Goal: Contribute content: Contribute content

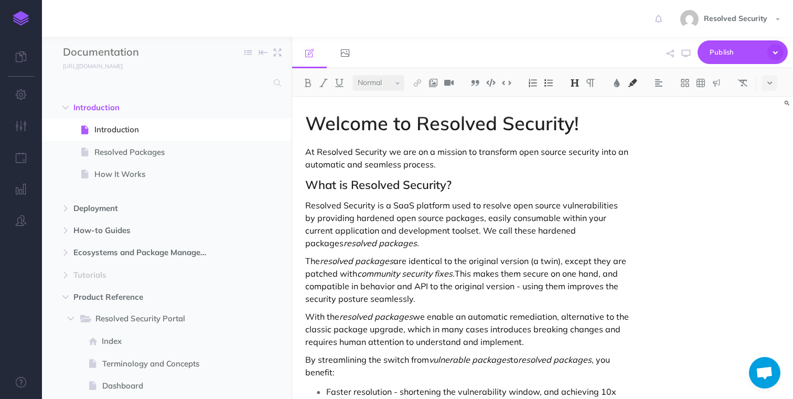
select select "null"
click at [256, 107] on icon "button" at bounding box center [255, 108] width 7 height 13
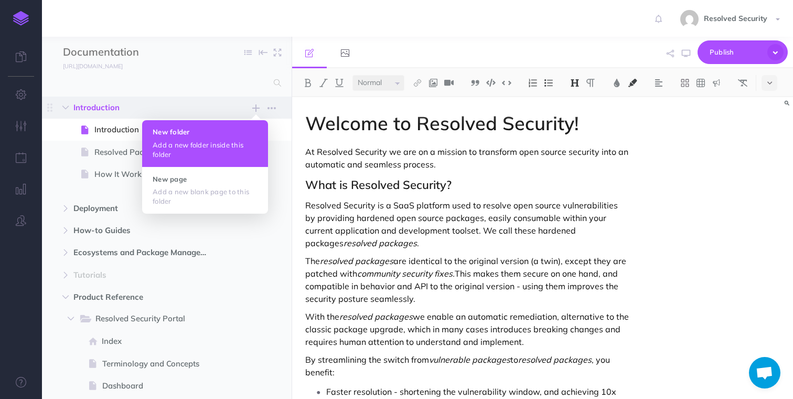
click at [192, 133] on h4 "New folder" at bounding box center [205, 131] width 105 height 7
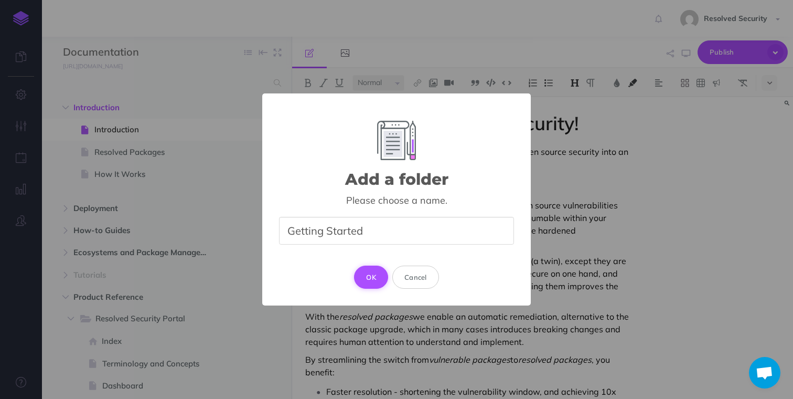
type input "Getting Started"
click at [375, 277] on button "OK" at bounding box center [371, 277] width 34 height 23
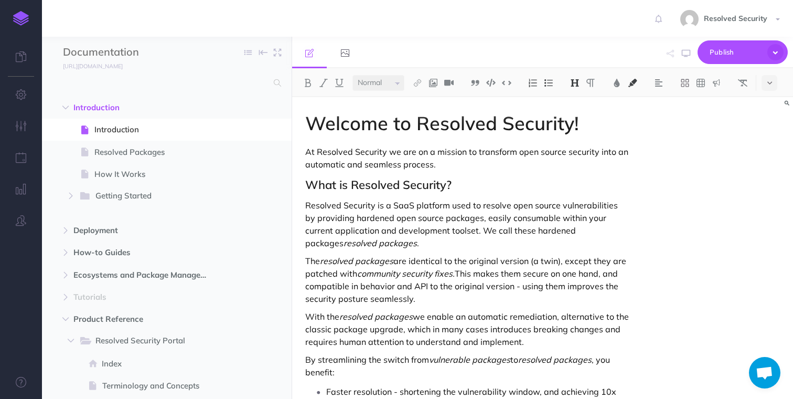
select select "null"
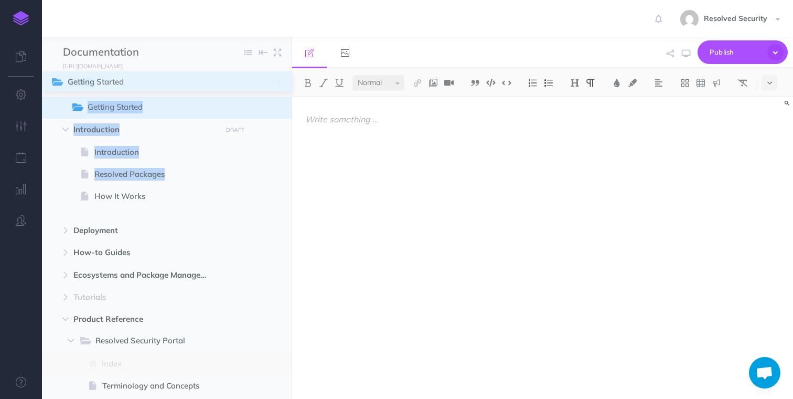
drag, startPoint x: 51, startPoint y: 196, endPoint x: 55, endPoint y: 83, distance: 112.9
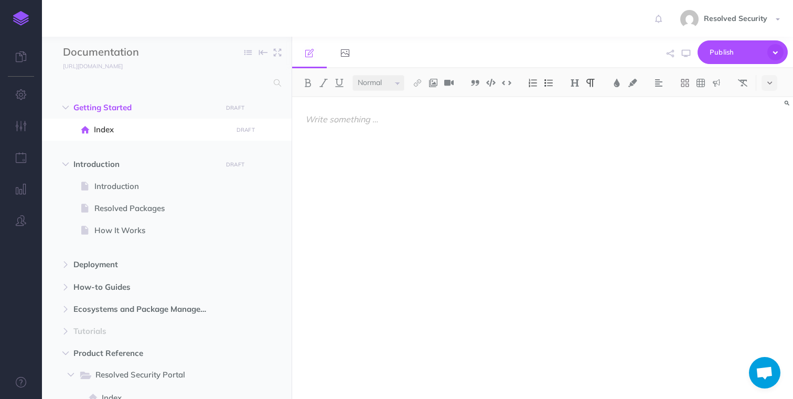
click at [331, 121] on p at bounding box center [467, 119] width 324 height 13
click at [579, 86] on img at bounding box center [574, 83] width 9 height 8
click at [578, 104] on button "H1" at bounding box center [575, 101] width 16 height 16
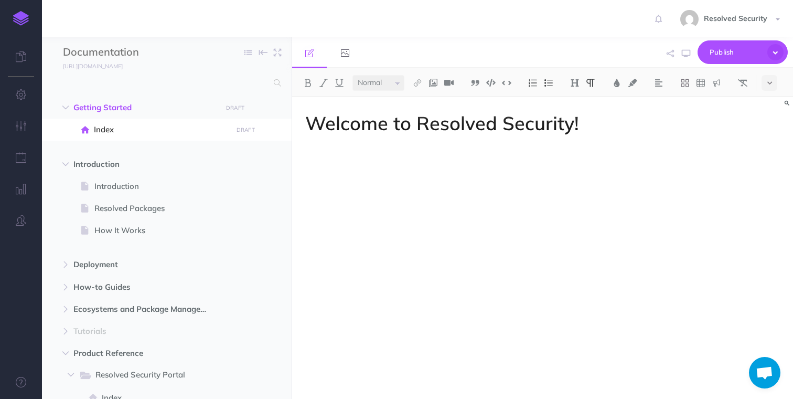
click at [424, 154] on p at bounding box center [467, 151] width 324 height 13
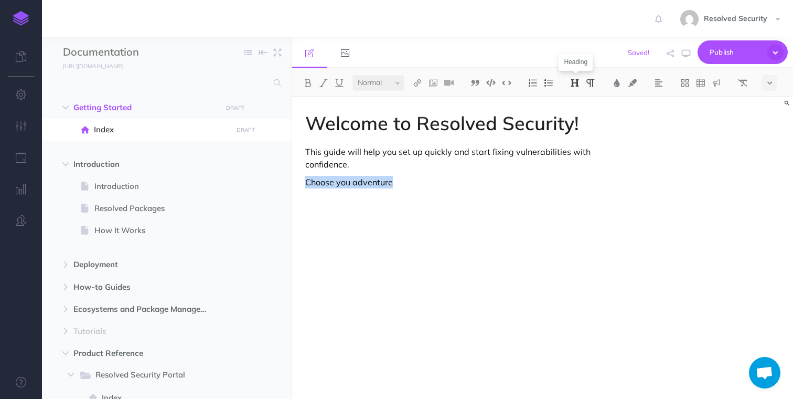
click at [576, 80] on img at bounding box center [574, 83] width 9 height 8
click at [575, 118] on button "H2" at bounding box center [575, 117] width 16 height 16
click at [378, 206] on p at bounding box center [467, 205] width 324 height 13
click at [390, 187] on h2 "Choose you adventure" at bounding box center [467, 184] width 324 height 13
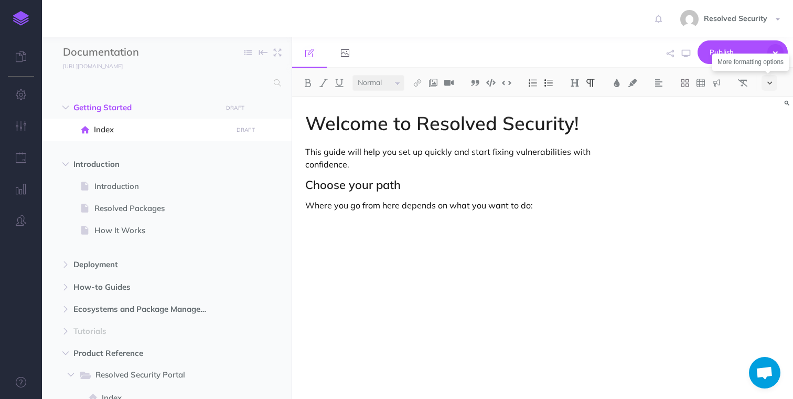
click at [775, 84] on button at bounding box center [770, 83] width 16 height 16
click at [771, 179] on icon at bounding box center [769, 180] width 9 height 10
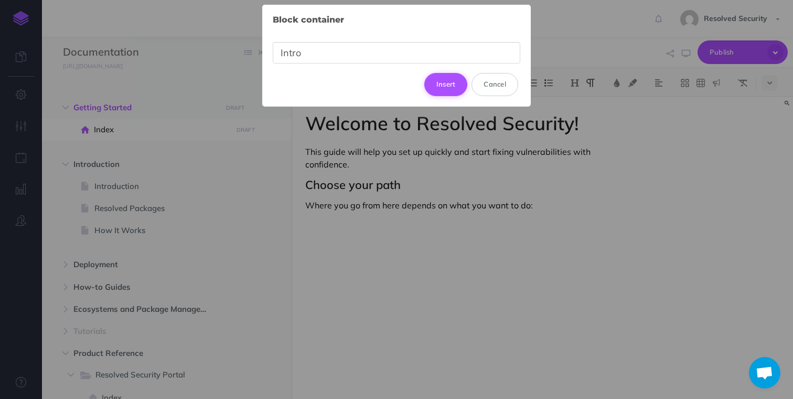
type input "Intro"
click at [451, 89] on button "Insert" at bounding box center [447, 84] width 44 height 23
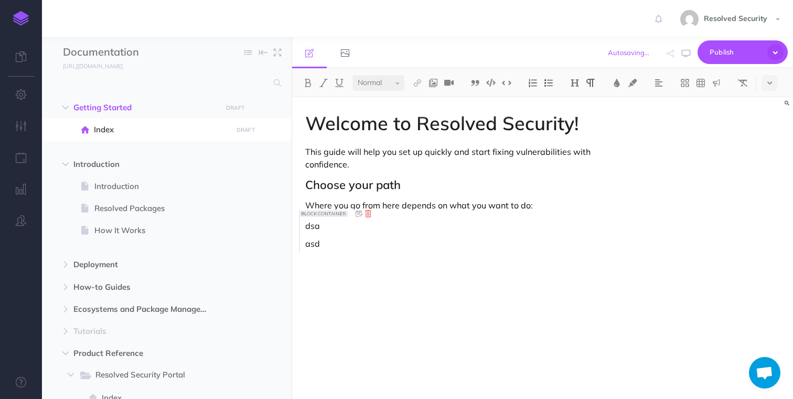
click at [368, 215] on icon at bounding box center [368, 213] width 11 height 11
drag, startPoint x: 342, startPoint y: 243, endPoint x: 301, endPoint y: 222, distance: 46.0
click at [301, 222] on div "Welcome to Resolved Security! This guide will help you set up quickly and start…" at bounding box center [467, 242] width 351 height 291
click at [687, 83] on icon at bounding box center [686, 83] width 8 height 8
click at [687, 133] on icon at bounding box center [685, 132] width 9 height 9
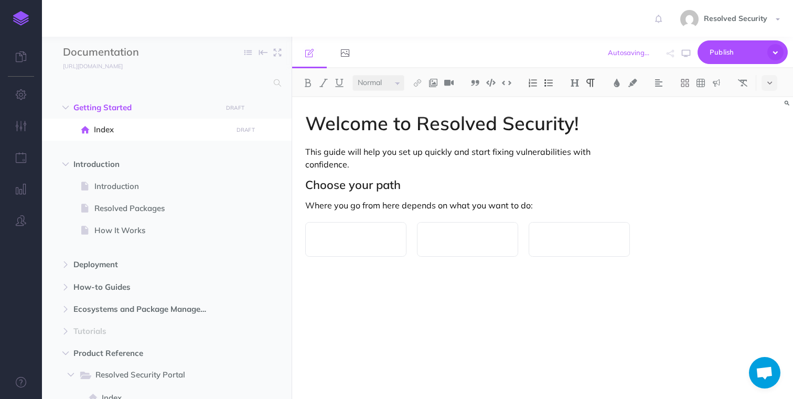
click at [343, 240] on p at bounding box center [355, 239] width 79 height 13
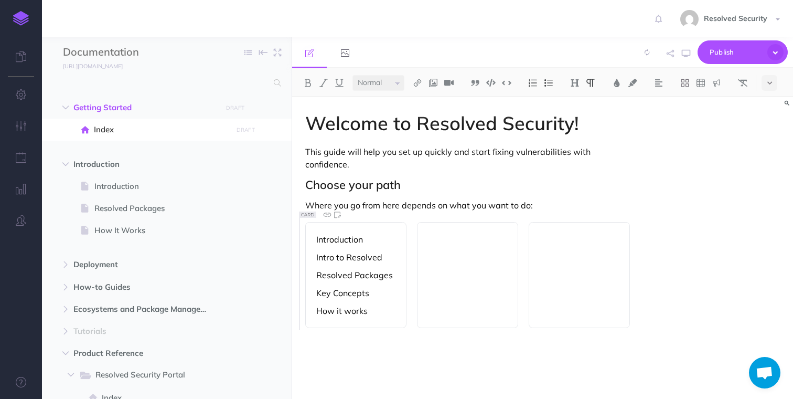
click at [320, 296] on p "Key Concepts" at bounding box center [355, 293] width 79 height 13
click at [341, 238] on p "Introduction" at bounding box center [355, 239] width 79 height 13
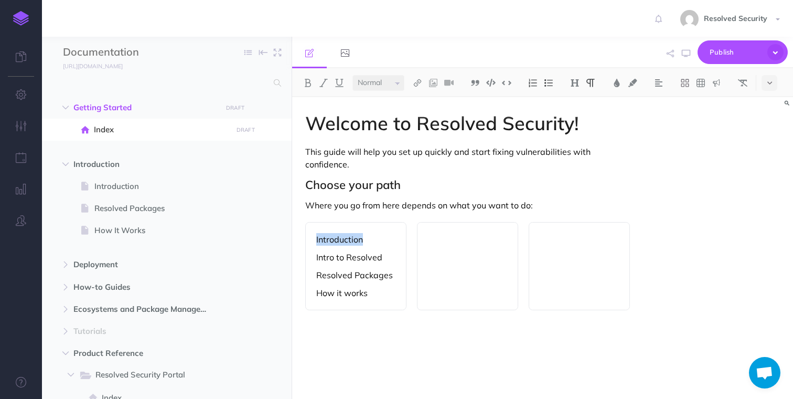
click at [341, 238] on p "Introduction" at bounding box center [355, 239] width 79 height 13
click at [453, 239] on p at bounding box center [467, 239] width 79 height 13
click at [442, 257] on div "What's supported" at bounding box center [467, 266] width 101 height 88
click at [447, 258] on p "Supported ecosystems" at bounding box center [467, 263] width 79 height 25
drag, startPoint x: 447, startPoint y: 258, endPoint x: 457, endPoint y: 270, distance: 16.4
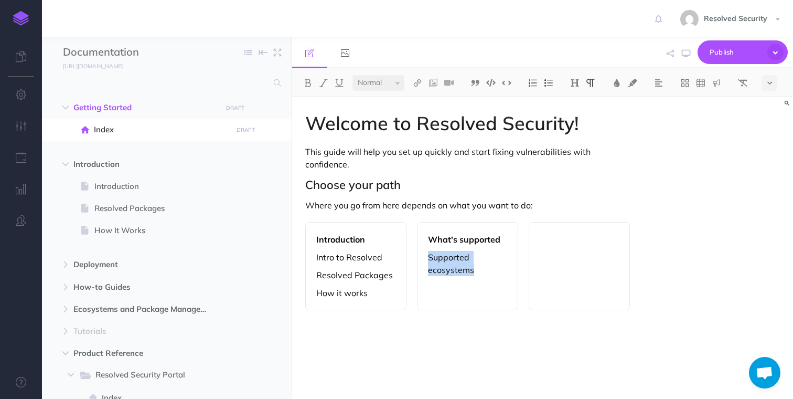
click at [457, 270] on p "Supported ecosystems" at bounding box center [467, 263] width 79 height 25
click at [565, 239] on p at bounding box center [579, 239] width 79 height 13
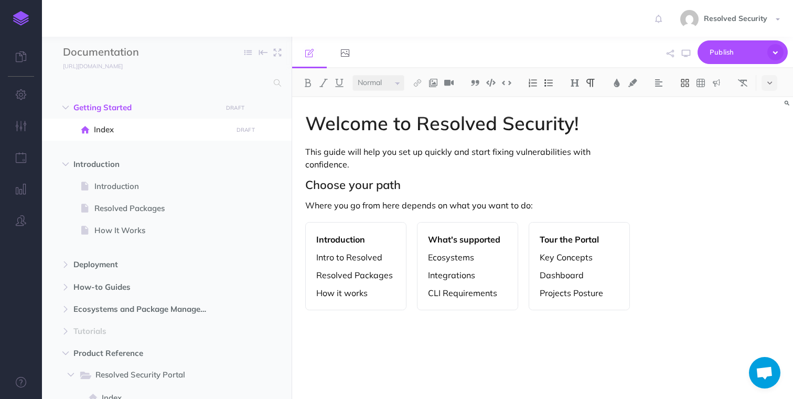
click at [693, 85] on button at bounding box center [686, 83] width 16 height 16
click at [689, 132] on icon at bounding box center [685, 132] width 9 height 9
click at [341, 331] on div at bounding box center [355, 338] width 101 height 35
click at [551, 293] on p "Projects Posture" at bounding box center [579, 293] width 79 height 13
drag, startPoint x: 551, startPoint y: 293, endPoint x: 590, endPoint y: 289, distance: 40.1
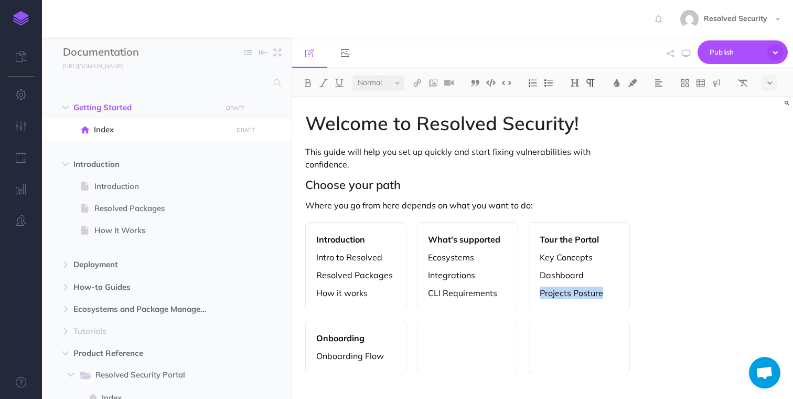
click at [590, 289] on p "Projects Posture" at bounding box center [579, 293] width 79 height 13
click at [433, 344] on p at bounding box center [467, 338] width 79 height 13
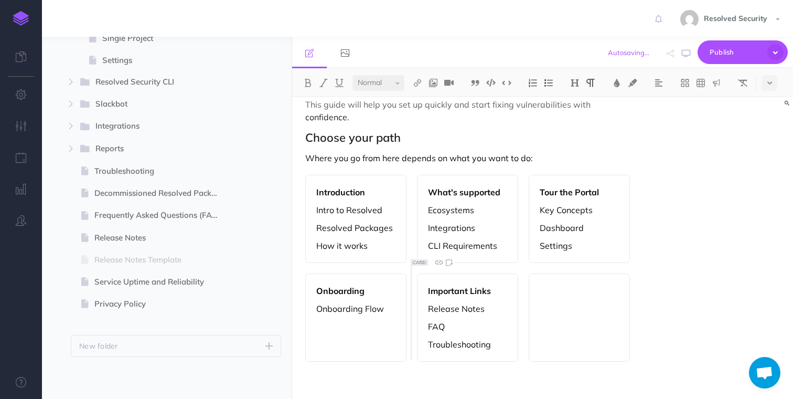
scroll to position [54, 0]
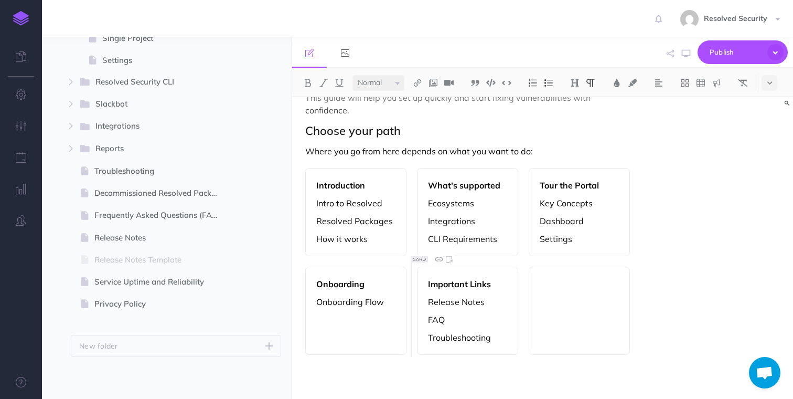
click at [559, 285] on p at bounding box center [579, 284] width 79 height 13
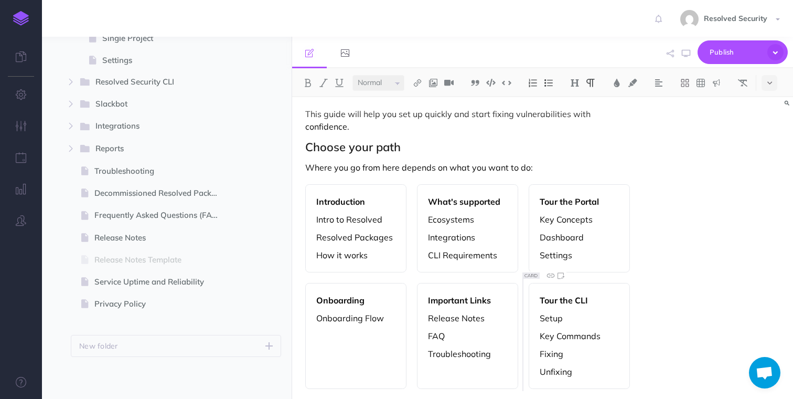
scroll to position [35, 0]
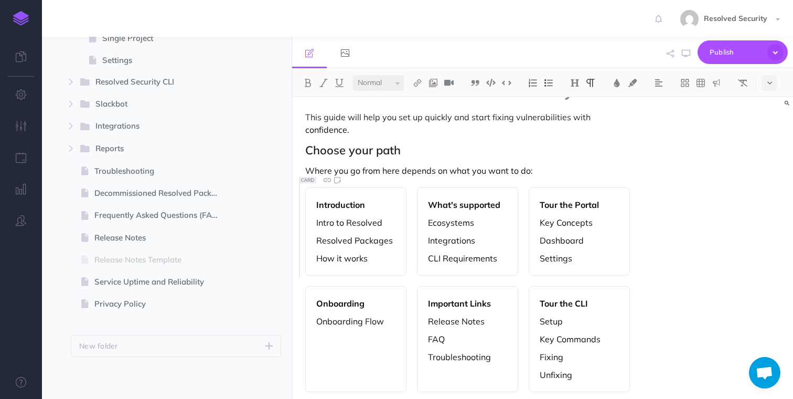
click at [327, 225] on p "Intro to Resolved" at bounding box center [355, 222] width 79 height 13
drag, startPoint x: 327, startPoint y: 225, endPoint x: 362, endPoint y: 223, distance: 34.2
click at [362, 223] on p "Intro to Resolved" at bounding box center [355, 222] width 79 height 13
click at [418, 82] on img at bounding box center [417, 83] width 9 height 8
click at [419, 114] on icon at bounding box center [418, 116] width 8 height 7
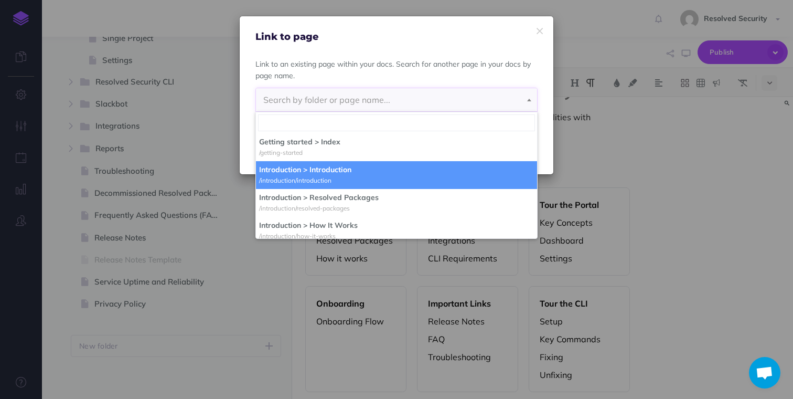
select select "PPL-BZPH-5OH-OHU"
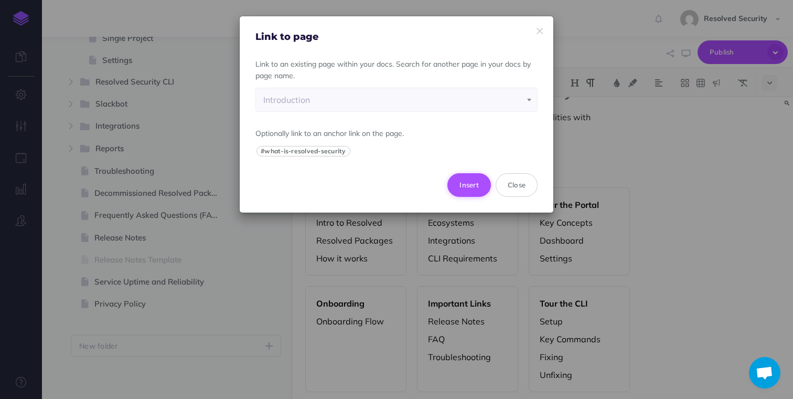
click at [467, 188] on button "Insert" at bounding box center [470, 184] width 44 height 23
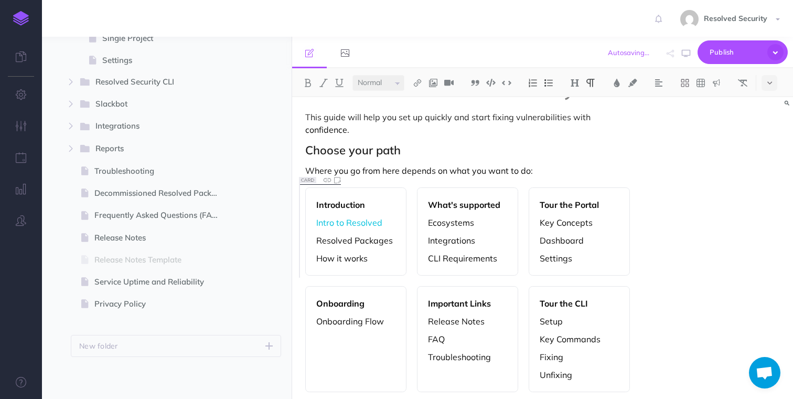
click at [333, 241] on p "Resolved Packages" at bounding box center [355, 240] width 79 height 13
drag, startPoint x: 333, startPoint y: 241, endPoint x: 380, endPoint y: 243, distance: 46.7
click at [380, 243] on p "Resolved Packages" at bounding box center [355, 240] width 79 height 13
click at [416, 82] on img at bounding box center [417, 83] width 9 height 8
click at [421, 117] on icon at bounding box center [418, 116] width 8 height 7
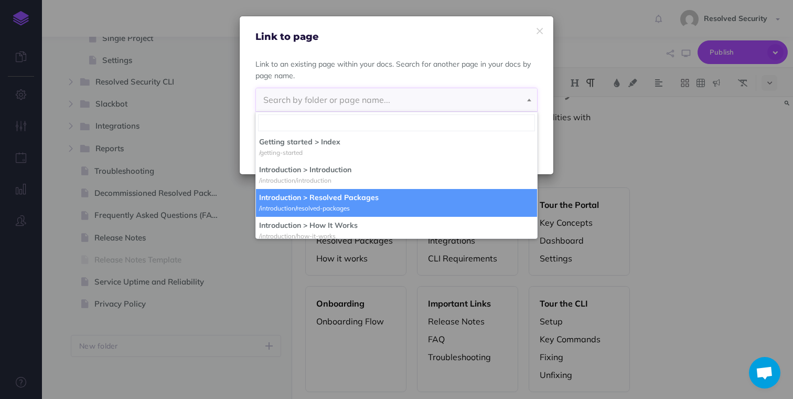
select select "ZTO-3K0M-30W-QDY"
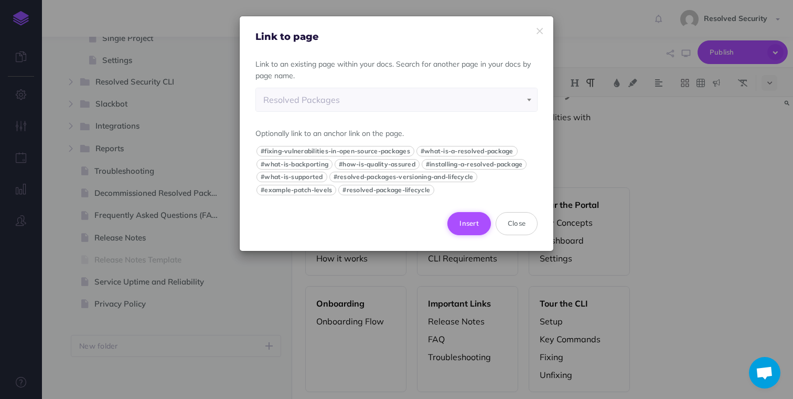
click at [466, 226] on button "Insert" at bounding box center [470, 223] width 44 height 23
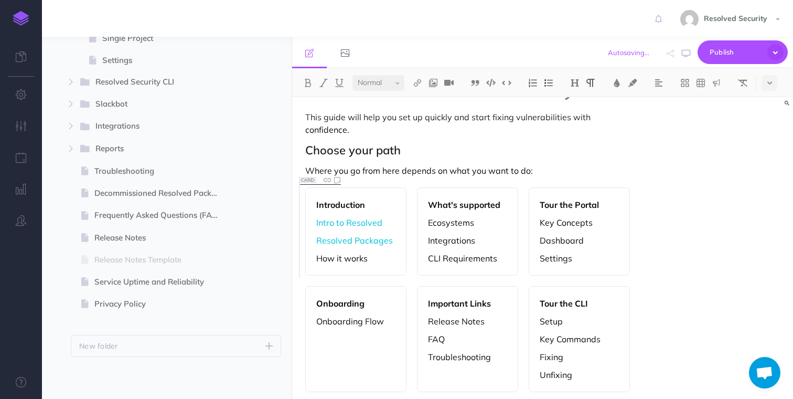
click at [326, 261] on p "How it works" at bounding box center [355, 258] width 79 height 13
drag, startPoint x: 326, startPoint y: 261, endPoint x: 352, endPoint y: 261, distance: 25.7
click at [352, 261] on p "How it works" at bounding box center [355, 258] width 79 height 13
click at [418, 83] on img at bounding box center [417, 83] width 9 height 8
click at [419, 117] on icon at bounding box center [418, 116] width 8 height 7
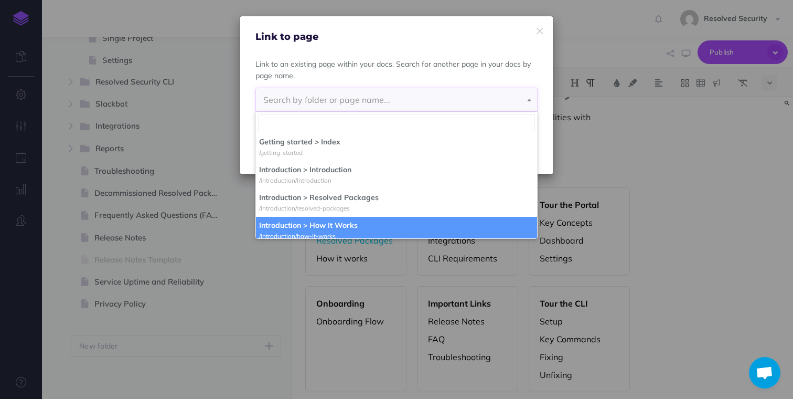
select select "HM1-K42N-8GU-O3D"
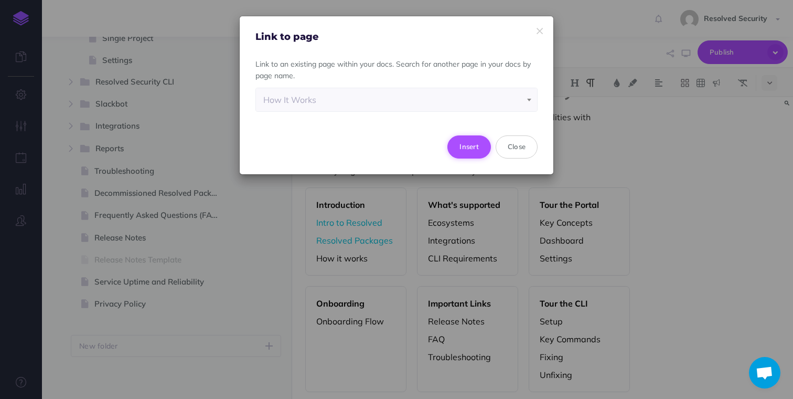
click at [467, 147] on button "Insert" at bounding box center [470, 146] width 44 height 23
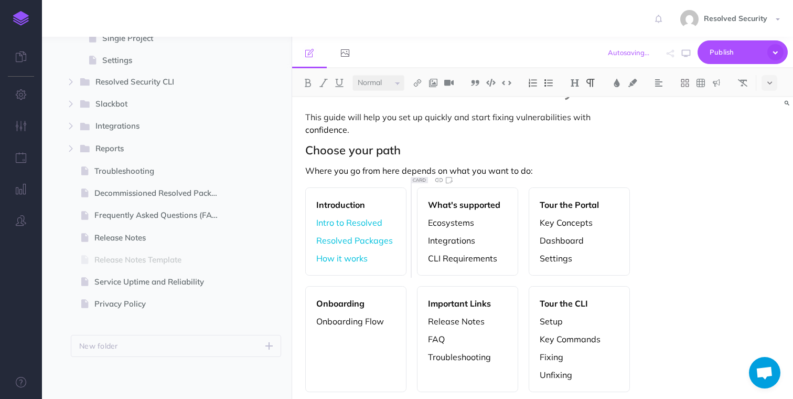
click at [438, 223] on p "Ecosystems" at bounding box center [467, 222] width 79 height 13
click at [419, 83] on img at bounding box center [417, 83] width 9 height 8
click at [420, 116] on icon at bounding box center [418, 116] width 8 height 7
select select
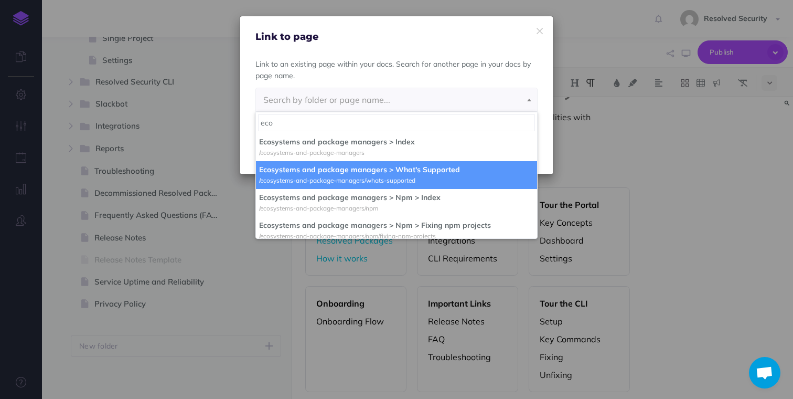
type input "eco"
select select "7NW-BUI0-2HR-FGP"
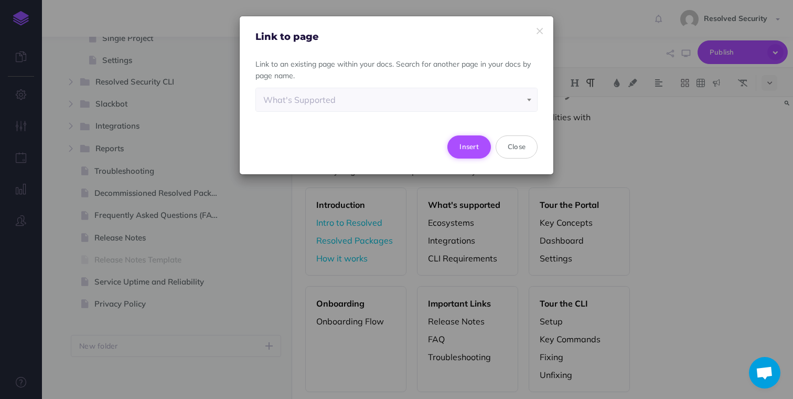
click at [471, 144] on button "Insert" at bounding box center [470, 146] width 44 height 23
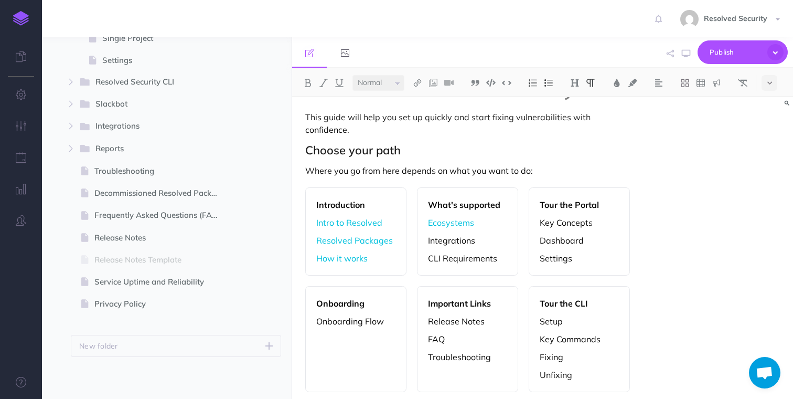
click at [446, 243] on p "Integrations" at bounding box center [467, 240] width 79 height 13
click at [420, 82] on img at bounding box center [417, 83] width 9 height 8
click at [421, 118] on icon at bounding box center [418, 116] width 8 height 7
select select
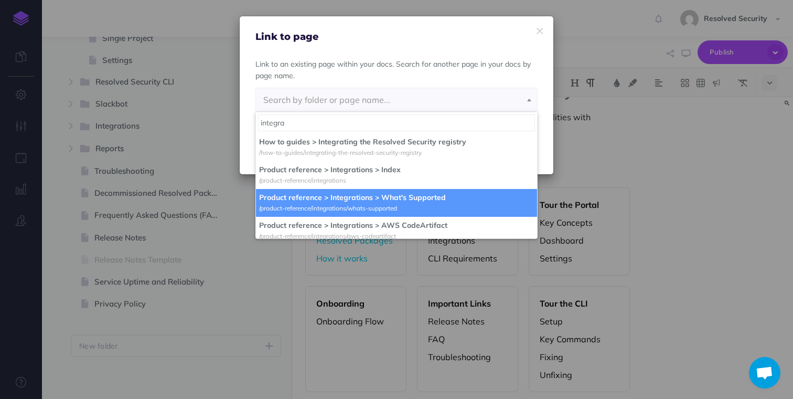
type input "integra"
select select "782-98G4-43I-WA1"
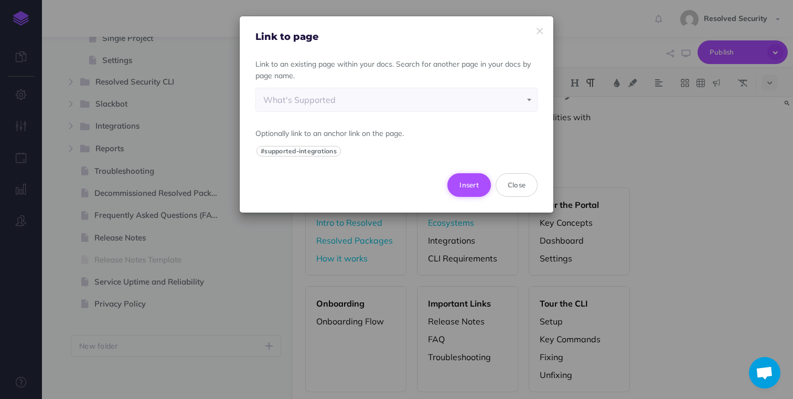
click at [465, 184] on button "Insert" at bounding box center [470, 184] width 44 height 23
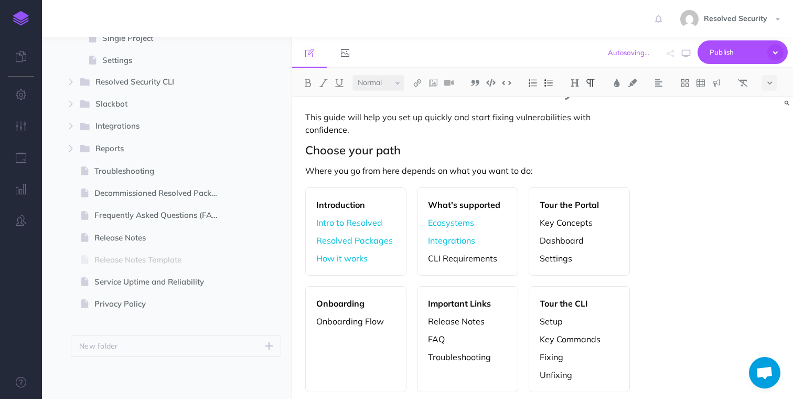
click at [433, 261] on p "CLI Requirements" at bounding box center [467, 258] width 79 height 13
drag, startPoint x: 433, startPoint y: 261, endPoint x: 470, endPoint y: 260, distance: 36.8
click at [470, 260] on p "CLI Requirements" at bounding box center [467, 258] width 79 height 13
click at [421, 83] on img at bounding box center [417, 83] width 9 height 8
click at [420, 115] on icon at bounding box center [418, 116] width 8 height 7
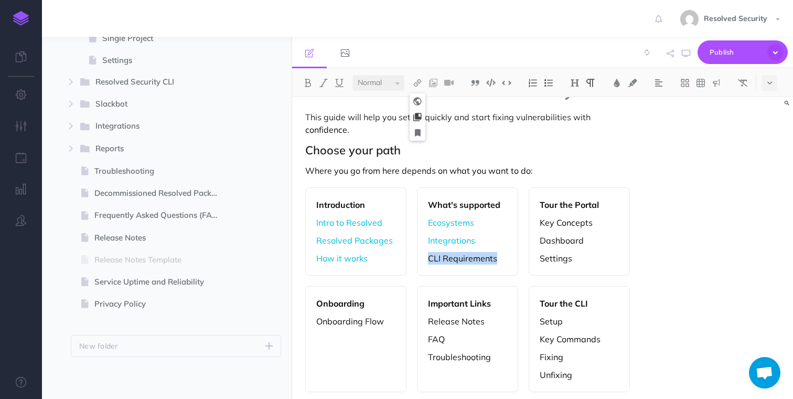
select select
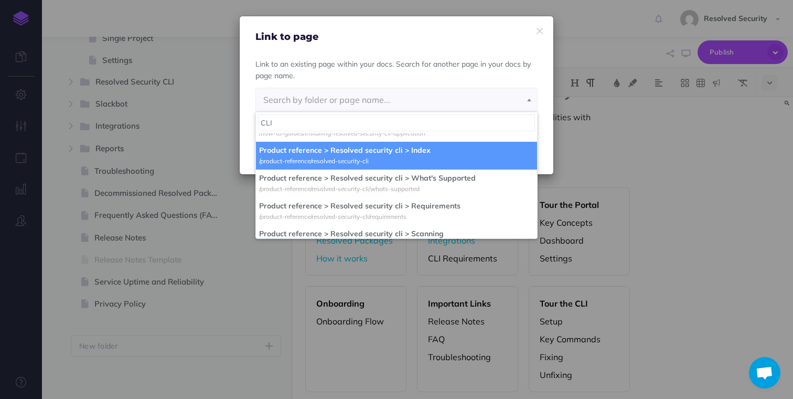
scroll to position [26, 0]
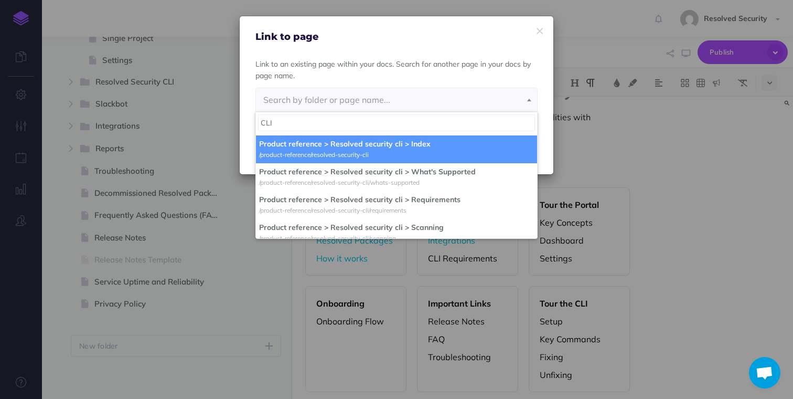
type input "CLI"
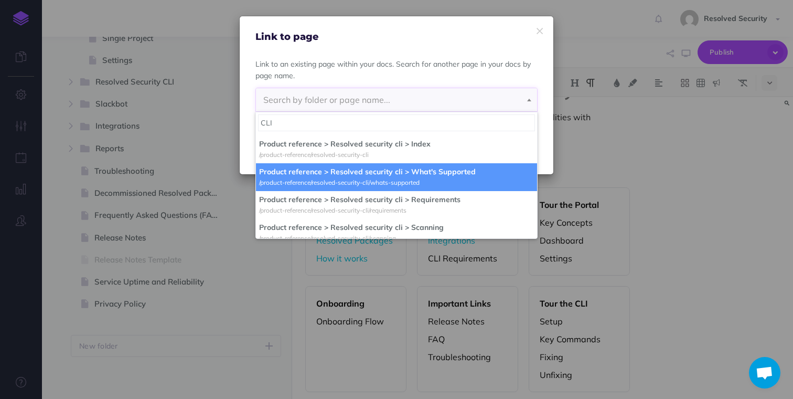
select select "X43-2E6B-50T-WSJ"
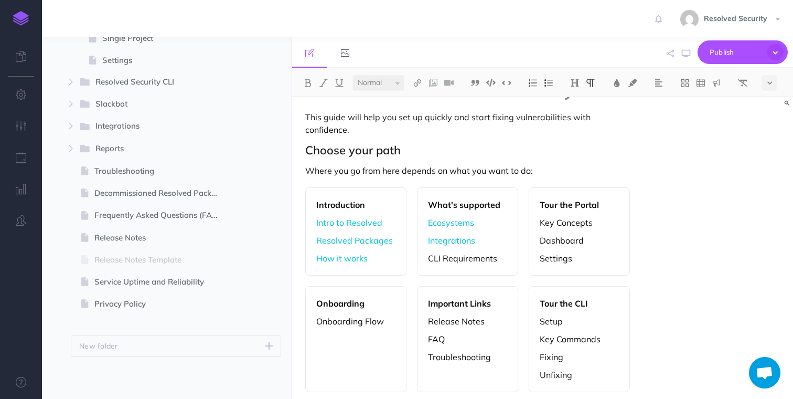
click at [432, 257] on p "CLI Requirements" at bounding box center [467, 258] width 79 height 13
drag, startPoint x: 432, startPoint y: 257, endPoint x: 455, endPoint y: 253, distance: 23.4
click at [455, 253] on p "CLI Requirements" at bounding box center [467, 258] width 79 height 13
click at [433, 261] on p "CLI Requirements" at bounding box center [467, 258] width 79 height 13
drag, startPoint x: 433, startPoint y: 261, endPoint x: 466, endPoint y: 261, distance: 33.1
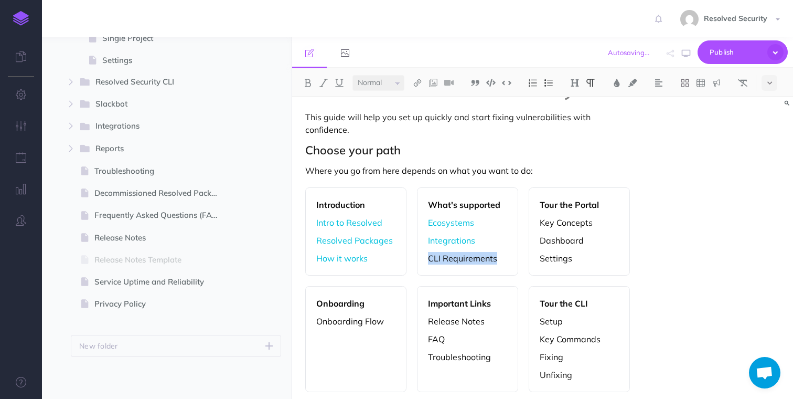
click at [466, 261] on p "CLI Requirements" at bounding box center [467, 258] width 79 height 13
click at [420, 82] on img at bounding box center [417, 83] width 9 height 8
click at [420, 113] on icon at bounding box center [418, 116] width 8 height 7
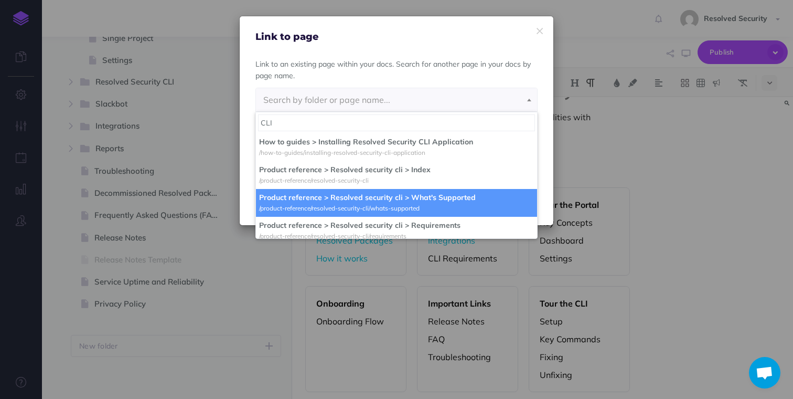
type input "CLI"
select select "X43-2E6B-50T-WSJ"
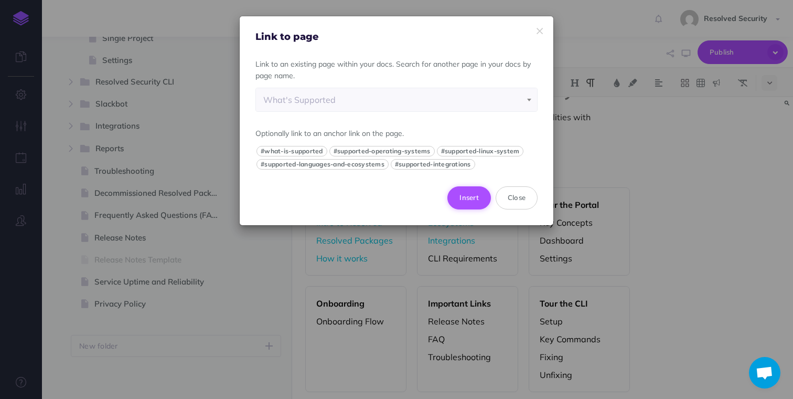
click at [468, 195] on button "Insert" at bounding box center [470, 197] width 44 height 23
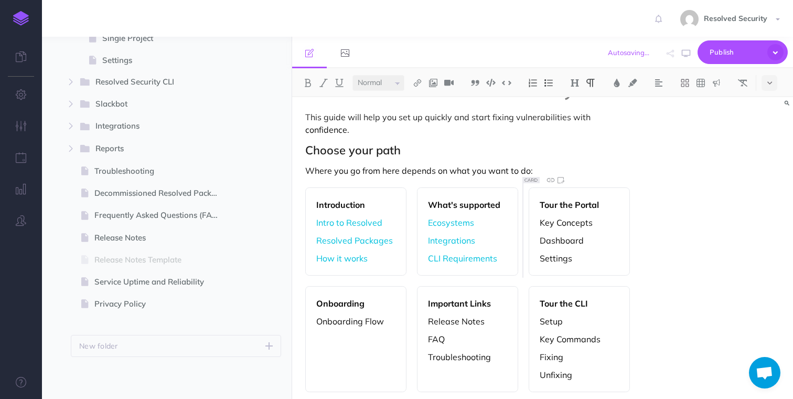
click at [549, 224] on p "Key Concepts" at bounding box center [579, 222] width 79 height 13
drag, startPoint x: 549, startPoint y: 224, endPoint x: 568, endPoint y: 224, distance: 19.4
click at [568, 224] on p "Key Concepts" at bounding box center [579, 222] width 79 height 13
click at [419, 82] on img at bounding box center [417, 83] width 9 height 8
click at [421, 115] on icon at bounding box center [418, 116] width 8 height 7
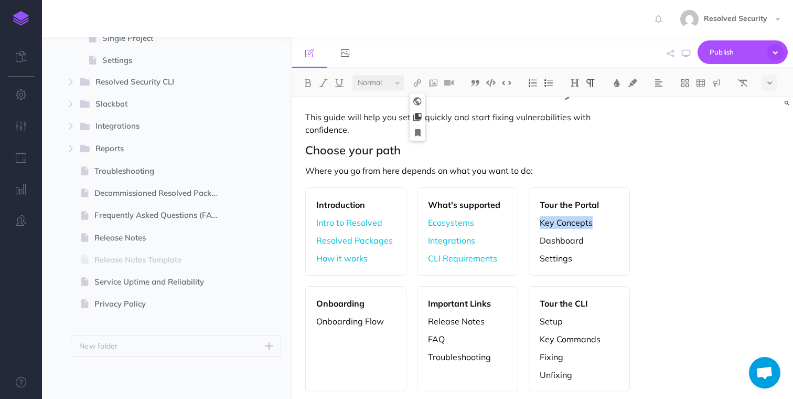
select select
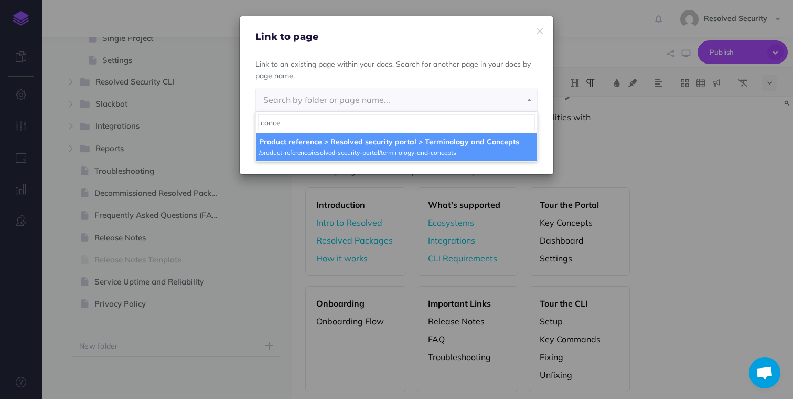
type input "conce"
select select "XBH-J6XP-7T3-2E0"
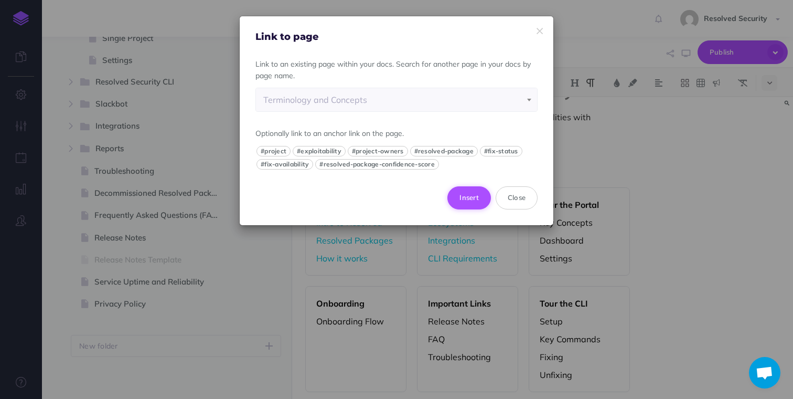
click at [474, 200] on button "Insert" at bounding box center [470, 197] width 44 height 23
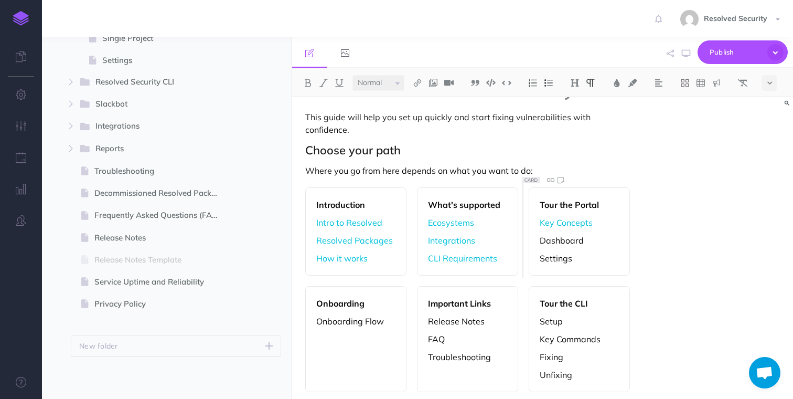
click at [549, 243] on p "Dashboard" at bounding box center [579, 240] width 79 height 13
click at [418, 81] on img at bounding box center [417, 83] width 9 height 8
click at [420, 116] on icon at bounding box center [418, 116] width 8 height 7
select select
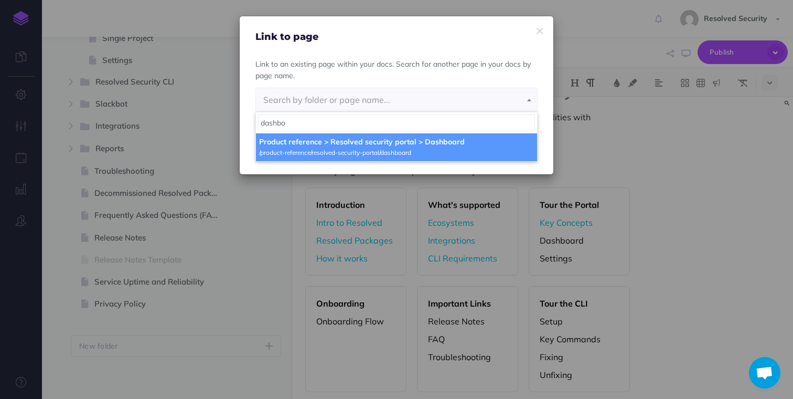
type input "dashbo"
select select "WVJ-L7P8-BOS-UUV"
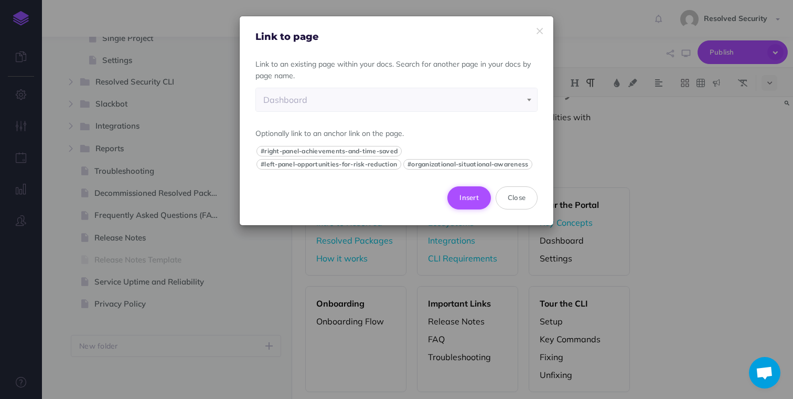
click at [469, 196] on button "Insert" at bounding box center [470, 197] width 44 height 23
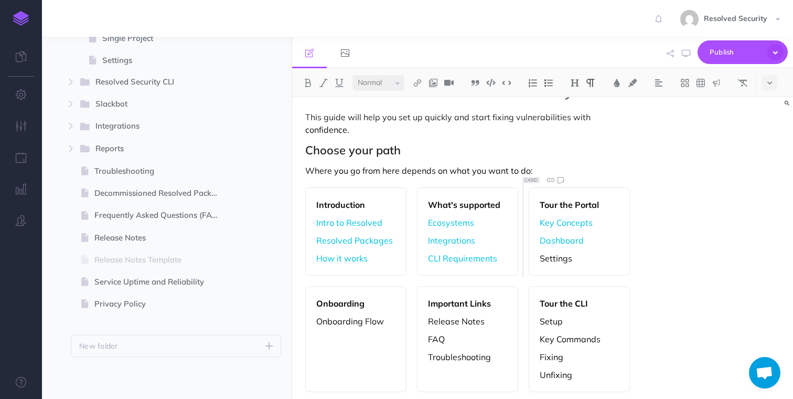
click at [558, 261] on p "Settings" at bounding box center [579, 258] width 79 height 13
click at [420, 83] on img at bounding box center [417, 83] width 9 height 8
click at [420, 116] on icon at bounding box center [418, 116] width 8 height 7
select select
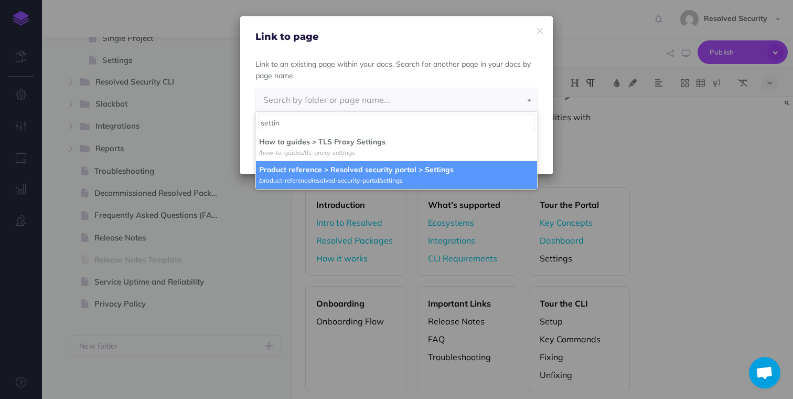
type input "settin"
select select "MIW-LBRY-E70-VJ5"
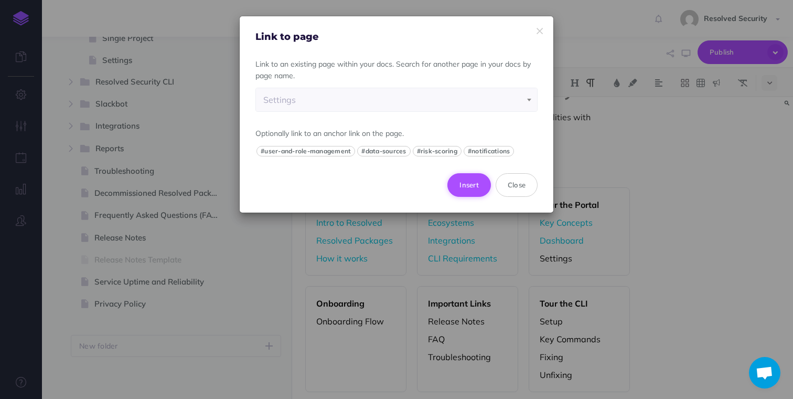
click at [465, 183] on button "Insert" at bounding box center [470, 184] width 44 height 23
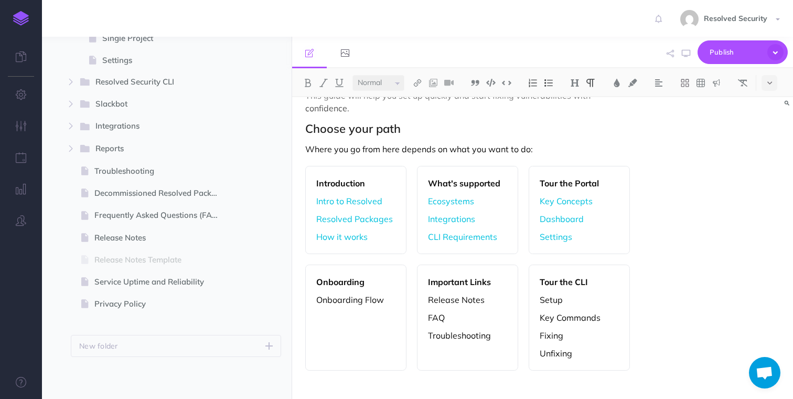
scroll to position [72, 0]
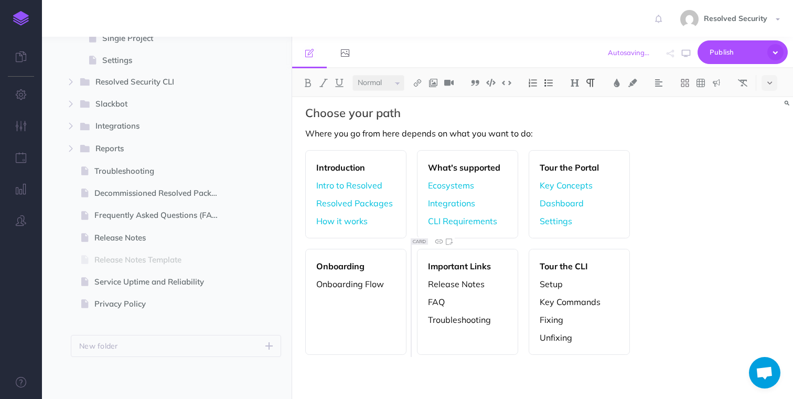
click at [438, 290] on p "Release Notes" at bounding box center [467, 284] width 79 height 13
drag, startPoint x: 438, startPoint y: 290, endPoint x: 466, endPoint y: 289, distance: 27.8
click at [466, 289] on p "Release Notes" at bounding box center [467, 284] width 79 height 13
click at [420, 83] on img at bounding box center [417, 83] width 9 height 8
click at [421, 118] on icon at bounding box center [418, 116] width 8 height 7
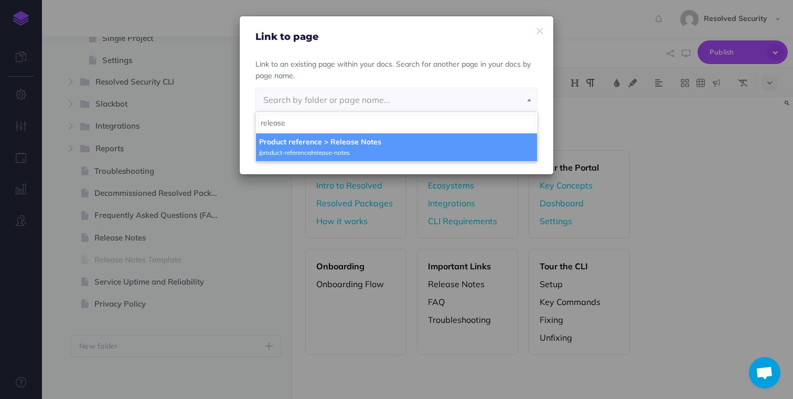
type input "release"
select select "9QS-HW90-FG8-HJ8"
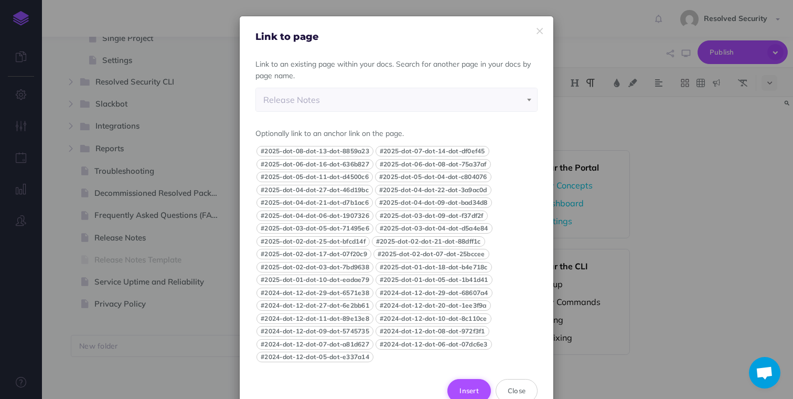
scroll to position [3, 0]
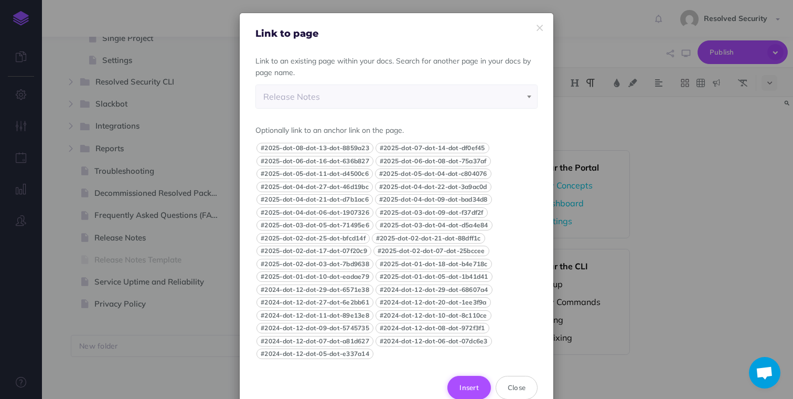
click at [470, 384] on button "Insert" at bounding box center [470, 387] width 44 height 23
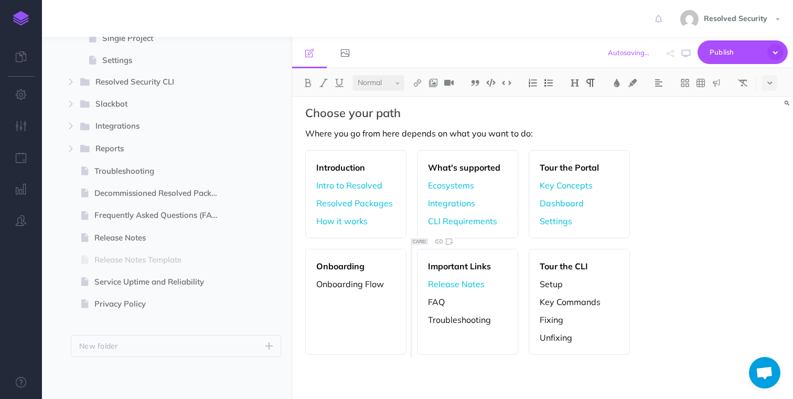
click at [435, 300] on p "FAQ" at bounding box center [467, 301] width 79 height 13
click at [420, 80] on img at bounding box center [417, 83] width 9 height 8
click at [421, 117] on icon at bounding box center [418, 116] width 8 height 7
select select
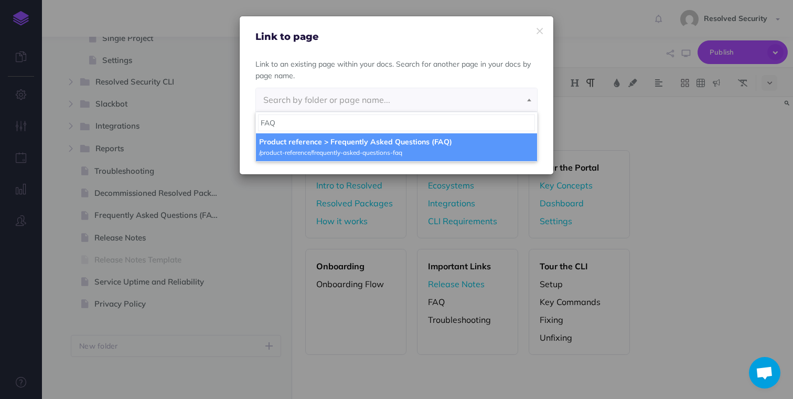
type input "FAQ"
select select "ZGP-SF6E-TTW-KUZ"
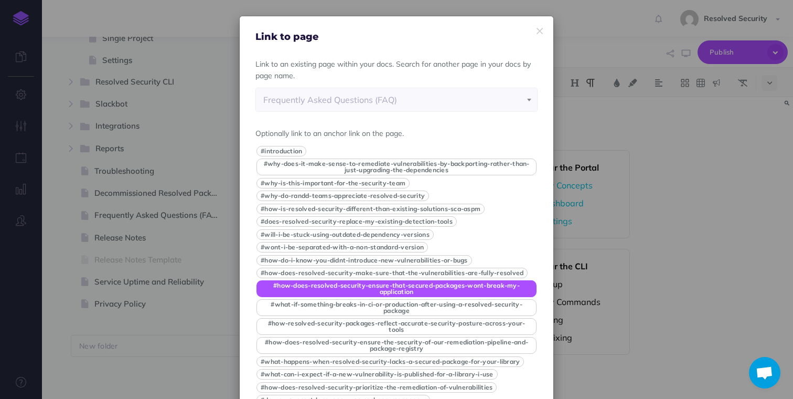
scroll to position [85, 0]
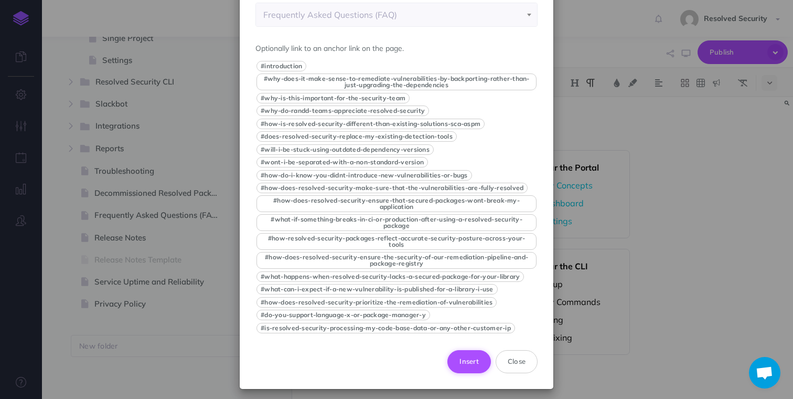
click at [472, 356] on button "Insert" at bounding box center [470, 361] width 44 height 23
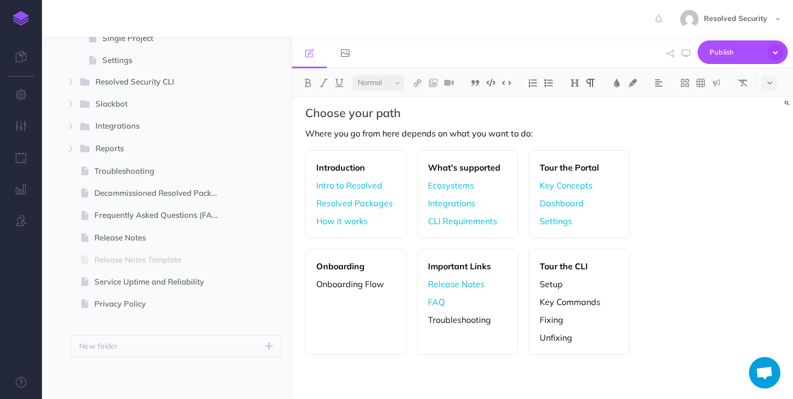
click at [451, 322] on p "Troubleshooting" at bounding box center [467, 319] width 79 height 13
click at [418, 81] on img at bounding box center [417, 83] width 9 height 8
click at [419, 116] on icon at bounding box center [418, 116] width 8 height 7
select select
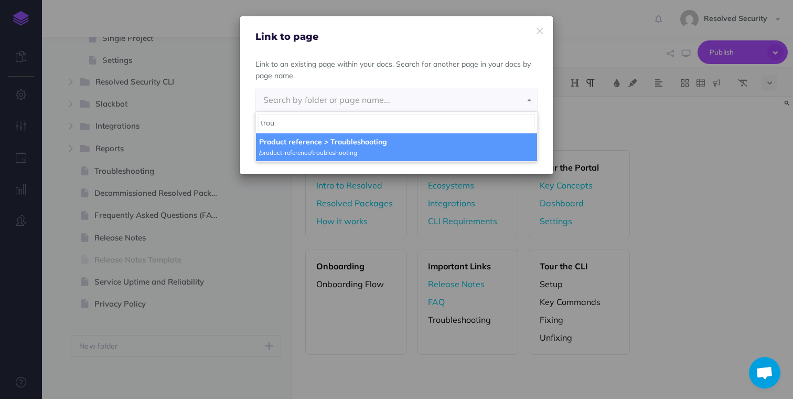
type input "trou"
select select "E2L-T62I-VYQ-6PY"
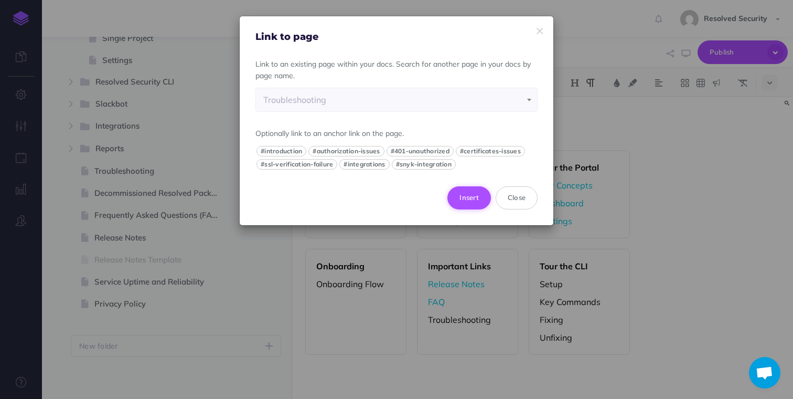
click at [467, 202] on button "Insert" at bounding box center [470, 197] width 44 height 23
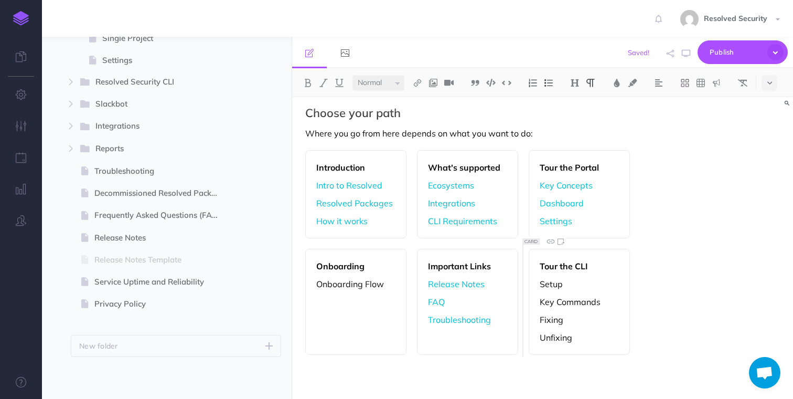
click at [549, 284] on p "Setup" at bounding box center [579, 284] width 79 height 13
click at [420, 83] on img at bounding box center [417, 83] width 9 height 8
click at [419, 115] on icon at bounding box center [418, 116] width 8 height 7
select select
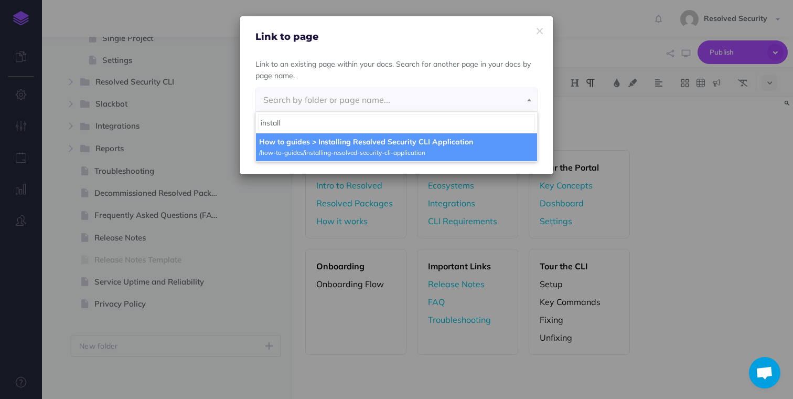
type input "install"
select select "OOC-ZL29-L1O-UJM"
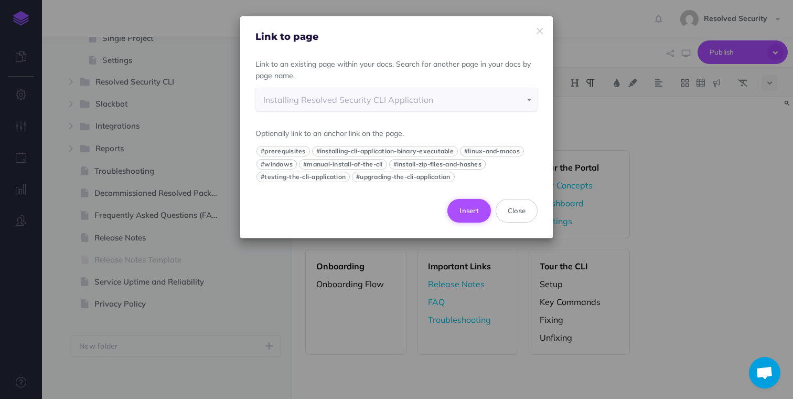
click at [470, 211] on button "Insert" at bounding box center [470, 210] width 44 height 23
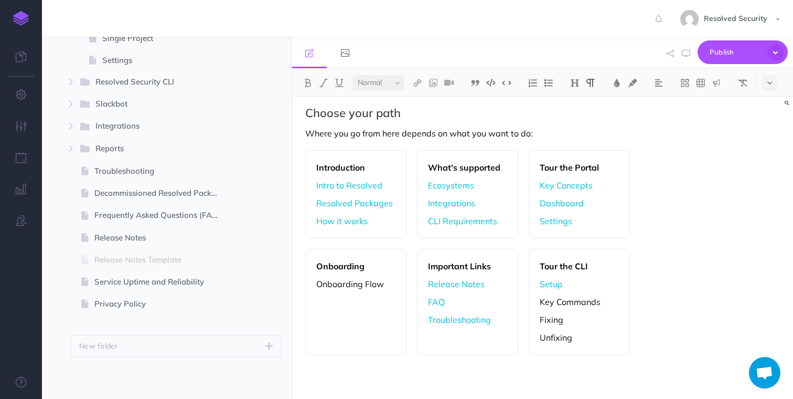
click at [545, 304] on p "Key Commands" at bounding box center [579, 301] width 79 height 13
drag, startPoint x: 545, startPoint y: 304, endPoint x: 575, endPoint y: 303, distance: 29.9
click at [575, 303] on p "Key Commands" at bounding box center [579, 301] width 79 height 13
click at [419, 82] on img at bounding box center [417, 83] width 9 height 8
click at [420, 115] on icon at bounding box center [418, 116] width 8 height 7
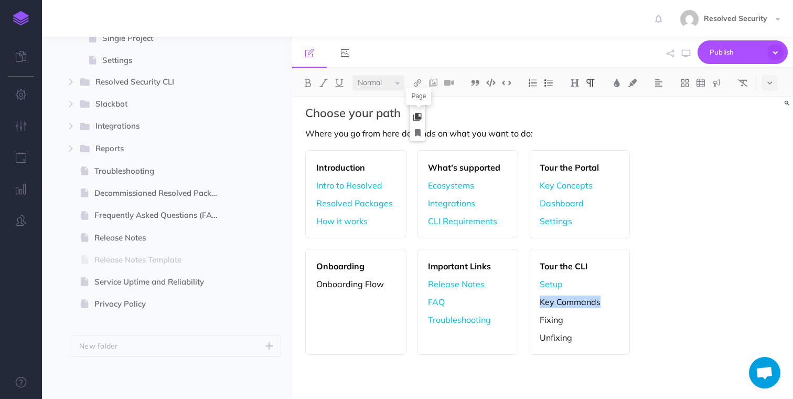
select select
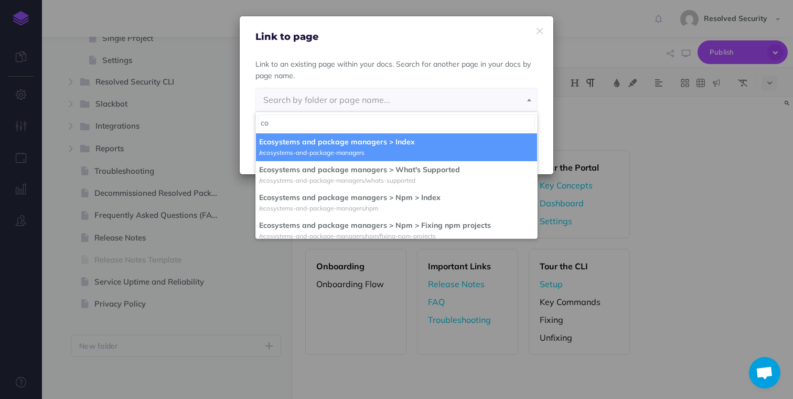
type input "c"
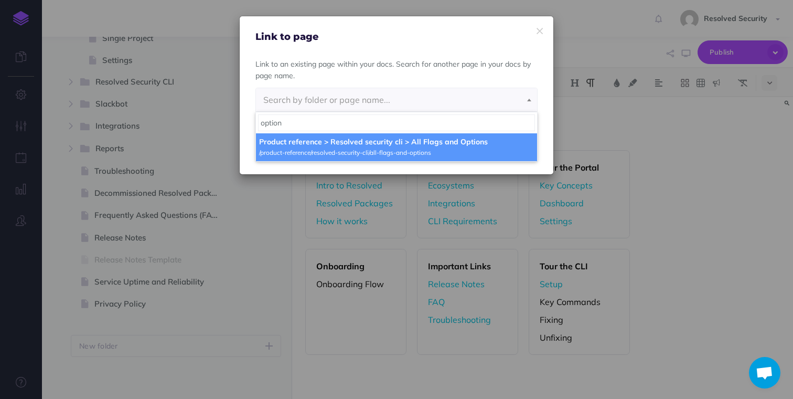
type input "option"
select select "7KJ-VZEQ-1NN-A1H"
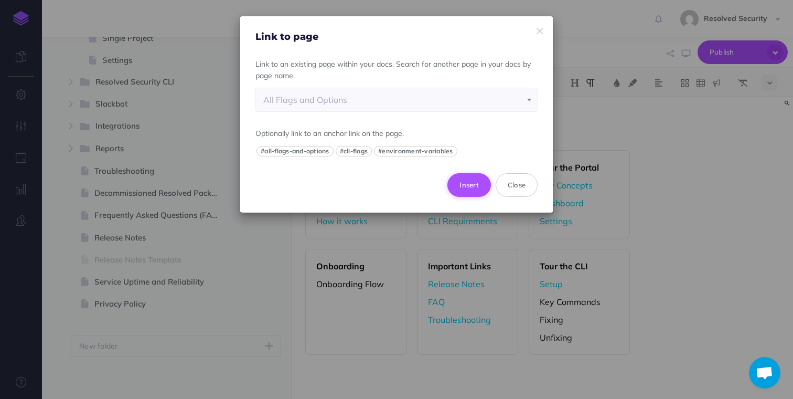
click at [467, 187] on button "Insert" at bounding box center [470, 184] width 44 height 23
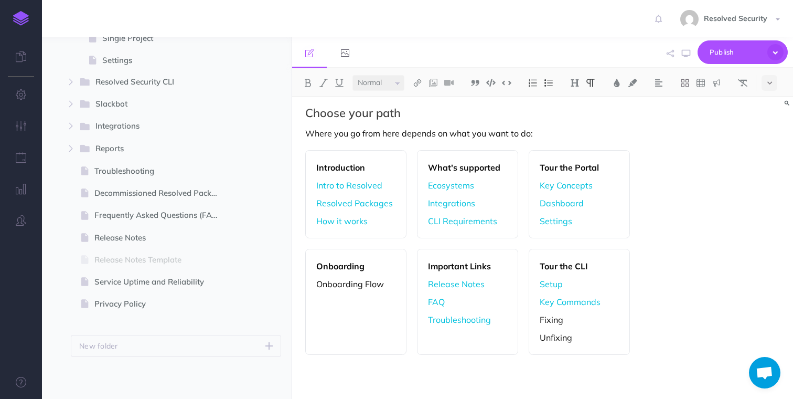
click at [551, 321] on p "Fixing" at bounding box center [579, 319] width 79 height 13
click at [420, 81] on img at bounding box center [417, 83] width 9 height 8
click at [421, 116] on icon at bounding box center [418, 116] width 8 height 7
select select
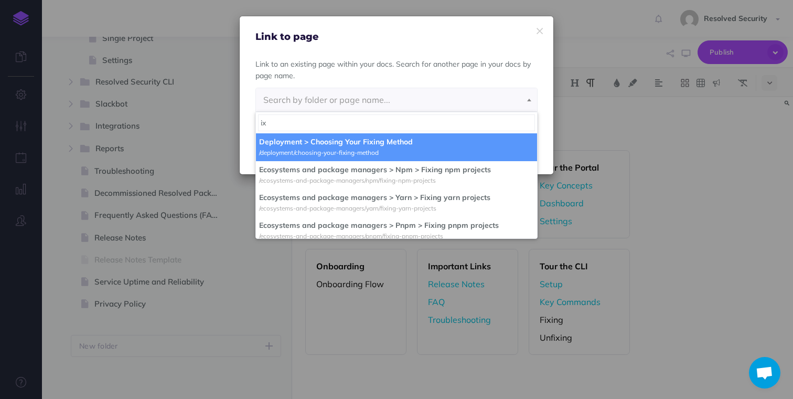
type input "i"
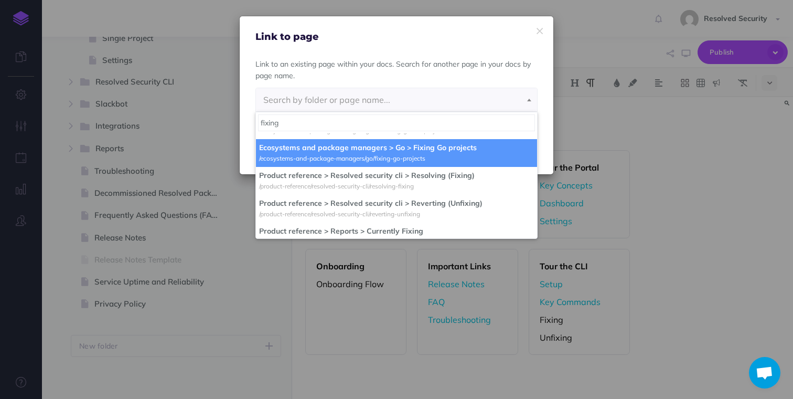
scroll to position [208, 0]
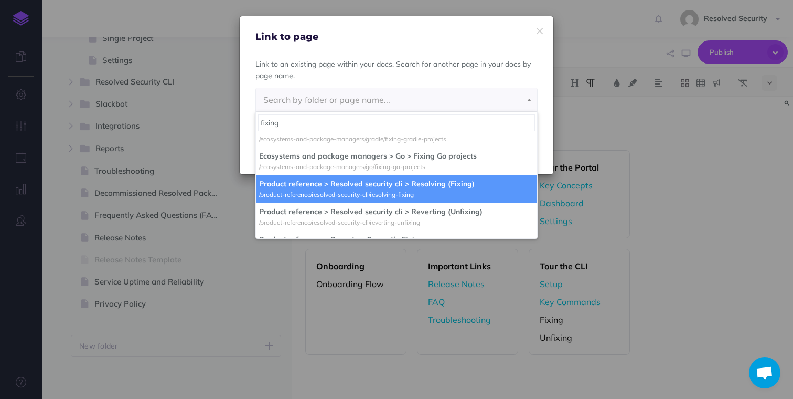
type input "fixing"
select select "PI9-JMMU-0C3-3U7"
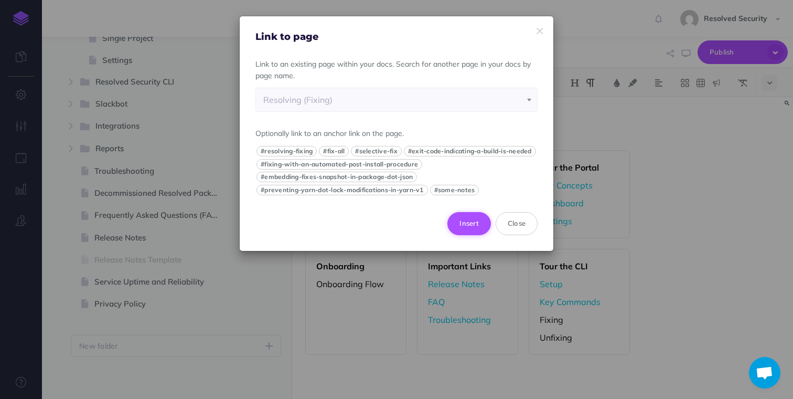
click at [468, 235] on button "Insert" at bounding box center [470, 223] width 44 height 23
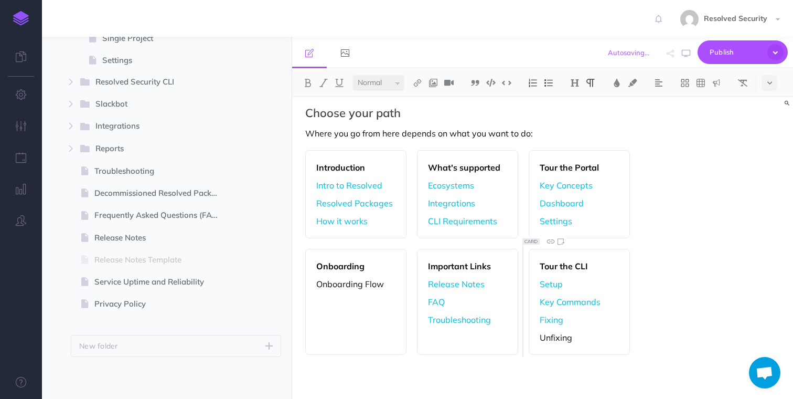
click at [550, 337] on p "Unfixing" at bounding box center [579, 337] width 79 height 13
click at [420, 82] on img at bounding box center [417, 83] width 9 height 8
click at [420, 118] on icon at bounding box center [418, 116] width 8 height 7
select select
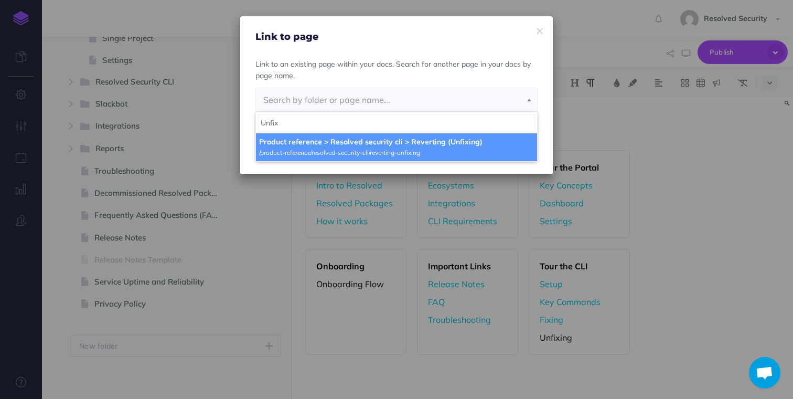
type input "Unfix"
select select "FDN-MO1T-PPG-U3W"
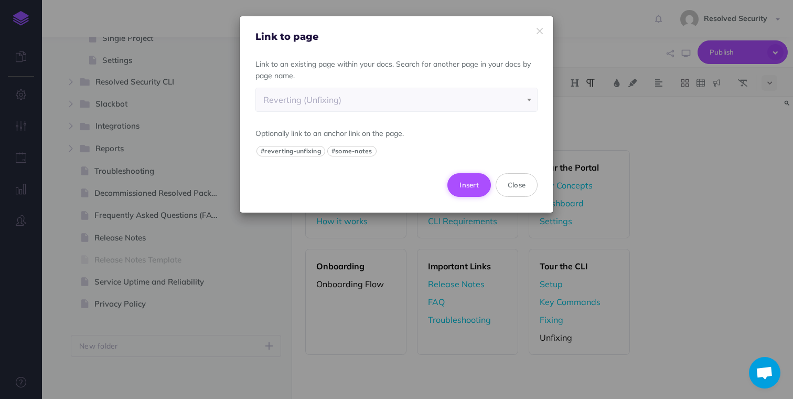
click at [473, 186] on button "Insert" at bounding box center [470, 184] width 44 height 23
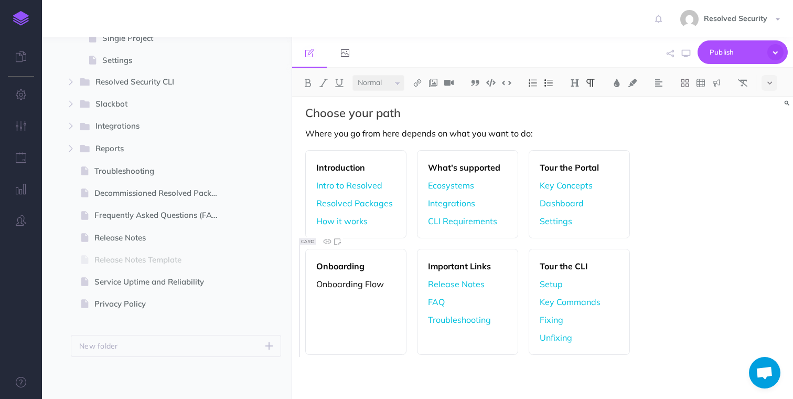
click at [388, 287] on p "Onboarding Flow" at bounding box center [355, 284] width 79 height 13
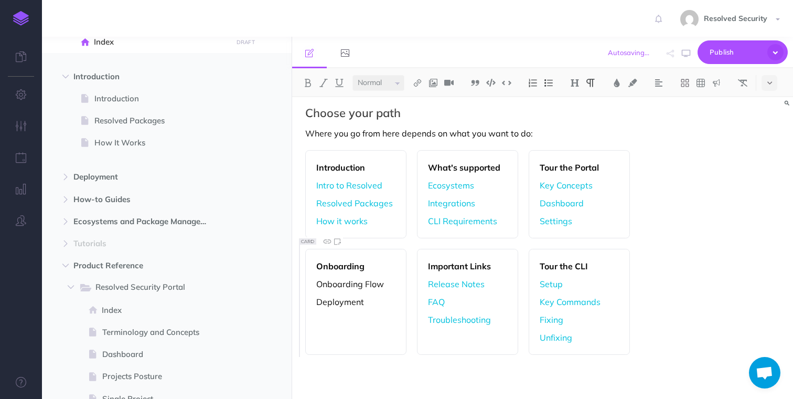
scroll to position [89, 0]
click at [67, 176] on icon "button" at bounding box center [65, 176] width 6 height 6
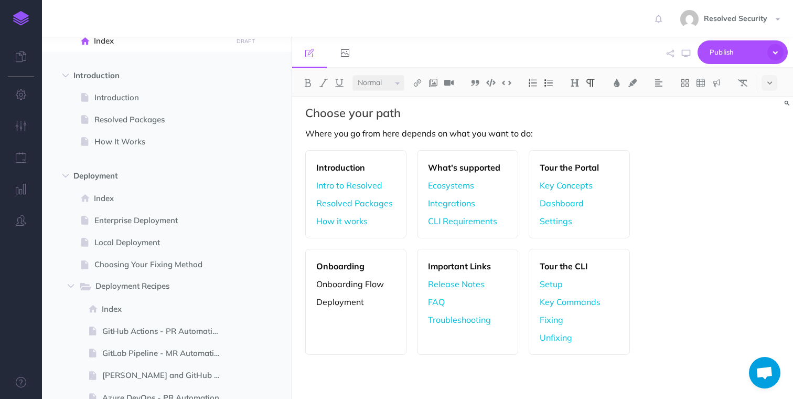
click at [376, 302] on p "Deployment" at bounding box center [355, 301] width 79 height 13
click at [325, 302] on p "Deployment Options" at bounding box center [355, 307] width 79 height 25
drag, startPoint x: 325, startPoint y: 302, endPoint x: 329, endPoint y: 313, distance: 11.5
click at [329, 313] on p "Deployment Options" at bounding box center [355, 307] width 79 height 25
click at [419, 82] on img at bounding box center [417, 83] width 9 height 8
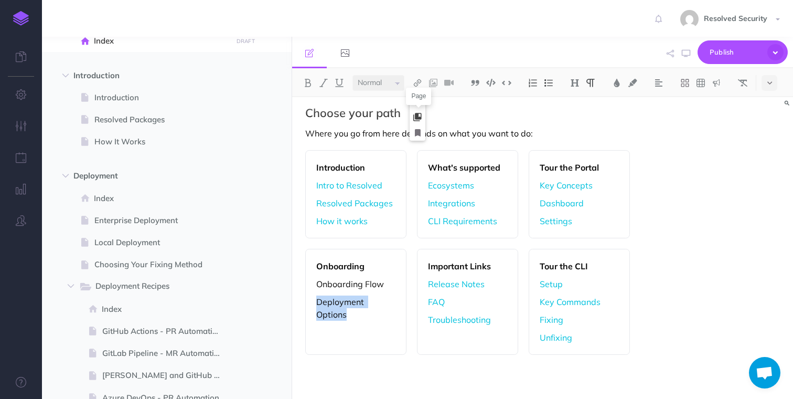
click at [420, 117] on icon at bounding box center [418, 116] width 8 height 7
select select
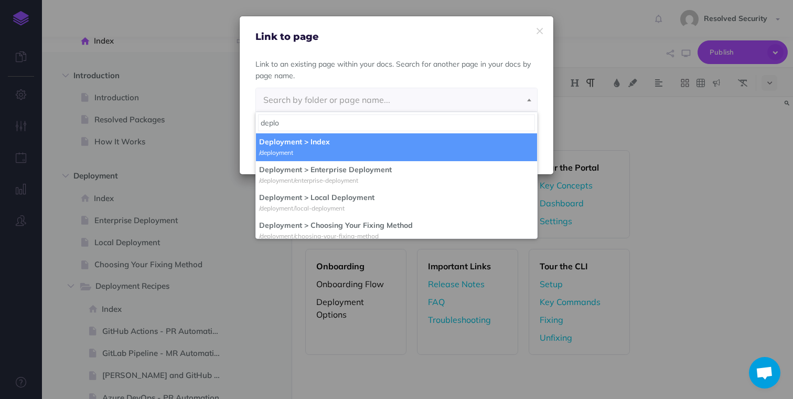
type input "deplo"
select select "EEB-JTK8-RQ3-CWB"
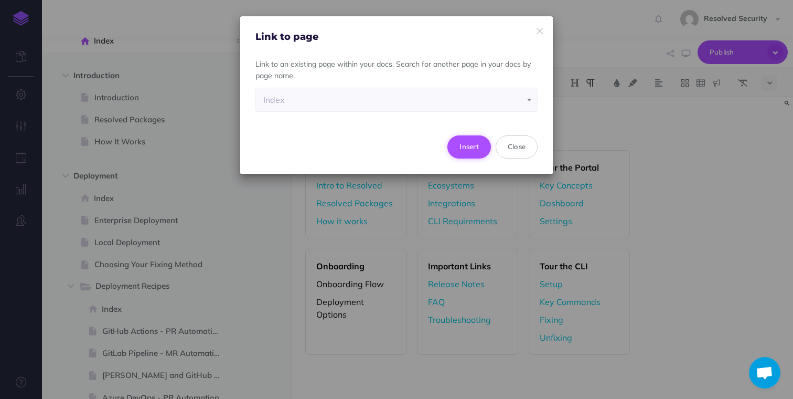
click at [469, 144] on button "Insert" at bounding box center [470, 146] width 44 height 23
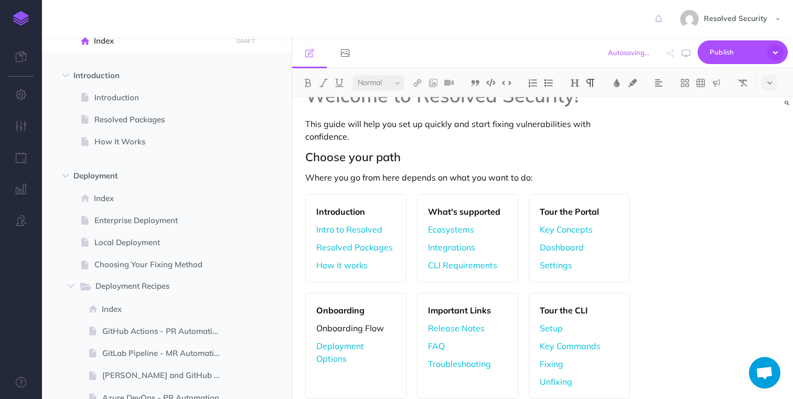
scroll to position [0, 0]
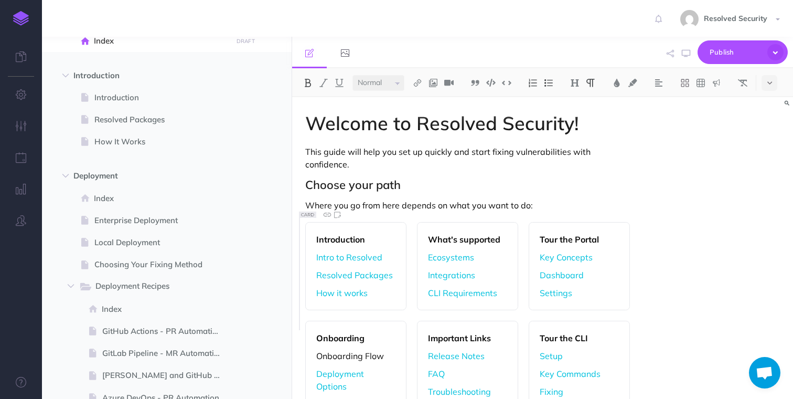
click at [336, 235] on strong "Introduction" at bounding box center [340, 239] width 49 height 10
click at [318, 240] on strong "Introduction" at bounding box center [340, 239] width 49 height 10
click at [429, 239] on strong "What's supported" at bounding box center [464, 239] width 72 height 10
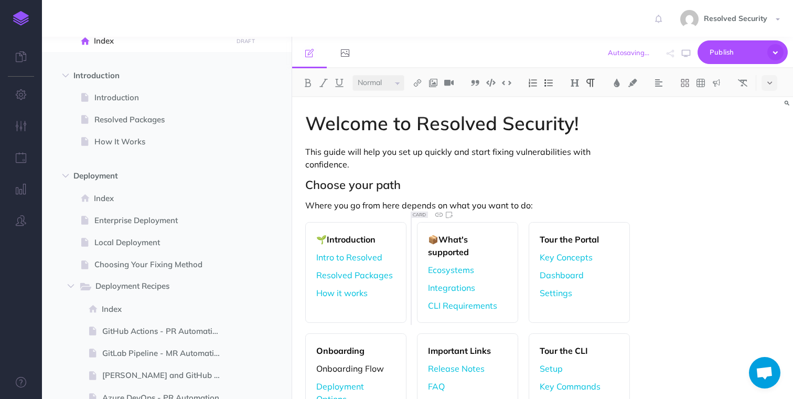
click at [540, 242] on strong "Tour the Portal" at bounding box center [569, 239] width 59 height 10
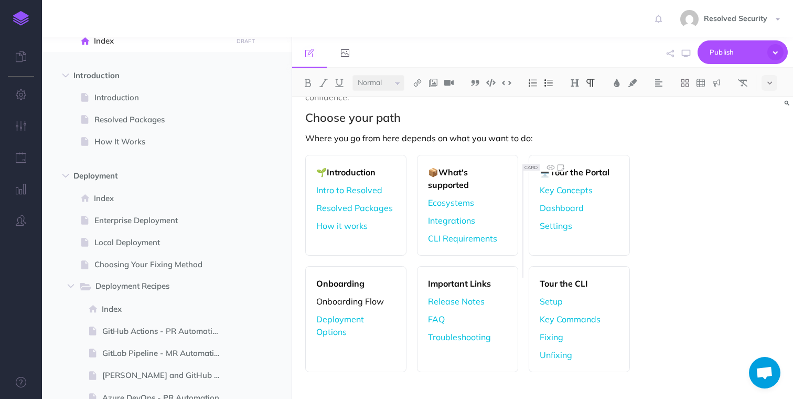
scroll to position [79, 0]
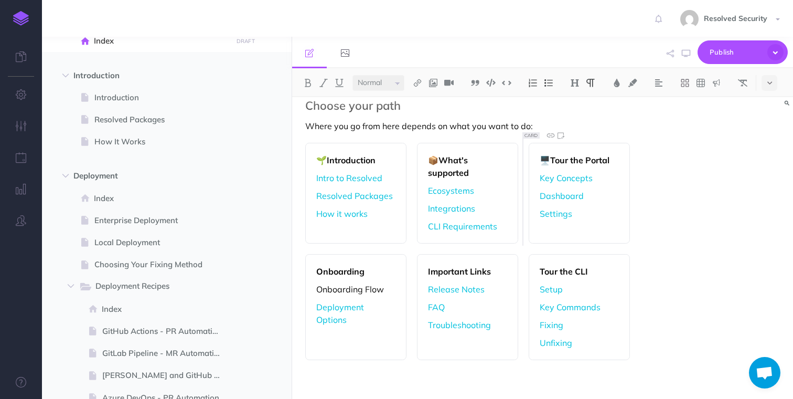
click at [316, 269] on strong "Onboarding" at bounding box center [340, 271] width 48 height 10
click at [429, 272] on strong "Important Links" at bounding box center [459, 271] width 63 height 10
click at [536, 271] on div "Tour the CLI Setup Key Commands Fixing Unfixing" at bounding box center [579, 307] width 101 height 106
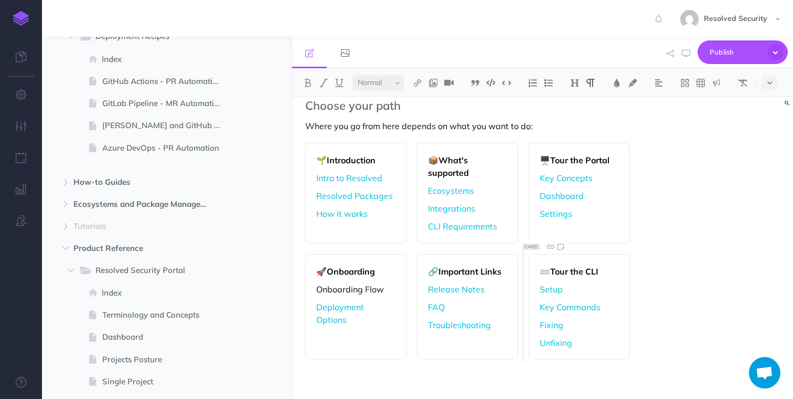
scroll to position [342, 0]
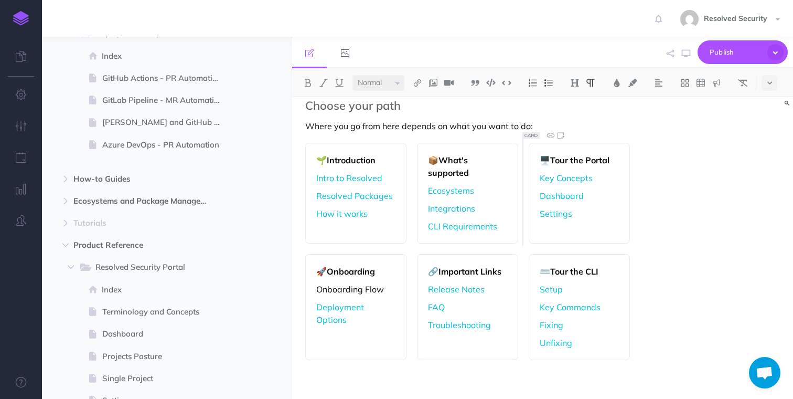
click at [600, 198] on p "Dashboard" at bounding box center [579, 195] width 79 height 13
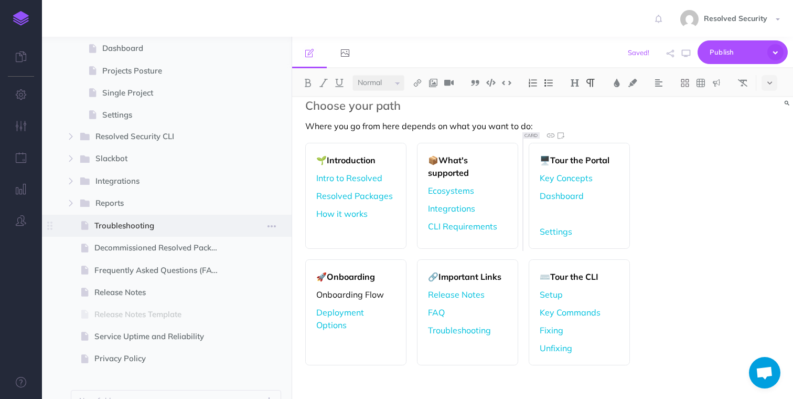
scroll to position [595, 0]
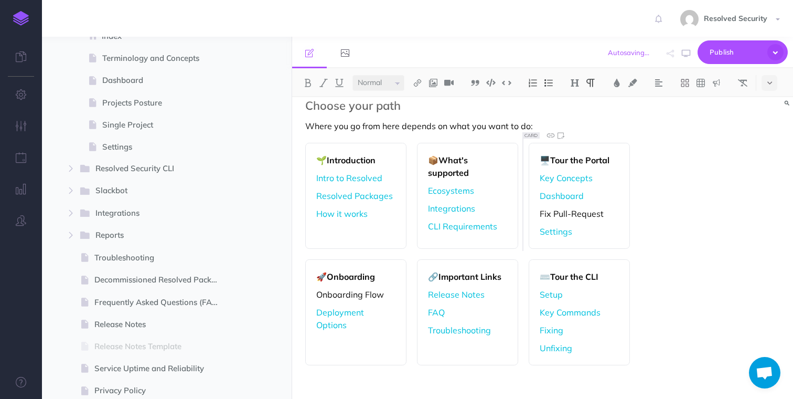
click at [543, 215] on p "Fix Pull-Request" at bounding box center [579, 213] width 79 height 13
drag, startPoint x: 543, startPoint y: 215, endPoint x: 583, endPoint y: 210, distance: 40.1
click at [583, 210] on p "Fix Pull-Request" at bounding box center [579, 213] width 79 height 13
click at [421, 82] on img at bounding box center [417, 83] width 9 height 8
click at [421, 117] on icon at bounding box center [418, 116] width 8 height 7
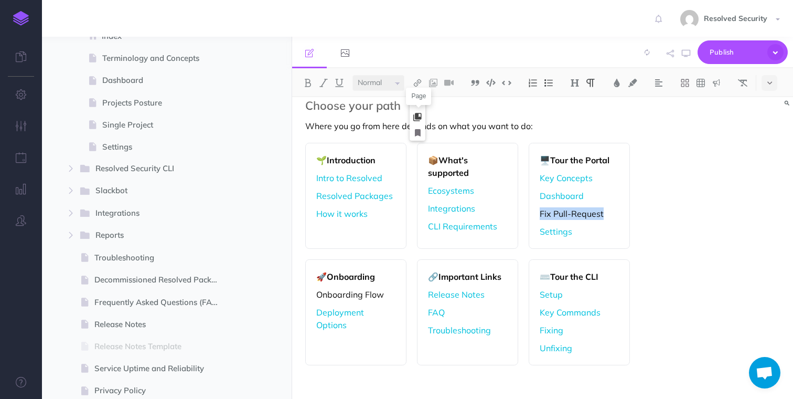
select select
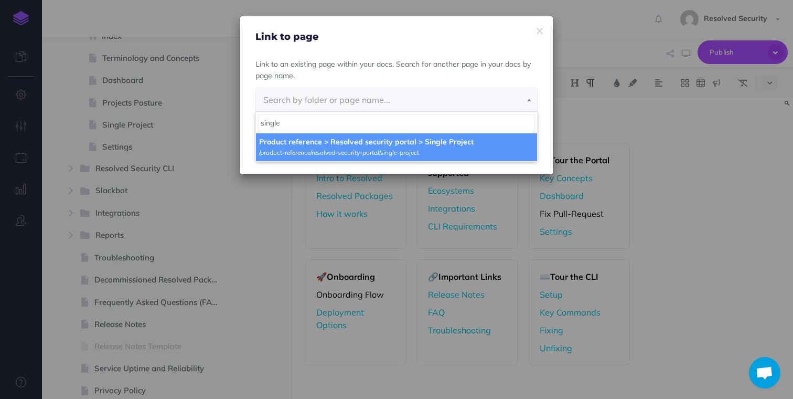
type input "single"
select select "N2P-M7VT-HMU-FG1"
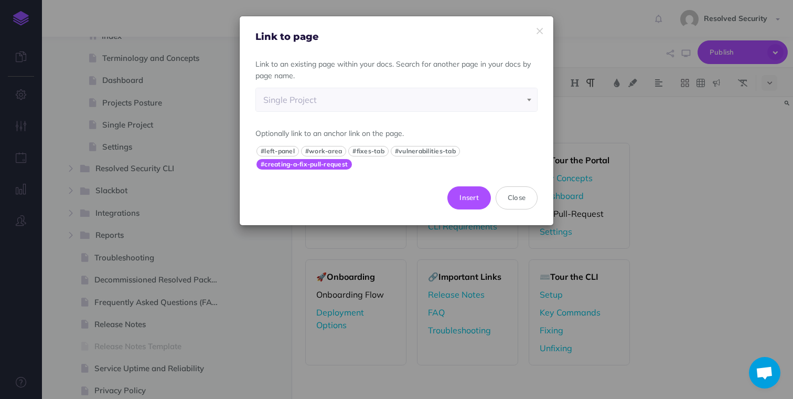
click at [321, 165] on button "#creating-a-fix-pull-request" at bounding box center [305, 164] width 96 height 10
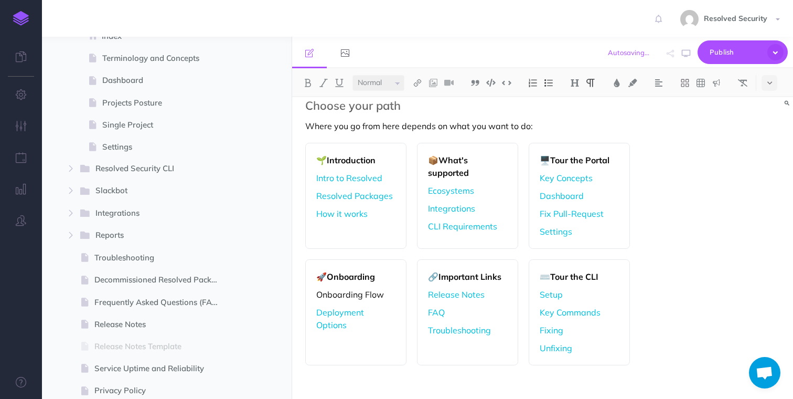
click at [375, 294] on p "Onboarding Flow" at bounding box center [355, 294] width 79 height 13
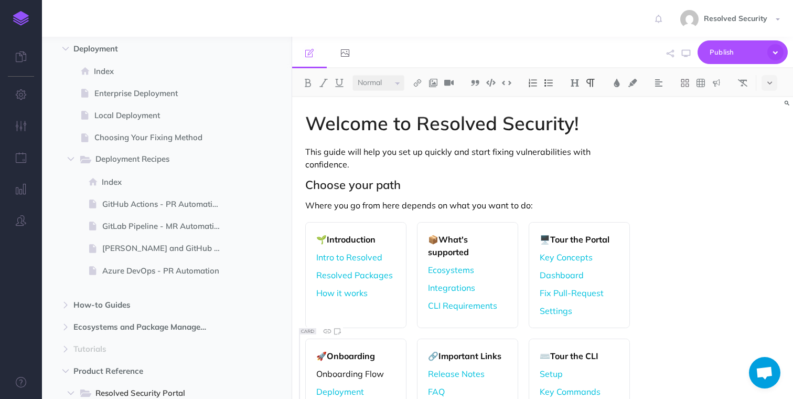
scroll to position [0, 0]
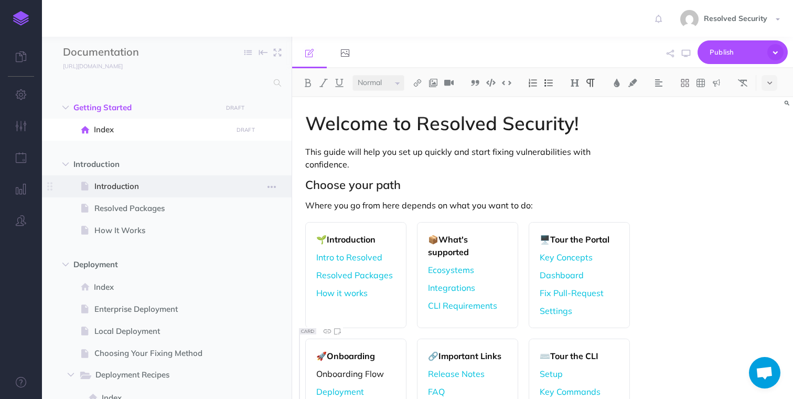
click at [123, 186] on span "Introduction" at bounding box center [161, 186] width 134 height 13
select select "null"
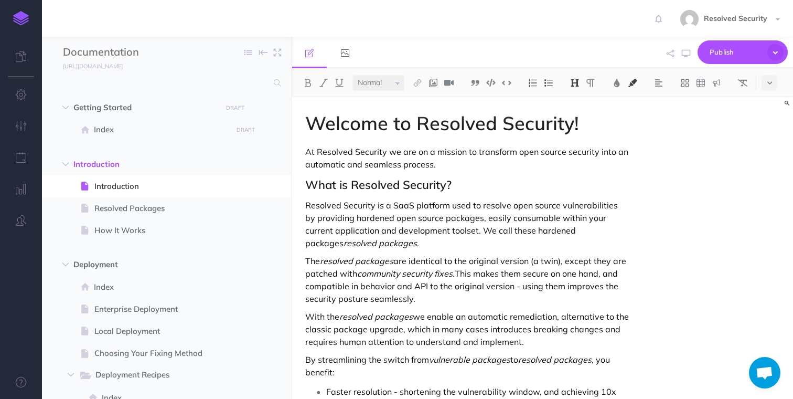
click at [341, 122] on span "Welcome to Resolved Security!" at bounding box center [442, 123] width 274 height 24
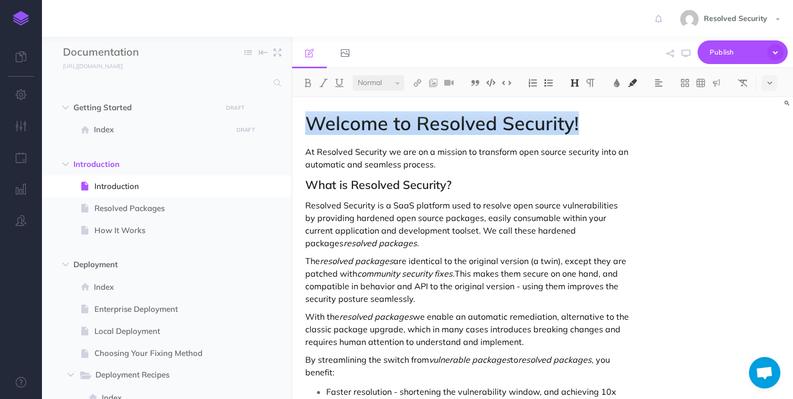
drag, startPoint x: 341, startPoint y: 122, endPoint x: 572, endPoint y: 116, distance: 231.0
click at [572, 116] on span "Welcome to Resolved Security!" at bounding box center [442, 123] width 274 height 24
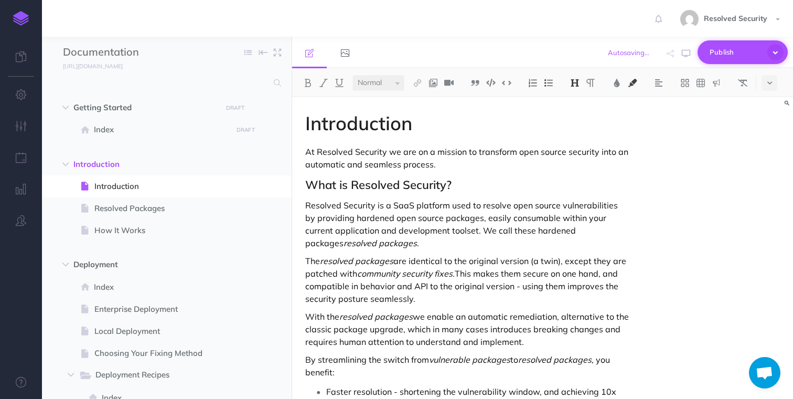
click at [731, 61] on button "Publish" at bounding box center [743, 52] width 90 height 24
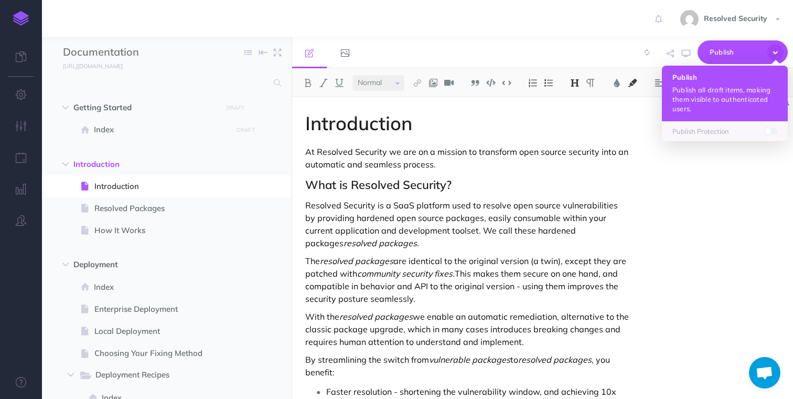
click at [710, 93] on p "Publish all draft items, making them visible to authenticated users." at bounding box center [725, 99] width 105 height 28
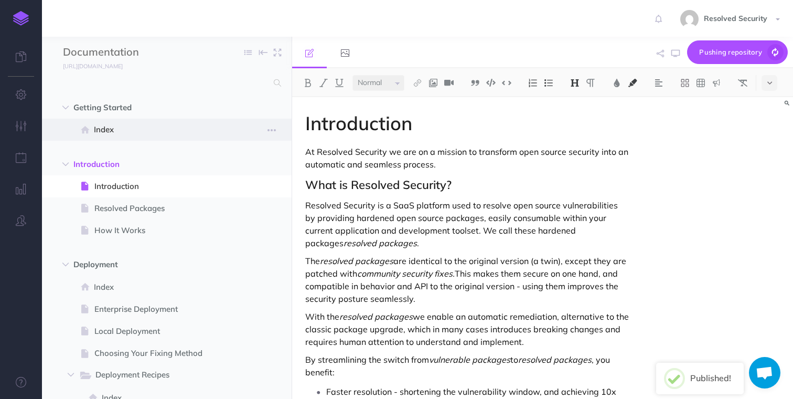
click at [107, 124] on span "Index" at bounding box center [161, 129] width 135 height 13
select select "null"
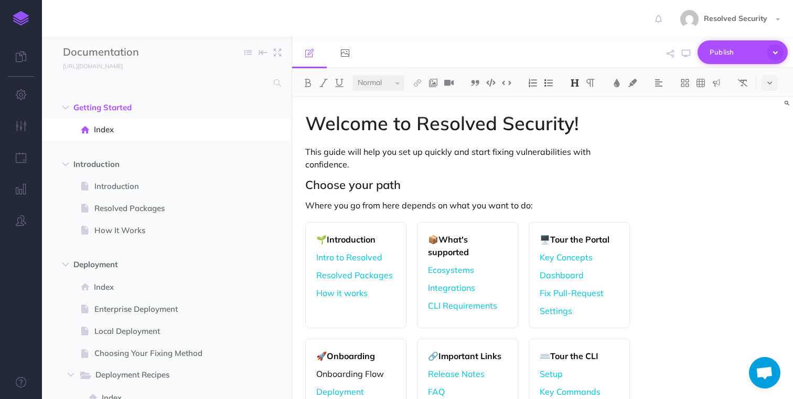
click at [734, 55] on span "Publish" at bounding box center [736, 52] width 52 height 16
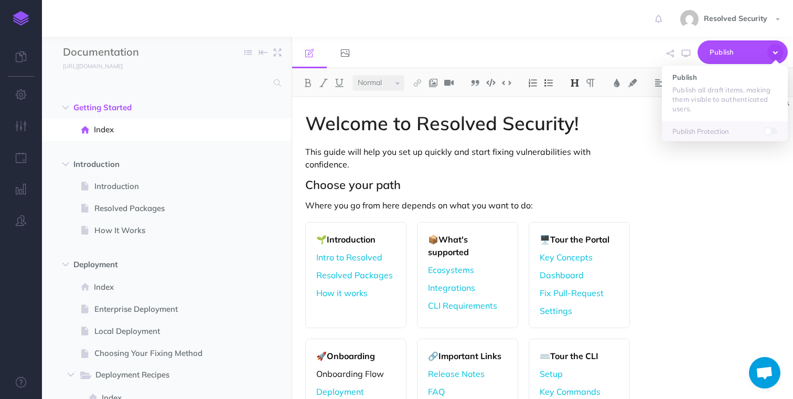
click at [686, 201] on div "Welcome to Resolved Security! This guide will help you set up quickly and start…" at bounding box center [542, 248] width 501 height 302
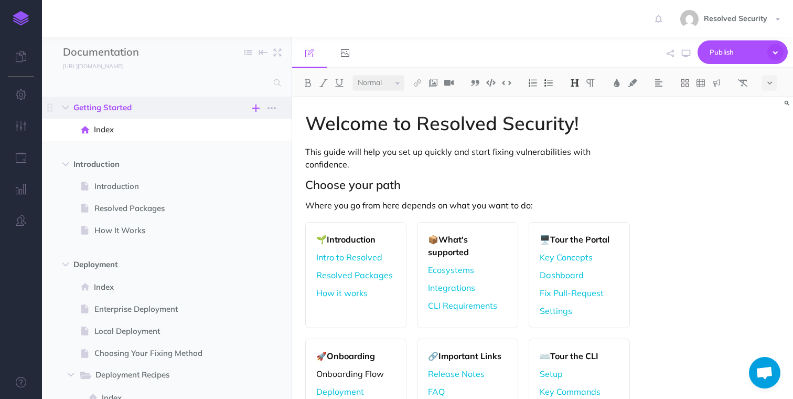
click at [254, 107] on icon "button" at bounding box center [255, 108] width 7 height 13
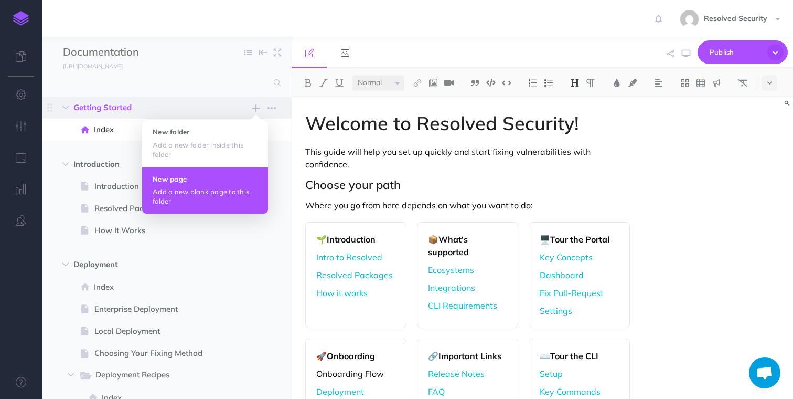
click at [202, 187] on p "Add a new blank page to this folder" at bounding box center [205, 196] width 105 height 19
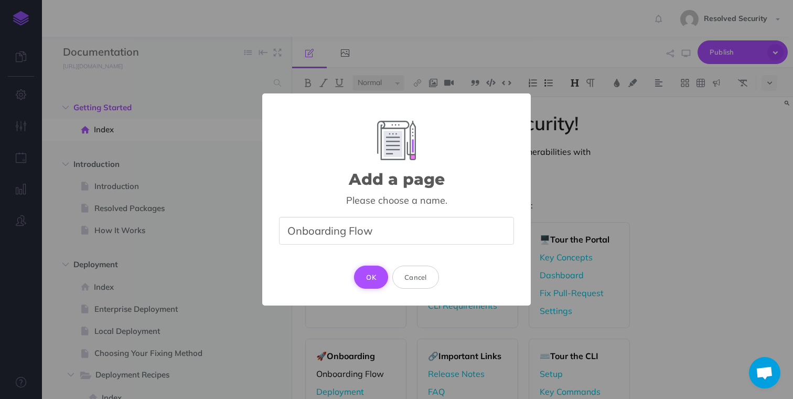
type input "Onboarding Flow"
click at [369, 277] on button "OK" at bounding box center [371, 277] width 34 height 23
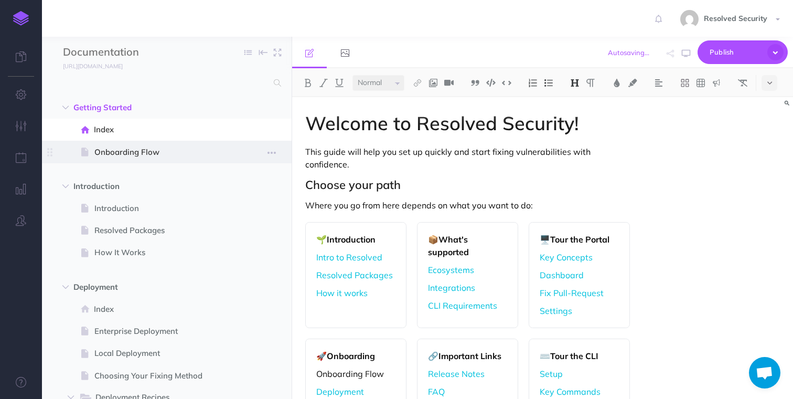
select select "null"
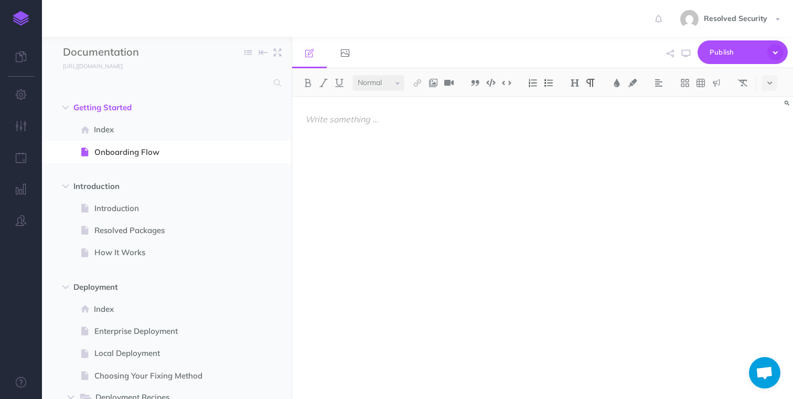
click at [324, 121] on p at bounding box center [467, 119] width 324 height 13
click at [336, 120] on p "Onboarding Flow" at bounding box center [467, 119] width 324 height 13
click at [578, 82] on img at bounding box center [574, 83] width 9 height 8
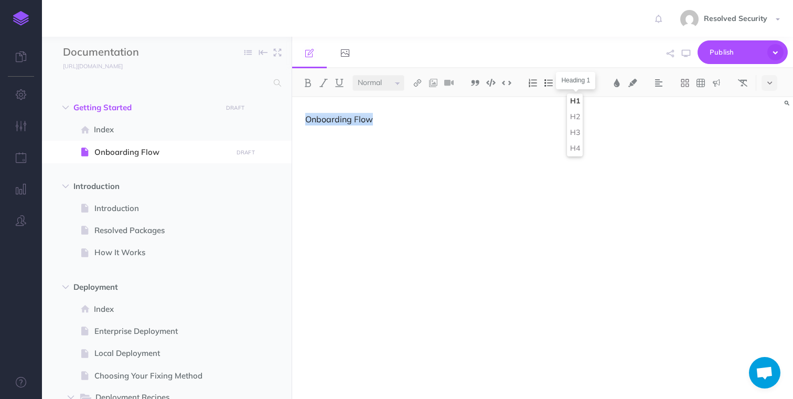
click at [580, 104] on button "H1" at bounding box center [575, 101] width 16 height 16
click at [358, 155] on p at bounding box center [467, 151] width 324 height 13
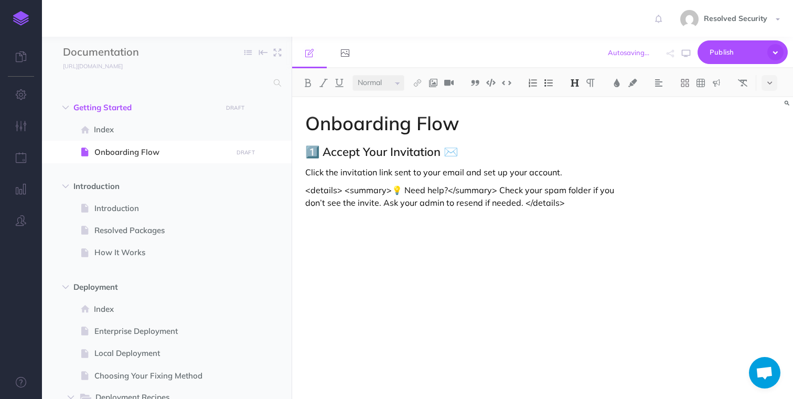
click at [394, 155] on h2 "1️⃣ Accept Your Invitation ✉️" at bounding box center [467, 151] width 324 height 13
click at [573, 82] on img at bounding box center [574, 83] width 9 height 8
click at [382, 173] on p "Click the invitation link sent to your email and set up your account." at bounding box center [467, 172] width 324 height 13
click at [771, 82] on icon at bounding box center [770, 82] width 5 height 7
drag, startPoint x: 308, startPoint y: 192, endPoint x: 573, endPoint y: 204, distance: 265.3
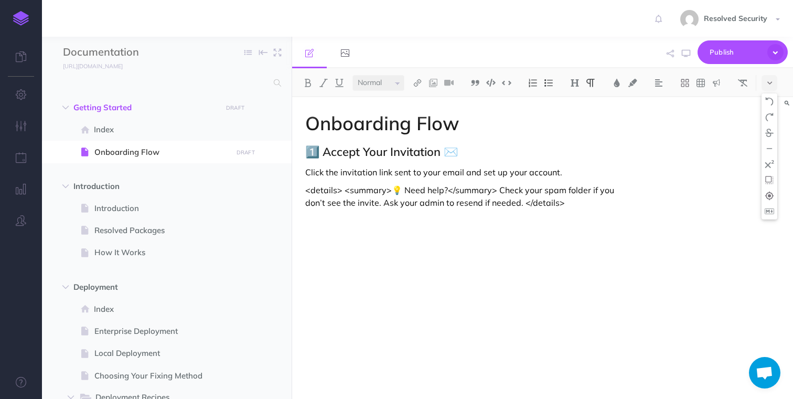
click at [573, 204] on p "<details> <summary>💡 Need help?</summary> Check your spam folder if you don’t s…" at bounding box center [467, 196] width 324 height 25
click at [771, 82] on icon at bounding box center [770, 82] width 5 height 7
click at [771, 211] on img at bounding box center [769, 211] width 9 height 6
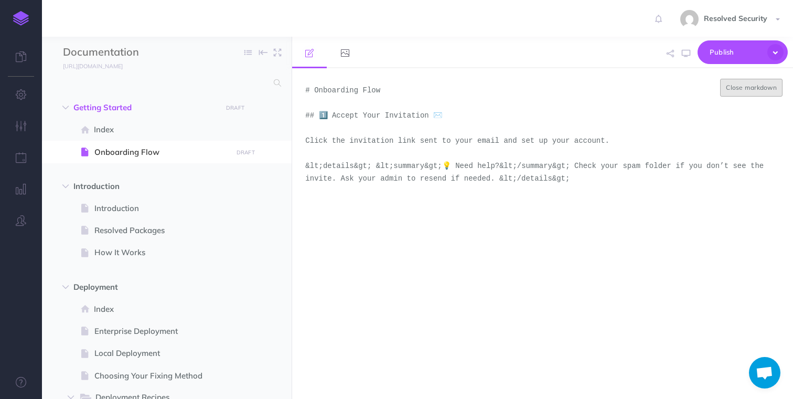
click at [748, 88] on button "Close markdown" at bounding box center [752, 88] width 62 height 18
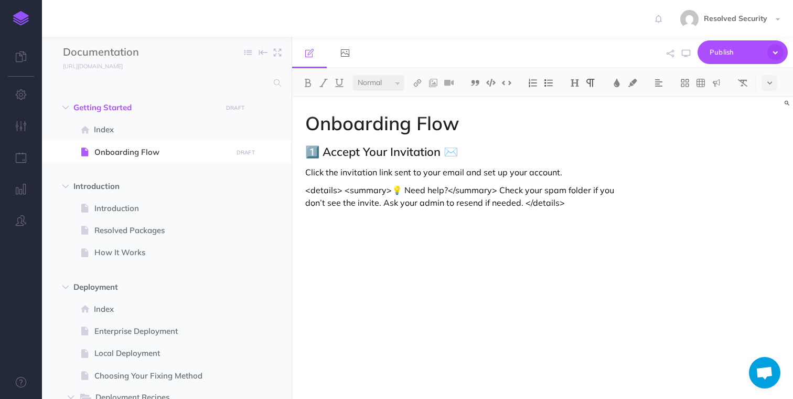
click at [504, 193] on p "<details> <summary>💡 Need help?</summary> Check your spam folder if you don’t s…" at bounding box center [467, 196] width 324 height 25
drag, startPoint x: 562, startPoint y: 205, endPoint x: 308, endPoint y: 189, distance: 255.0
click at [308, 189] on p "<details> <summary>💡 Need help?</summary> Check your spam folder if you don’t s…" at bounding box center [467, 196] width 324 height 25
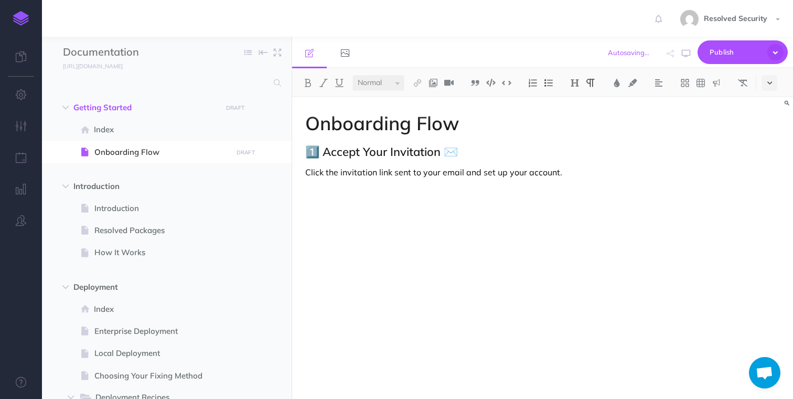
click at [771, 83] on icon at bounding box center [770, 82] width 5 height 7
click at [771, 210] on img at bounding box center [769, 211] width 9 height 6
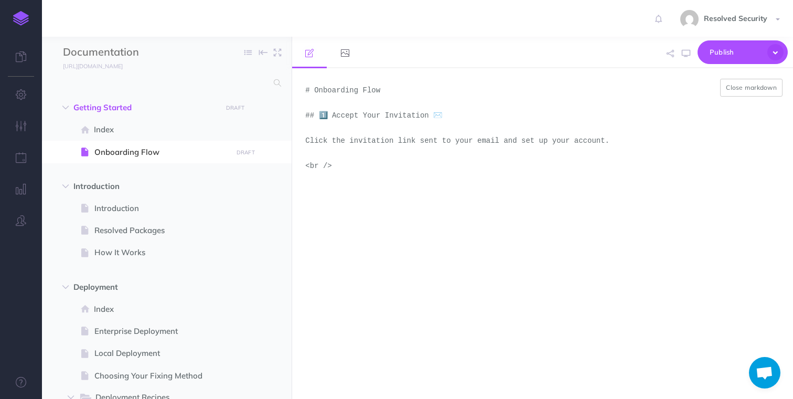
click at [345, 153] on textarea "# Onboarding Flow ## 1️⃣ Accept Your Invitation ✉️ Click the invitation link se…" at bounding box center [542, 233] width 501 height 331
paste textarea "1️⃣ Accept Your Invitation ✉️ Click the invitation link sent to your email and …"
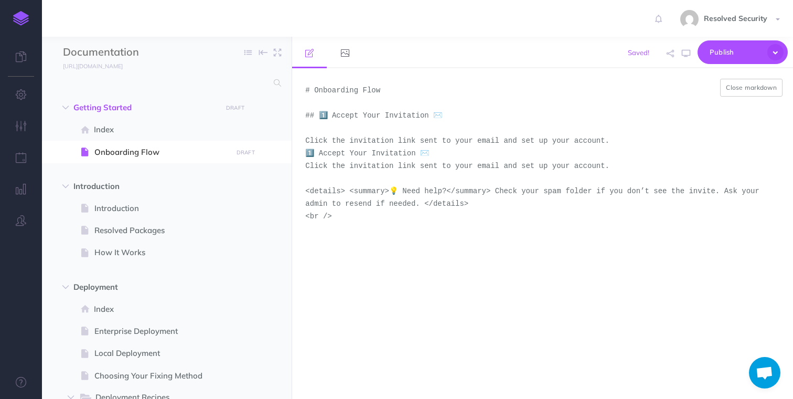
drag, startPoint x: 359, startPoint y: 179, endPoint x: 295, endPoint y: 153, distance: 68.9
click at [295, 153] on textarea "# Onboarding Flow ## 1️⃣ Accept Your Invitation ✉️ Click the invitation link se…" at bounding box center [542, 233] width 501 height 331
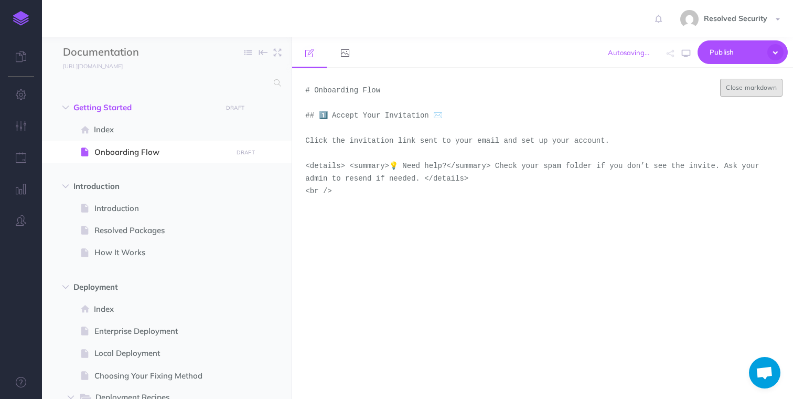
type textarea "# Onboarding Flow ## 1️⃣ Accept Your Invitation ✉️ Click the invitation link se…"
click at [751, 87] on button "Close markdown" at bounding box center [752, 88] width 62 height 18
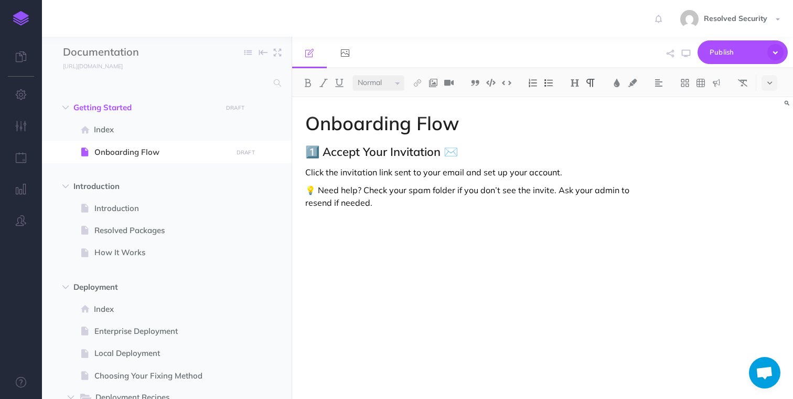
click at [369, 187] on p "💡 Need help? Check your spam folder if you don’t see the invite. Ask your admin…" at bounding box center [467, 203] width 324 height 38
click at [386, 193] on p "💡 Need help? Check your spam folder if you don’t see the invite. Ask your admin…" at bounding box center [467, 203] width 324 height 38
click at [454, 152] on h2 "1️⃣ Accept Your Invitation ✉️" at bounding box center [467, 151] width 324 height 13
click at [330, 232] on div "Onboarding Flow 1️⃣ Accept Your Invitation Click the invitation link sent to yo…" at bounding box center [467, 242] width 351 height 291
click at [718, 49] on span "Publish" at bounding box center [736, 52] width 52 height 16
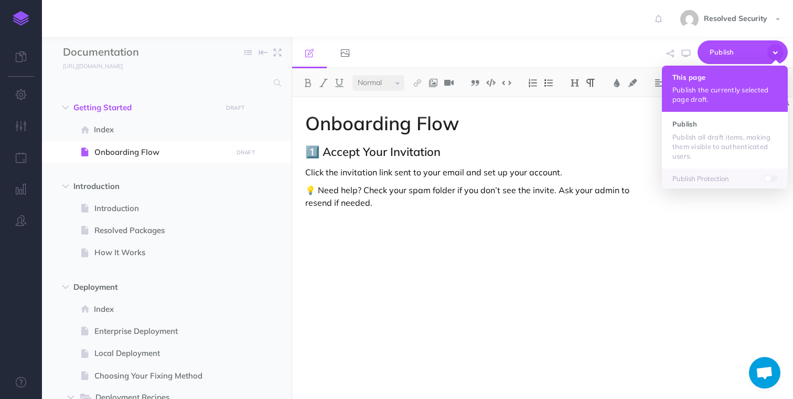
click at [697, 85] on p "Publish the currently selected page draft." at bounding box center [725, 94] width 105 height 19
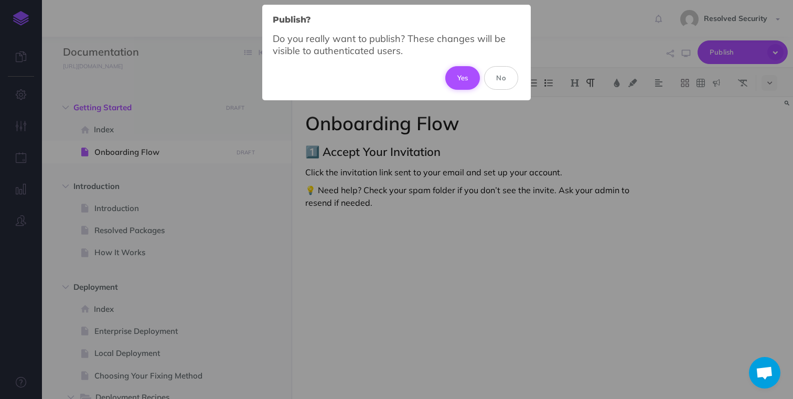
click at [467, 76] on button "Yes" at bounding box center [463, 77] width 35 height 23
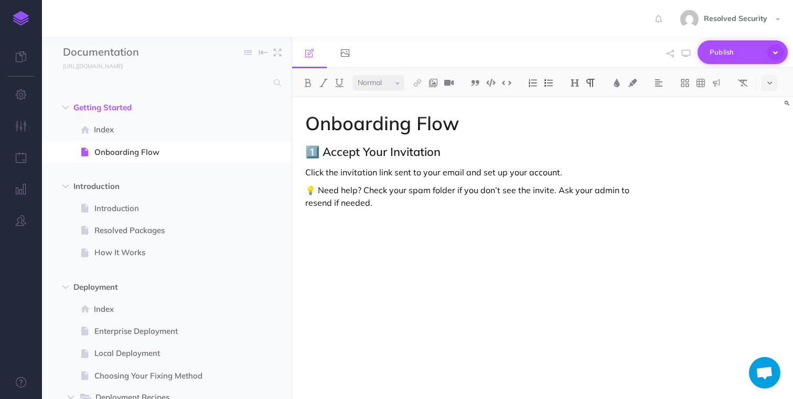
click at [734, 49] on span "Publish" at bounding box center [736, 52] width 52 height 16
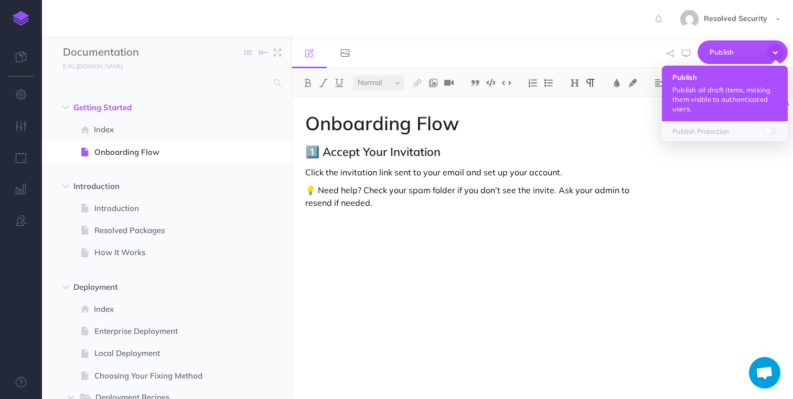
click at [726, 95] on p "Publish all draft items, making them visible to authenticated users." at bounding box center [725, 99] width 105 height 28
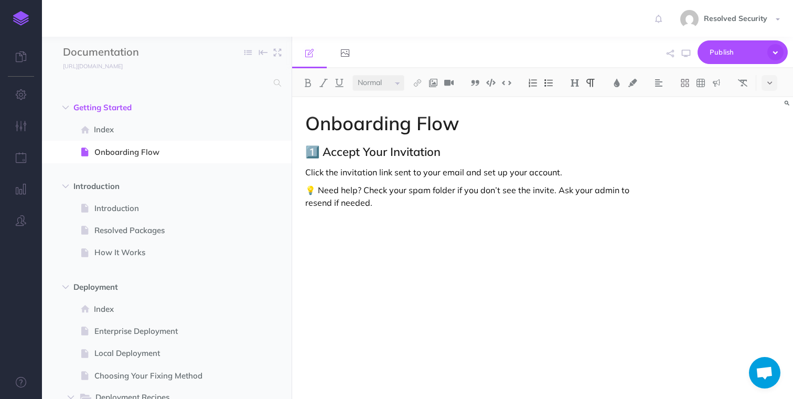
click at [325, 193] on p "💡 Need help? Check your spam folder if you don’t see the invite. Ask your admin…" at bounding box center [467, 203] width 324 height 38
drag, startPoint x: 408, startPoint y: 207, endPoint x: 296, endPoint y: 193, distance: 113.3
click at [296, 193] on div "Onboarding Flow 1️⃣ Accept Your Invitation Click the invitation link sent to yo…" at bounding box center [467, 242] width 351 height 291
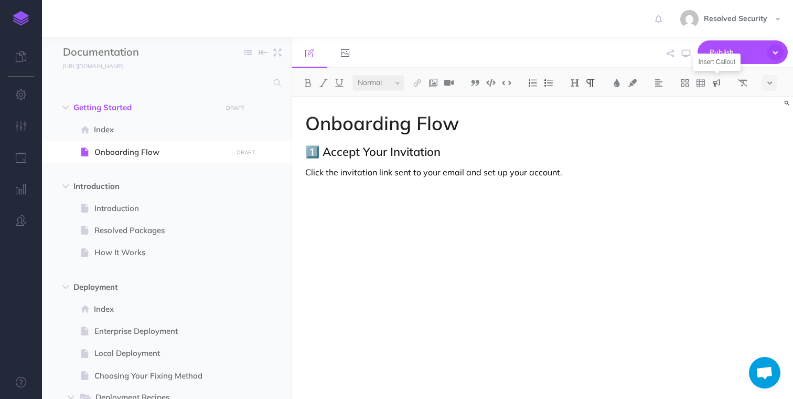
click at [717, 82] on img at bounding box center [716, 83] width 9 height 8
click at [720, 103] on img at bounding box center [716, 101] width 9 height 8
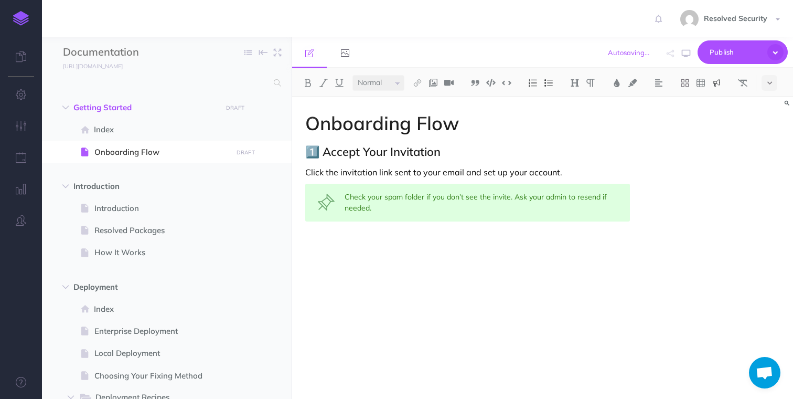
click at [515, 197] on div "Check your spam folder if you don’t see the invite. Ask your admin to resend if…" at bounding box center [467, 203] width 324 height 38
click at [408, 241] on p at bounding box center [467, 242] width 324 height 13
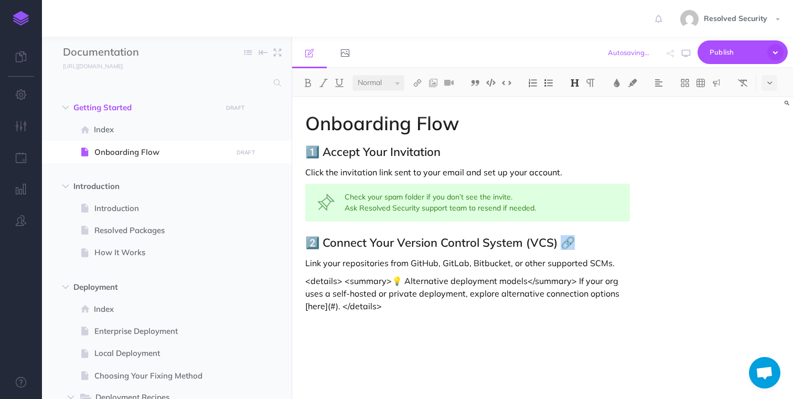
drag, startPoint x: 557, startPoint y: 245, endPoint x: 569, endPoint y: 244, distance: 12.1
click at [569, 244] on h2 "2️⃣ Connect Your Version Control System (VCS) 🔗" at bounding box center [467, 242] width 324 height 13
drag, startPoint x: 438, startPoint y: 266, endPoint x: 549, endPoint y: 270, distance: 110.8
click at [549, 270] on div "Onboarding Flow 1️⃣ Accept Your Invitation Click the invitation link sent to yo…" at bounding box center [467, 242] width 351 height 291
drag, startPoint x: 438, startPoint y: 265, endPoint x: 510, endPoint y: 260, distance: 72.1
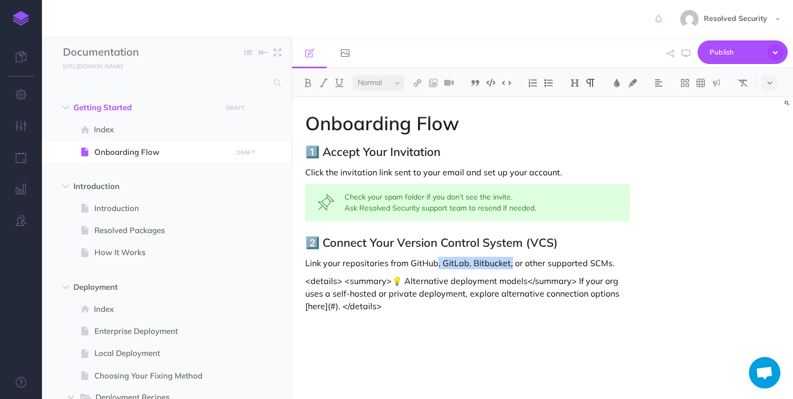
click at [510, 260] on p "Link your repositories from GitHub, GitLab, Bitbucket, or other supported SCMs." at bounding box center [467, 263] width 324 height 13
click at [481, 263] on p "Link your repositories from GitHub, via the GitHub app." at bounding box center [467, 263] width 324 height 13
drag, startPoint x: 481, startPoint y: 263, endPoint x: 506, endPoint y: 261, distance: 24.8
click at [506, 261] on p "Link your repositories from GitHub, via the GitHub app." at bounding box center [467, 263] width 324 height 13
click at [416, 83] on img at bounding box center [417, 83] width 9 height 8
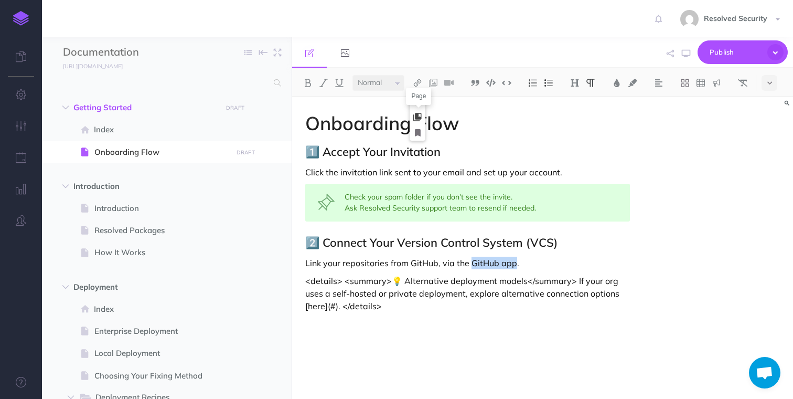
click at [422, 119] on icon at bounding box center [418, 116] width 8 height 7
select select
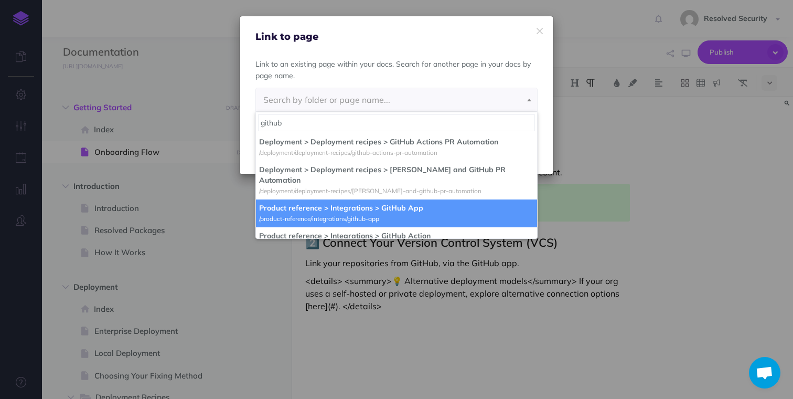
type input "github"
select select "QX1-71UV-0L1-02D"
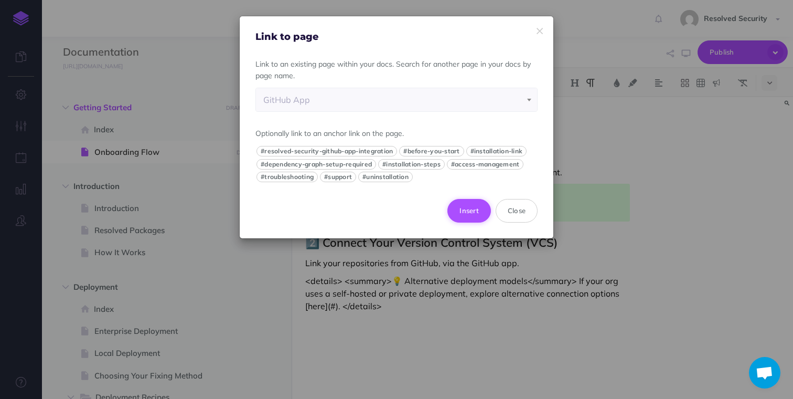
click at [474, 214] on button "Insert" at bounding box center [470, 210] width 44 height 23
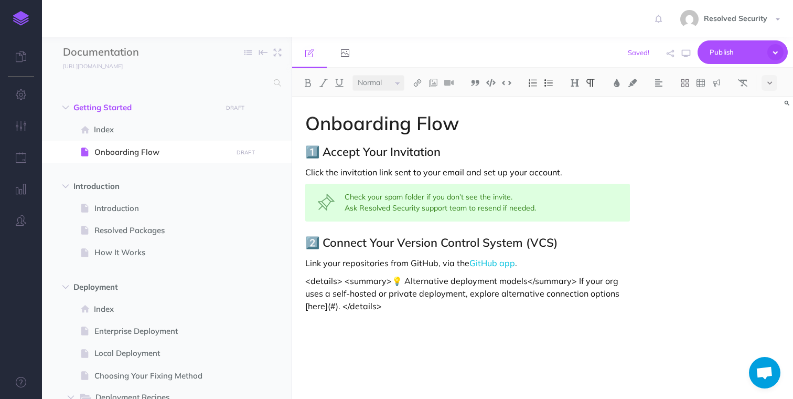
click at [534, 267] on p "Link your repositories from GitHub, via the GitHub app ." at bounding box center [467, 263] width 324 height 13
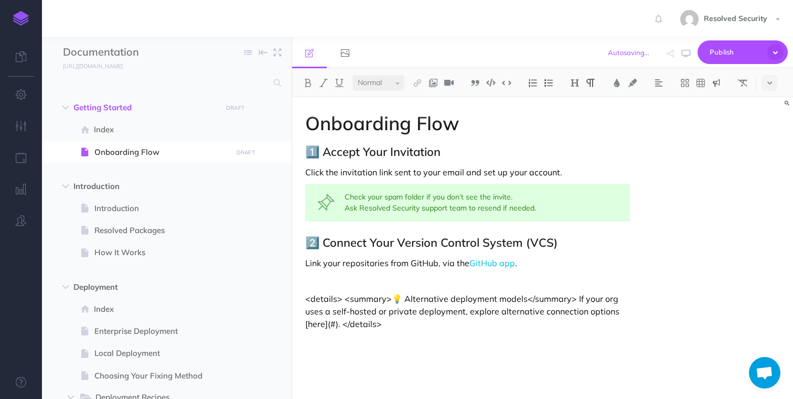
click at [717, 86] on img at bounding box center [716, 83] width 9 height 8
click at [720, 118] on img at bounding box center [716, 117] width 9 height 8
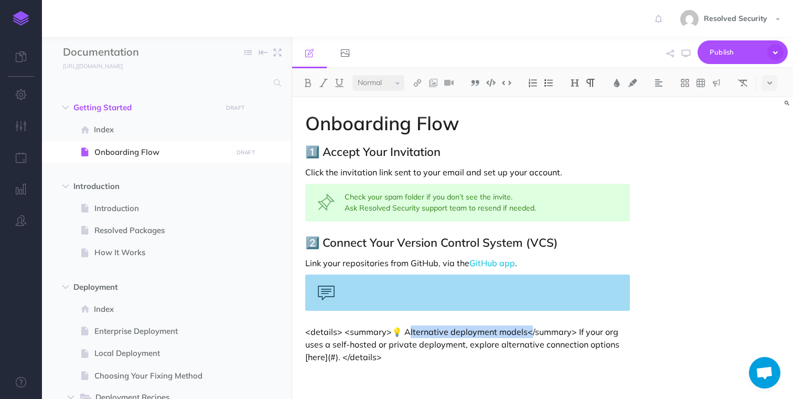
drag, startPoint x: 404, startPoint y: 331, endPoint x: 524, endPoint y: 327, distance: 119.7
click at [524, 327] on p "<details> <summary>💡 Alternative deployment models</summary> If your org uses a…" at bounding box center [467, 344] width 324 height 38
copy p "lternative deployment models<"
click at [376, 285] on div at bounding box center [467, 292] width 324 height 36
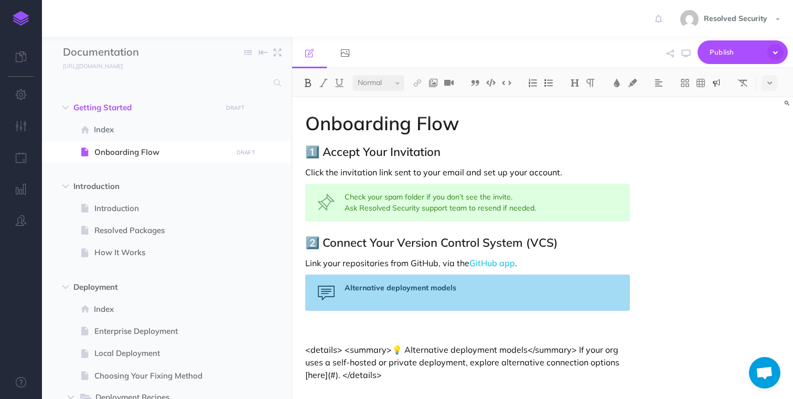
click at [461, 283] on div "Alternative deployment models" at bounding box center [467, 292] width 324 height 36
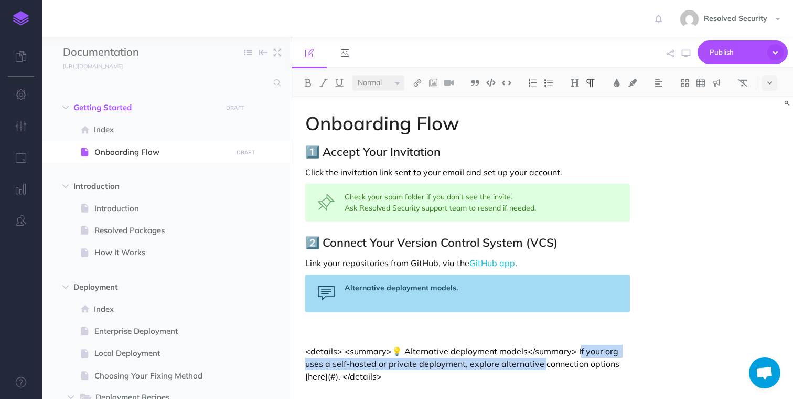
drag, startPoint x: 574, startPoint y: 352, endPoint x: 539, endPoint y: 362, distance: 35.4
click at [539, 362] on p "<details> <summary>💡 Alternative deployment models</summary> If your org uses a…" at bounding box center [467, 364] width 324 height 38
copy p "f your org uses a self-hosted or private deployment, explore alternative"
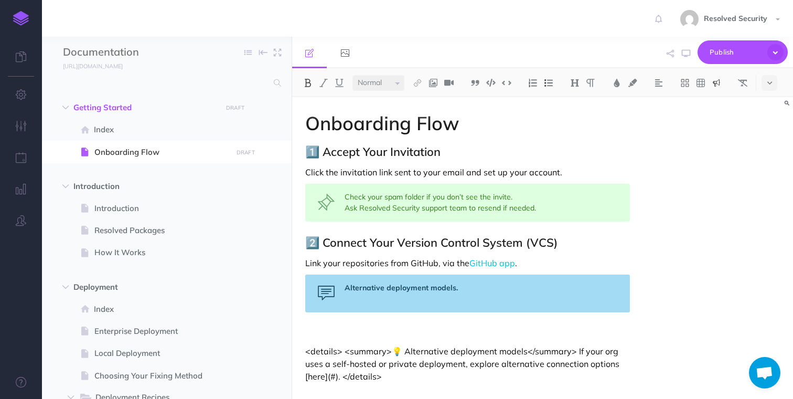
click at [366, 299] on div "Alternative deployment models." at bounding box center [467, 293] width 324 height 38
click at [443, 300] on div "Alternative deployment models. If your org uses a self-hosted or private deploy…" at bounding box center [467, 293] width 324 height 38
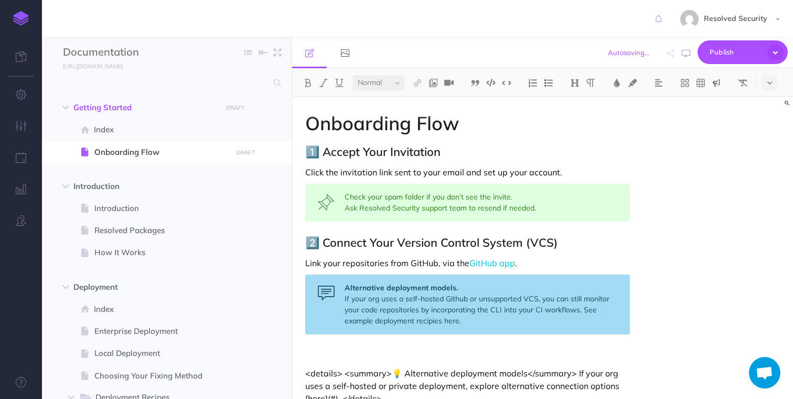
click at [428, 325] on div "Alternative deployment models. If your org uses a self-hosted Github or unsuppo…" at bounding box center [467, 304] width 324 height 60
click at [398, 320] on div "Alternative deployment models. If your org uses a self-hosted Github or unsuppo…" at bounding box center [467, 304] width 324 height 60
drag, startPoint x: 398, startPoint y: 320, endPoint x: 422, endPoint y: 321, distance: 24.2
click at [422, 321] on div "Alternative deployment models. If your org uses a self-hosted Github or unsuppo…" at bounding box center [467, 304] width 324 height 60
click at [419, 82] on img at bounding box center [417, 83] width 9 height 8
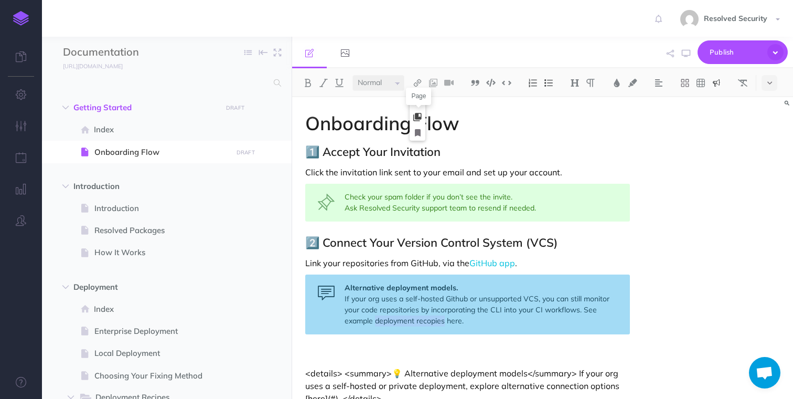
click at [420, 116] on icon at bounding box center [418, 116] width 8 height 7
select select
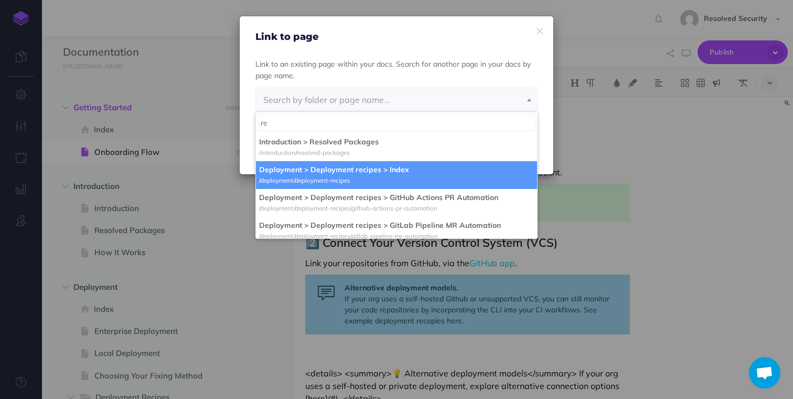
type input "re"
select select "WUP-RUAZ-417-XYK"
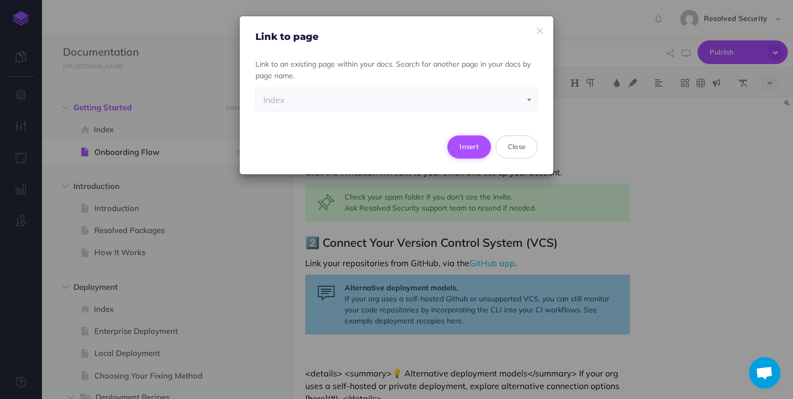
click at [465, 148] on button "Insert" at bounding box center [470, 146] width 44 height 23
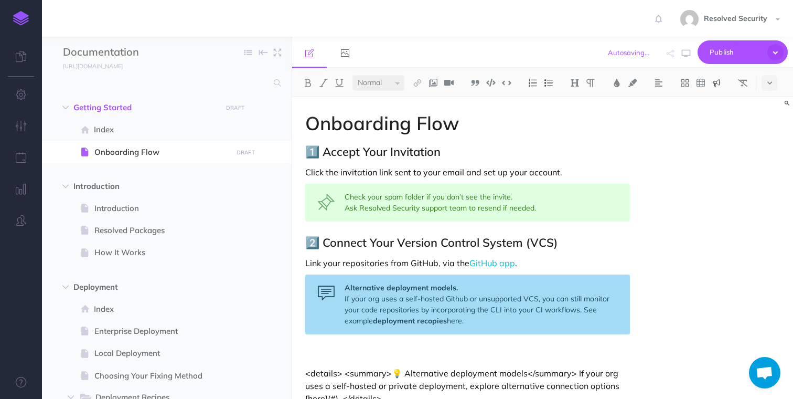
click at [472, 304] on div "Alternative deployment models. If your org uses a self-hosted Github or unsuppo…" at bounding box center [467, 304] width 324 height 60
click at [387, 344] on div "Onboarding Flow 1️⃣ Accept Your Invitation Click the invitation link sent to yo…" at bounding box center [467, 261] width 351 height 329
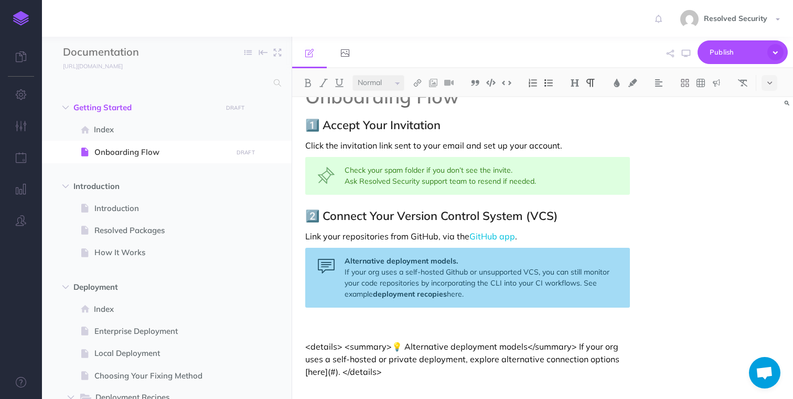
drag, startPoint x: 306, startPoint y: 353, endPoint x: 390, endPoint y: 372, distance: 86.0
click at [390, 372] on div "Onboarding Flow 1️⃣ Accept Your Invitation Click the invitation link sent to yo…" at bounding box center [467, 234] width 351 height 329
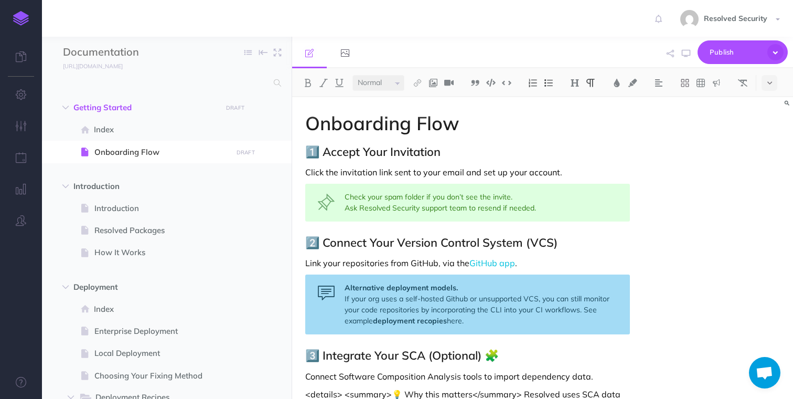
scroll to position [15, 0]
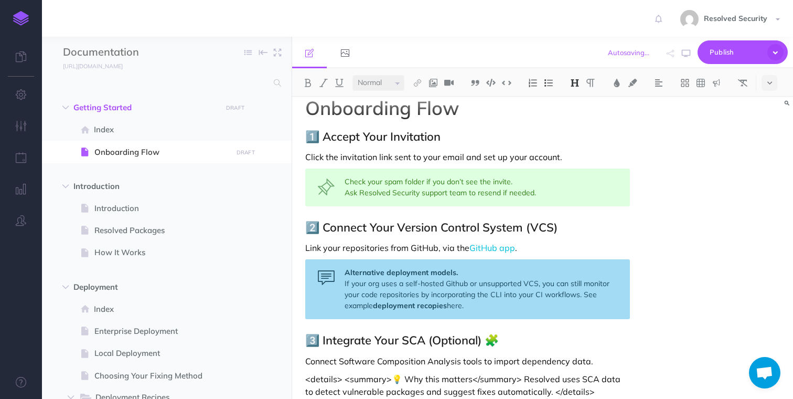
click at [500, 340] on h2 "3️⃣ Integrate Your SCA (Optional) 🧩" at bounding box center [467, 340] width 324 height 13
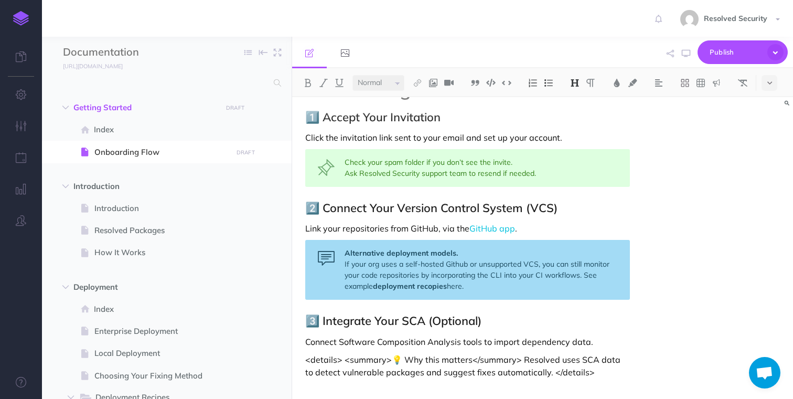
click at [597, 344] on p "Connect Software Composition Analysis tools to import dependency data." at bounding box center [467, 341] width 324 height 13
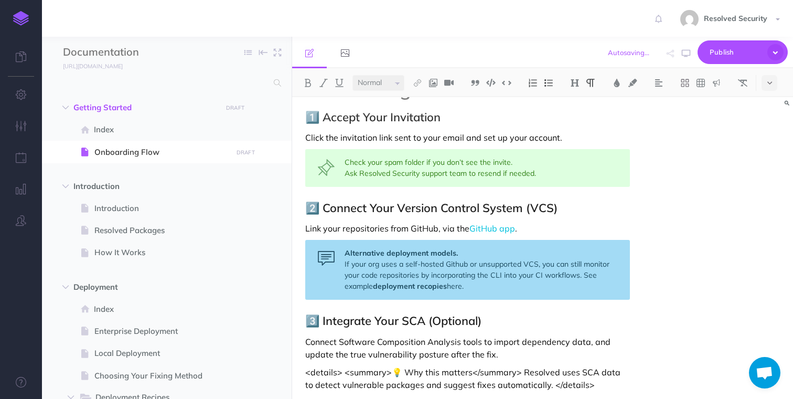
scroll to position [47, 0]
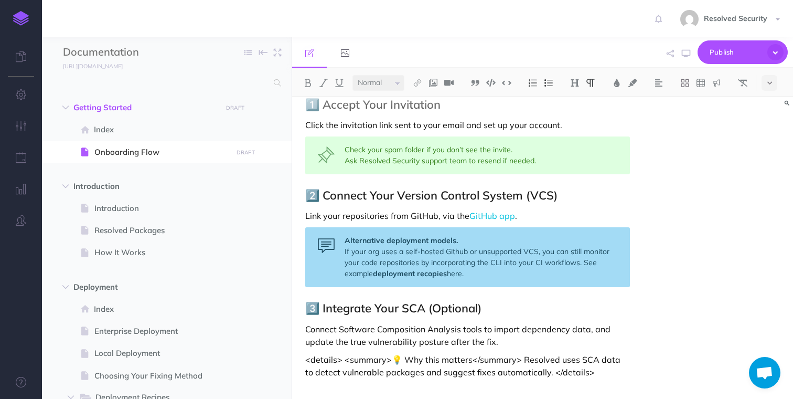
click at [593, 329] on p "Connect Software Composition Analysis tools to import dependency data, and upda…" at bounding box center [467, 335] width 324 height 25
click at [318, 373] on p "<details> <summary>💡 Why this matters</summary> Resolved uses SCA data to detec…" at bounding box center [467, 365] width 324 height 25
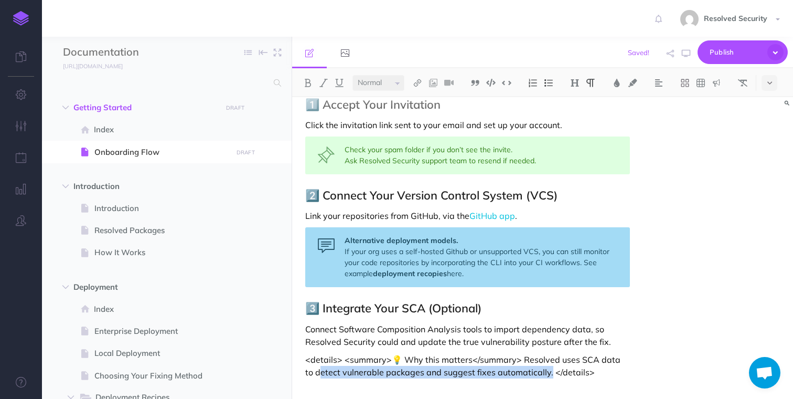
drag, startPoint x: 318, startPoint y: 373, endPoint x: 511, endPoint y: 368, distance: 193.7
click at [511, 368] on p "<details> <summary>💡 Why this matters</summary> Resolved uses SCA data to detec…" at bounding box center [467, 365] width 324 height 25
copy p "etect vulnerable packages and suggest fixes automatically."
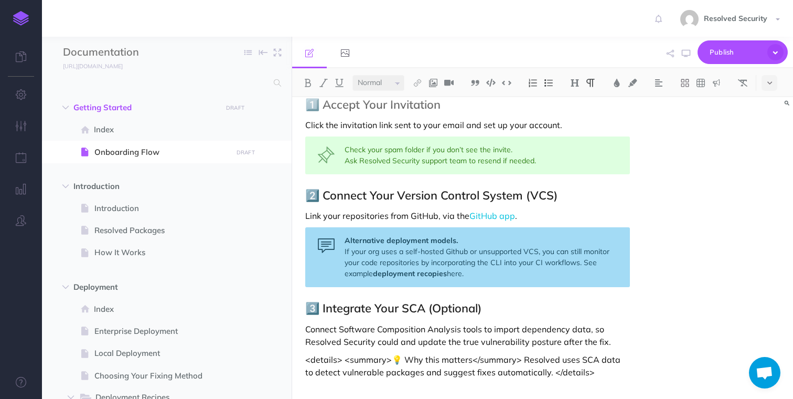
click at [398, 341] on p "Connect Software Composition Analysis tools to import dependency data, so Resol…" at bounding box center [467, 335] width 324 height 25
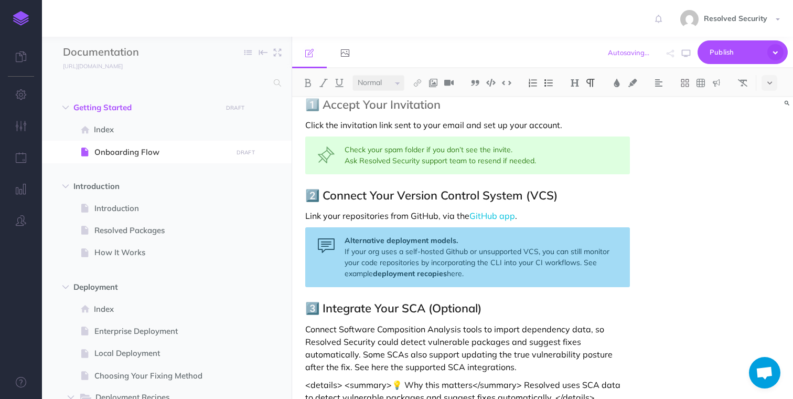
click at [405, 371] on p "Connect Software Composition Analysis tools to import dependency data, so Resol…" at bounding box center [467, 348] width 324 height 50
click at [357, 367] on p "Connect Software Composition Analysis tools to import dependency data, so Resol…" at bounding box center [467, 348] width 324 height 50
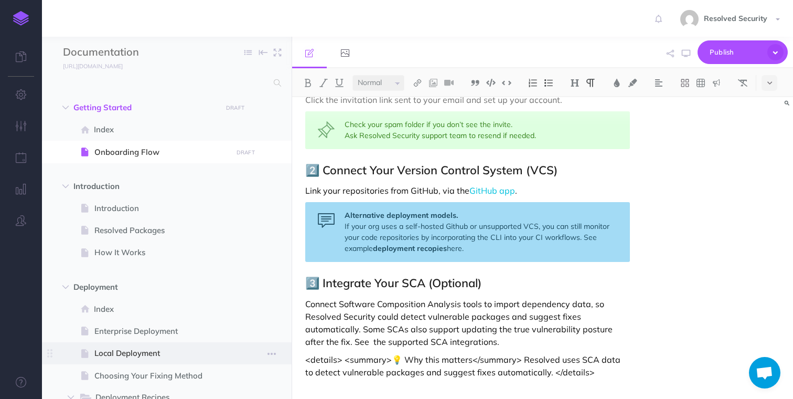
drag, startPoint x: 592, startPoint y: 369, endPoint x: 253, endPoint y: 355, distance: 338.8
click at [253, 355] on div "Documentation Collapse all Expand all Expand to root folders [URL][DOMAIN_NAME]…" at bounding box center [418, 218] width 752 height 362
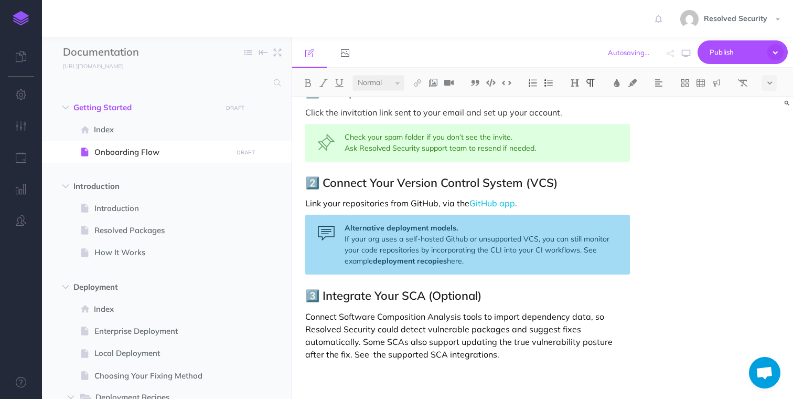
click at [355, 356] on p "Connect Software Composition Analysis tools to import dependency data, so Resol…" at bounding box center [467, 335] width 324 height 50
click at [353, 354] on p "Connect Software Composition Analysis tools to import dependency data, so Resol…" at bounding box center [467, 335] width 324 height 50
click at [374, 356] on p "Connect Software Composition Analysis tools to import dependency data, so Resol…" at bounding box center [467, 335] width 324 height 50
drag, startPoint x: 374, startPoint y: 356, endPoint x: 404, endPoint y: 355, distance: 30.4
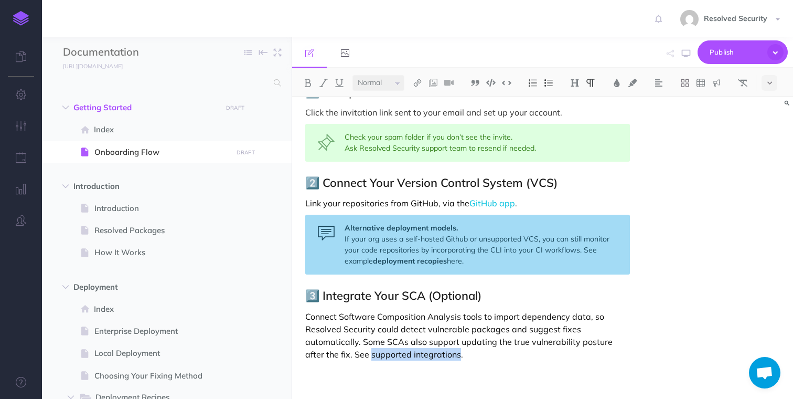
click at [404, 355] on p "Connect Software Composition Analysis tools to import dependency data, so Resol…" at bounding box center [467, 335] width 324 height 50
click at [421, 84] on img at bounding box center [417, 83] width 9 height 8
click at [421, 119] on icon at bounding box center [418, 116] width 8 height 7
select select
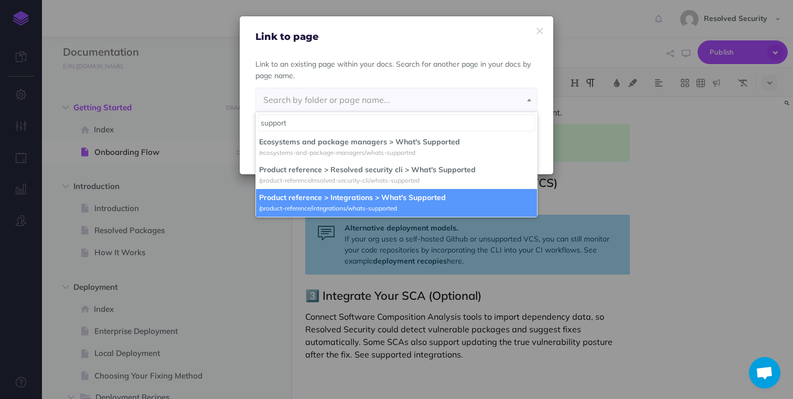
type input "support"
select select "782-98G4-43I-WA1"
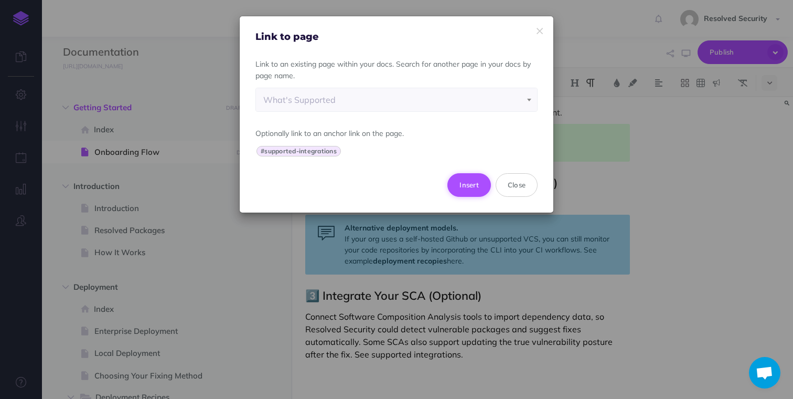
click at [469, 187] on button "Insert" at bounding box center [470, 184] width 44 height 23
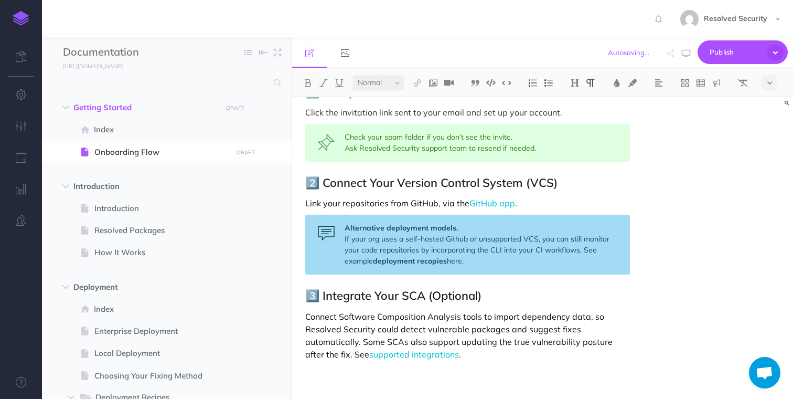
click at [474, 358] on p "Connect Software Composition Analysis tools to import dependency data, so Resol…" at bounding box center [467, 335] width 324 height 50
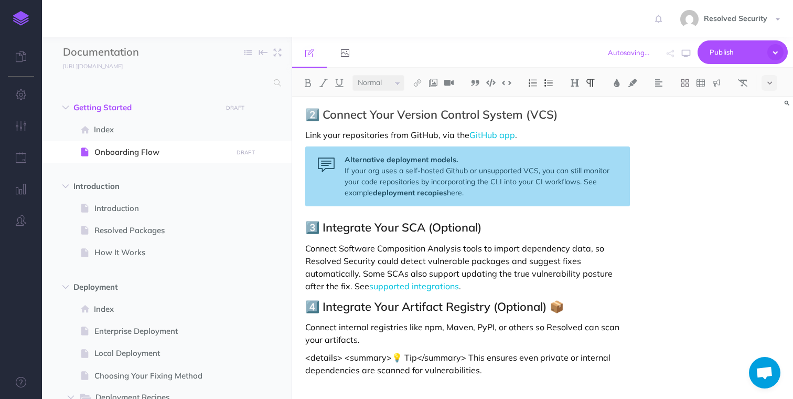
scroll to position [132, 0]
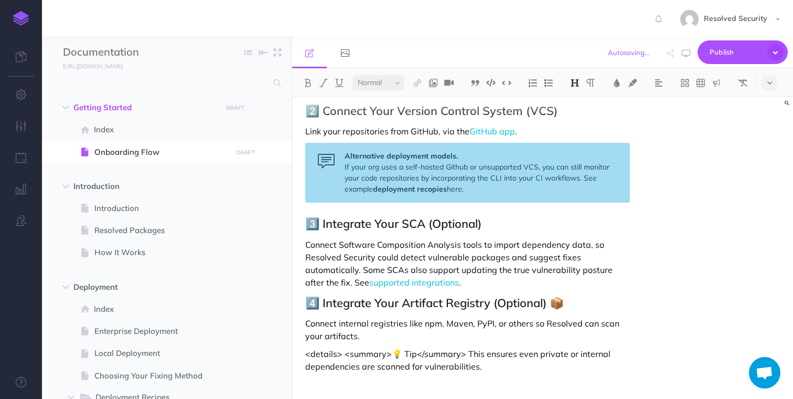
click at [562, 300] on h2 "4️⃣ Integrate Your Artifact Registry (Optional) 📦" at bounding box center [467, 303] width 324 height 13
drag, startPoint x: 367, startPoint y: 333, endPoint x: 343, endPoint y: 333, distance: 24.7
click at [343, 333] on p "Connect internal registries like npm, Maven, PyPI, or others so Resolved can sc…" at bounding box center [467, 329] width 324 height 25
drag, startPoint x: 482, startPoint y: 365, endPoint x: 303, endPoint y: 326, distance: 183.2
click at [303, 326] on div "Onboarding Flow 1️⃣ Accept Your Invitation Click the invitation link sent to yo…" at bounding box center [467, 188] width 351 height 446
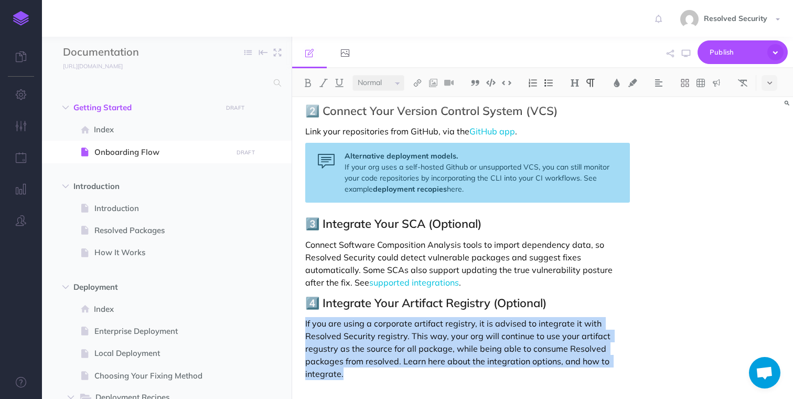
drag, startPoint x: 353, startPoint y: 377, endPoint x: 305, endPoint y: 325, distance: 70.6
click at [305, 325] on p "If you are using a corporate artifact registry, it is advised to integrate it w…" at bounding box center [467, 348] width 324 height 63
copy p "If you are using a corporate artifact registry, it is advised to integrate it w…"
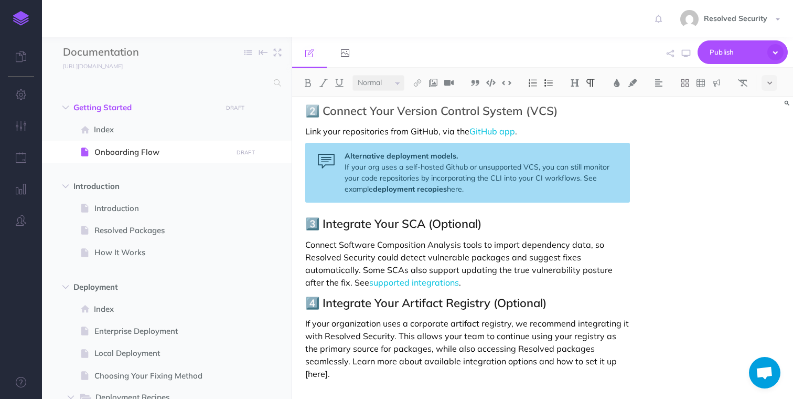
click at [590, 361] on p "If your organization uses a corporate artifact registry, we recommend integrati…" at bounding box center [467, 348] width 324 height 63
click at [394, 359] on p "If your organization uses a corporate artifact registry, we recommend integrati…" at bounding box center [467, 342] width 324 height 50
drag, startPoint x: 394, startPoint y: 359, endPoint x: 463, endPoint y: 359, distance: 69.3
click at [463, 359] on p "If your organization uses a corporate artifact registry, we recommend integrati…" at bounding box center [467, 342] width 324 height 50
click at [422, 84] on img at bounding box center [417, 83] width 9 height 8
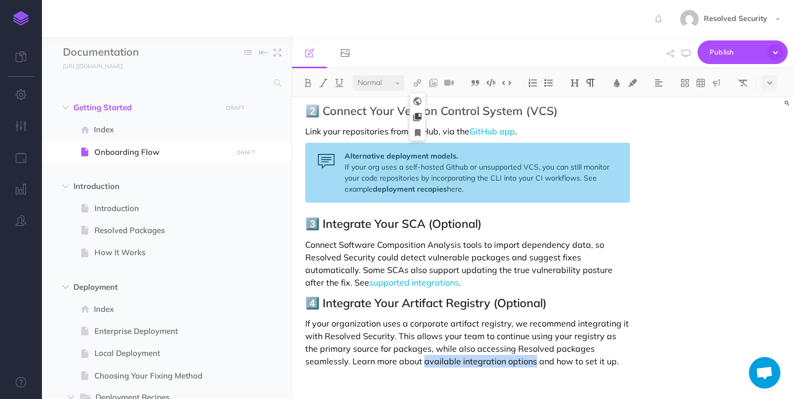
click at [420, 115] on icon at bounding box center [418, 116] width 8 height 7
select select
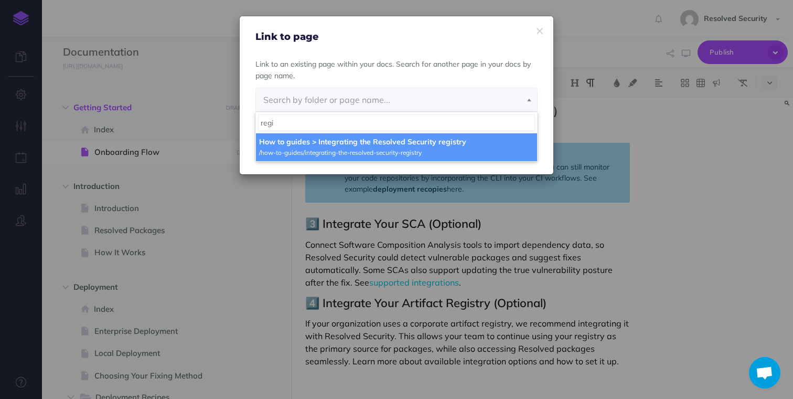
type input "regi"
select select "KMS-NIQN-IVS-TLV"
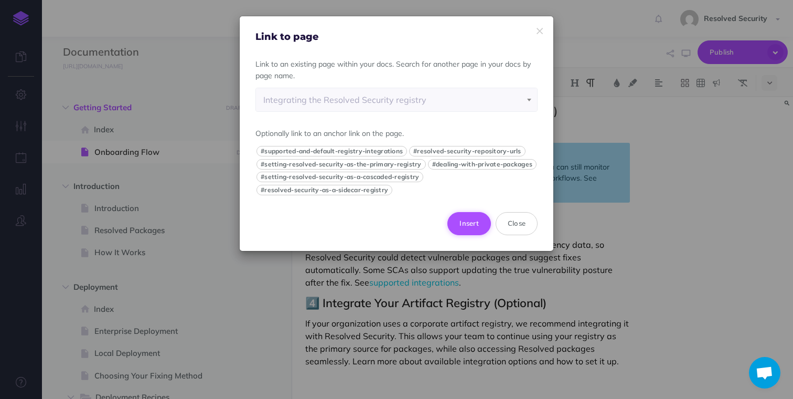
click at [471, 225] on button "Insert" at bounding box center [470, 223] width 44 height 23
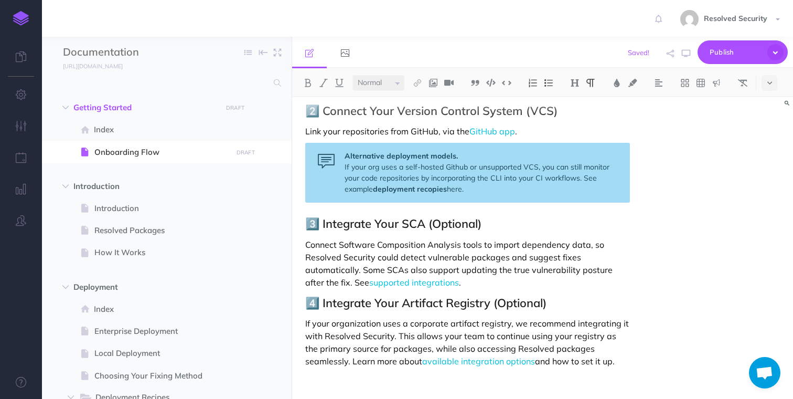
click at [609, 369] on div "Onboarding Flow 1️⃣ Accept Your Invitation Click the invitation link sent to yo…" at bounding box center [467, 185] width 351 height 441
click at [721, 84] on img at bounding box center [716, 83] width 9 height 8
click at [718, 116] on img at bounding box center [716, 117] width 9 height 8
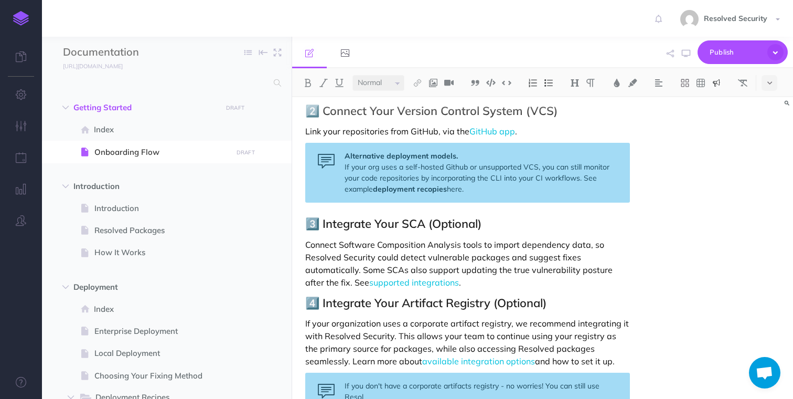
scroll to position [137, 0]
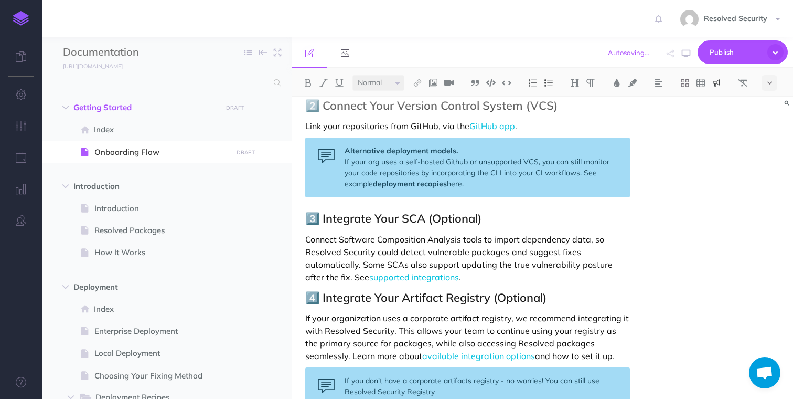
click at [581, 379] on div "If you don't have a corporate artifacts registry - no worries! You can still us…" at bounding box center [467, 386] width 324 height 38
click at [483, 395] on div "If you don't have a corporate artifacts registry - no worries! You can use Reso…" at bounding box center [467, 386] width 324 height 38
click at [510, 392] on div "If you don't have a corporate artifacts registry - no worries! You can use Reso…" at bounding box center [467, 386] width 324 height 38
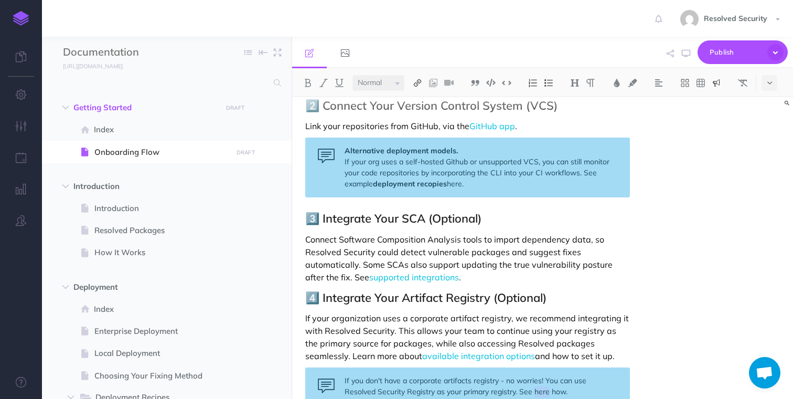
click at [418, 83] on img at bounding box center [417, 83] width 9 height 8
click at [420, 115] on icon at bounding box center [418, 116] width 8 height 7
select select
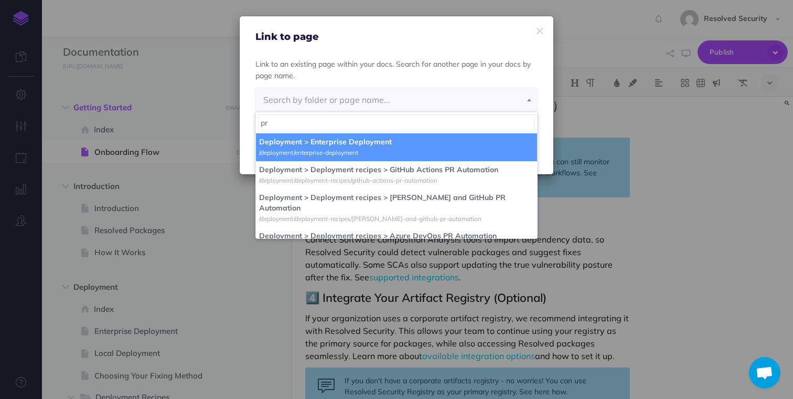
type input "p"
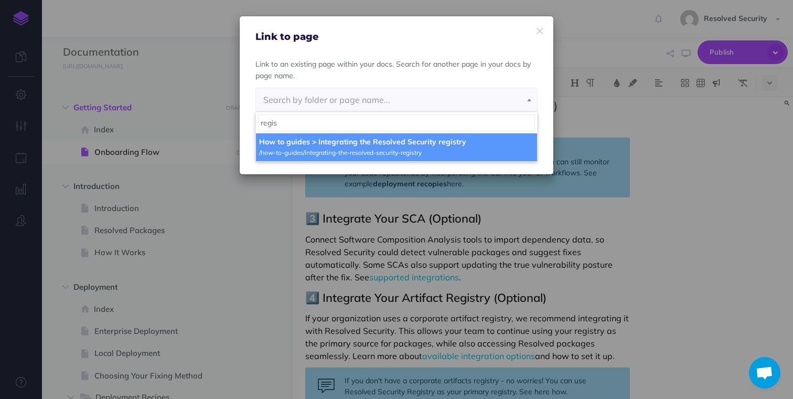
type input "regis"
select select "KMS-NIQN-IVS-TLV"
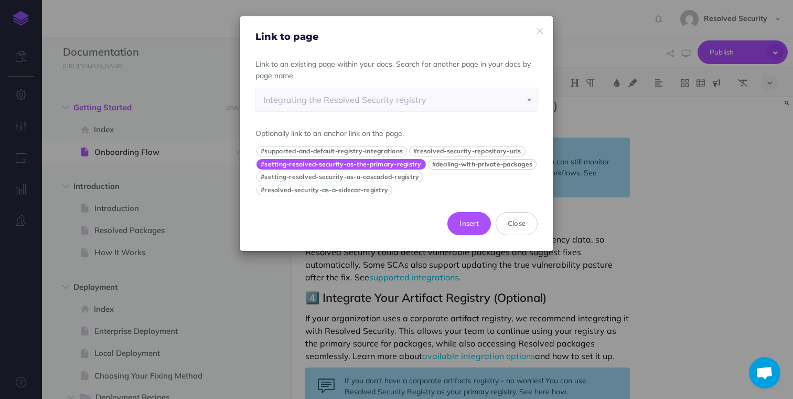
click at [379, 164] on button "#setting-resolved-security-as-the-primary-registry" at bounding box center [342, 164] width 170 height 10
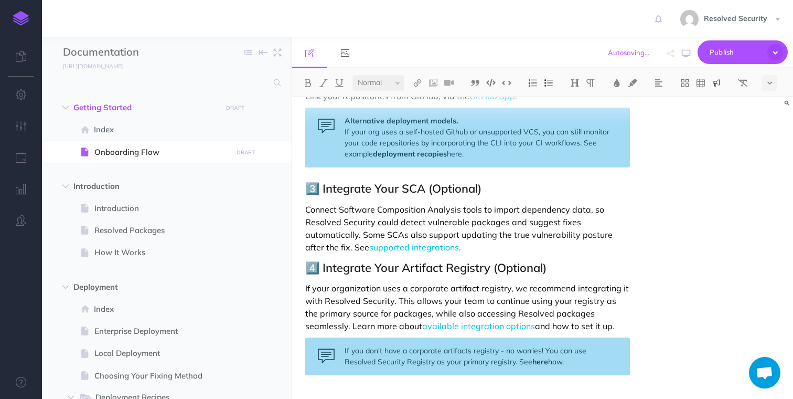
scroll to position [192, 0]
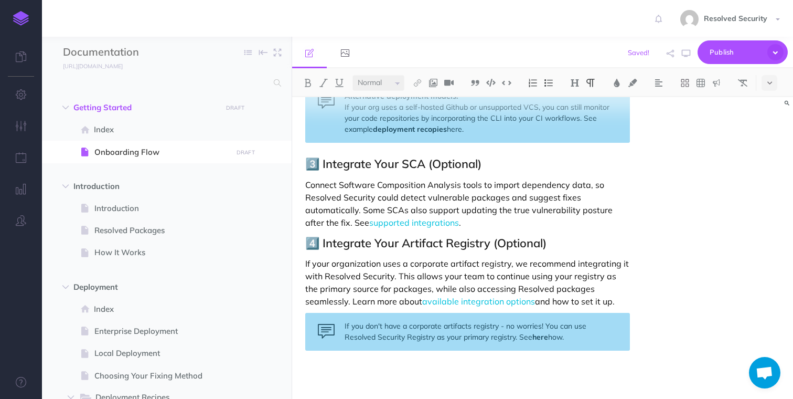
click at [355, 368] on p at bounding box center [467, 371] width 324 height 13
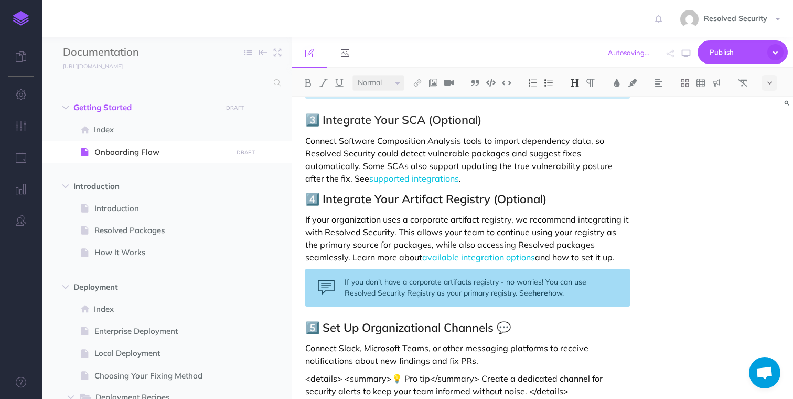
click at [515, 330] on h2 "5️⃣ Set Up Organizational Channels 💬" at bounding box center [467, 327] width 324 height 13
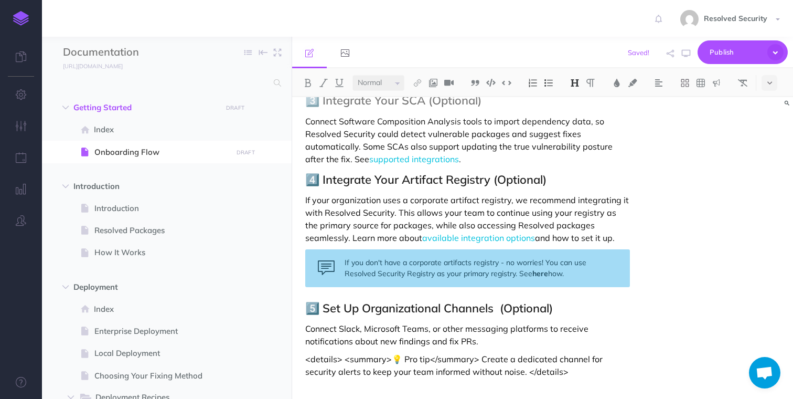
click at [549, 185] on h2 "4️⃣ Integrate Your Artifact Registry (Optional)" at bounding box center [467, 179] width 324 height 13
drag, startPoint x: 358, startPoint y: 329, endPoint x: 463, endPoint y: 331, distance: 105.0
click at [463, 331] on p "Connect Slack, Microsoft Teams, or other messaging platforms to receive notific…" at bounding box center [467, 334] width 324 height 25
click at [441, 342] on p "Connect the Slack messaging platforms to receive notifications about new findin…" at bounding box center [467, 334] width 324 height 25
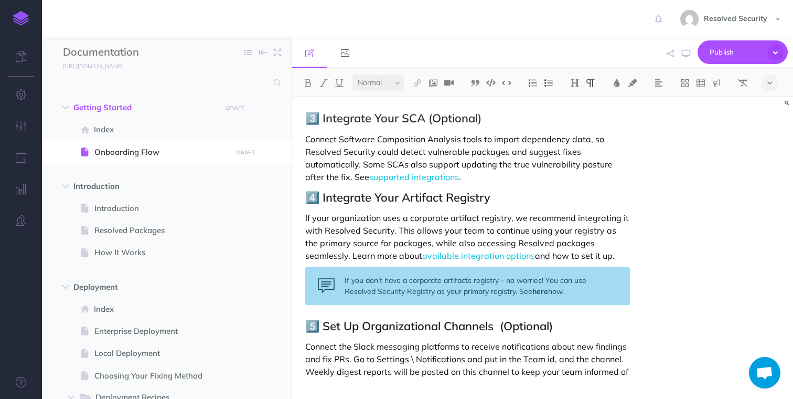
scroll to position [250, 0]
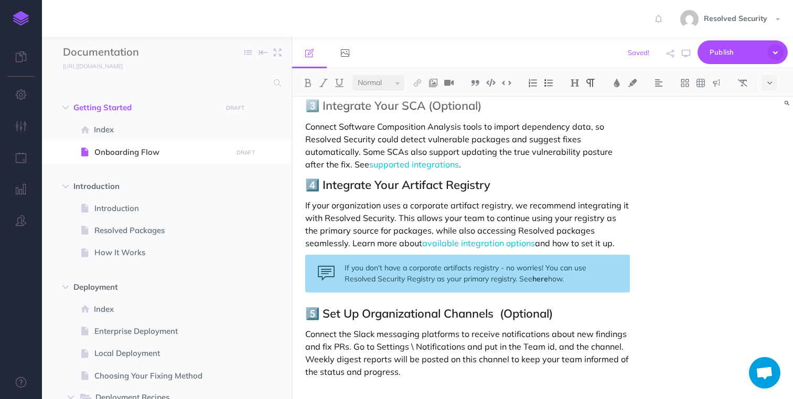
click at [387, 346] on p "Connect the Slack messaging platforms to receive notifications about new findin…" at bounding box center [467, 352] width 324 height 50
click at [420, 83] on img at bounding box center [417, 83] width 9 height 8
click at [419, 101] on icon at bounding box center [418, 101] width 8 height 7
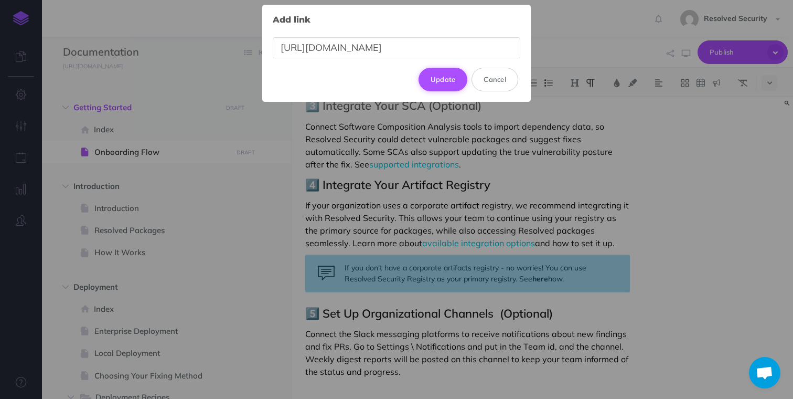
type input "[URL][DOMAIN_NAME]"
click at [448, 76] on button "Update" at bounding box center [443, 79] width 49 height 23
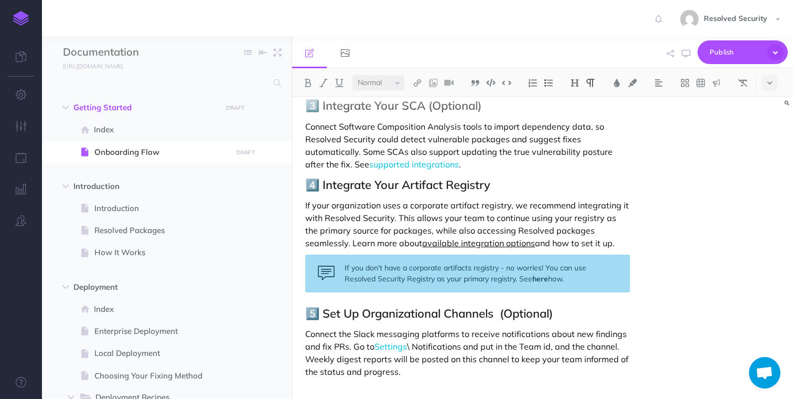
click at [422, 242] on link "available integration options" at bounding box center [478, 243] width 113 height 10
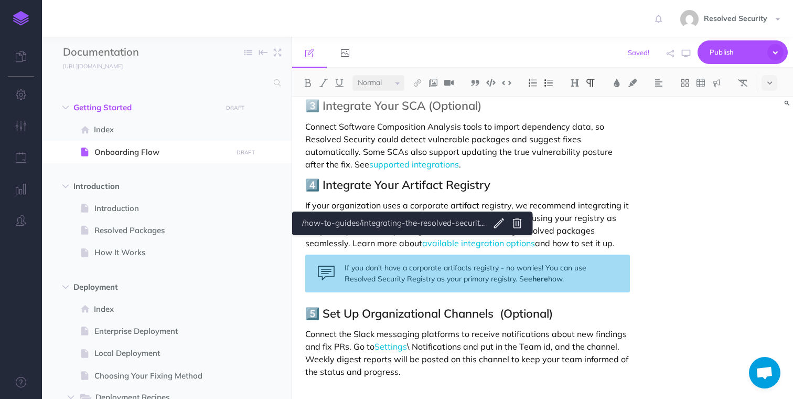
click at [393, 192] on div "Onboarding Flow 1️⃣ Accept Your Invitation Click the invitation link sent to yo…" at bounding box center [467, 123] width 351 height 552
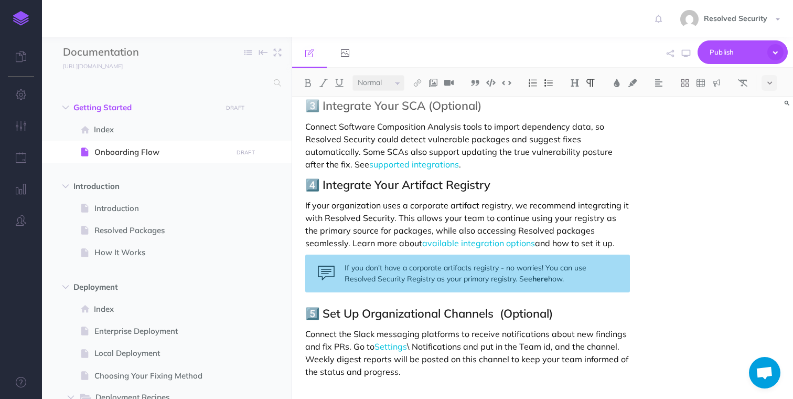
click at [437, 378] on p "Connect the Slack messaging platforms to receive notifications about new findin…" at bounding box center [467, 352] width 324 height 50
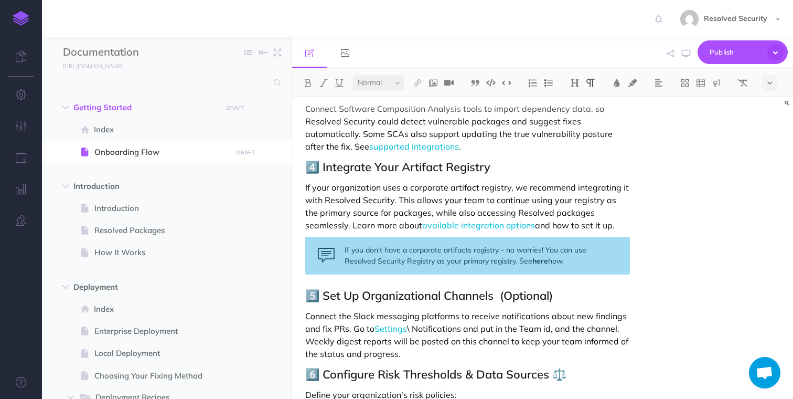
scroll to position [350, 0]
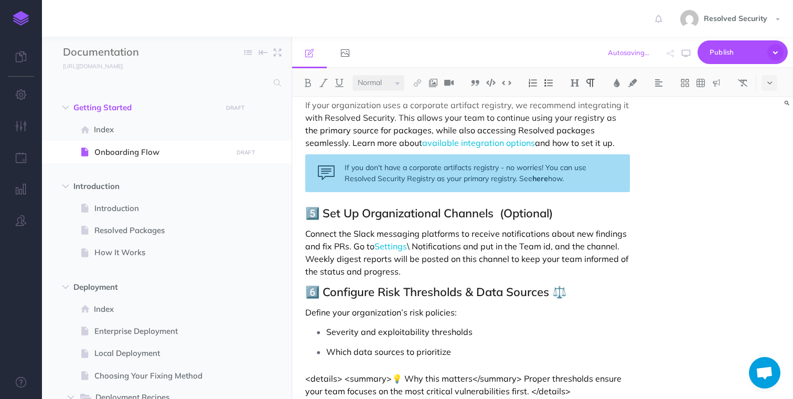
click at [548, 290] on h2 "6️⃣ Configure Risk Thresholds & Data Sources ⚖️" at bounding box center [467, 291] width 324 height 13
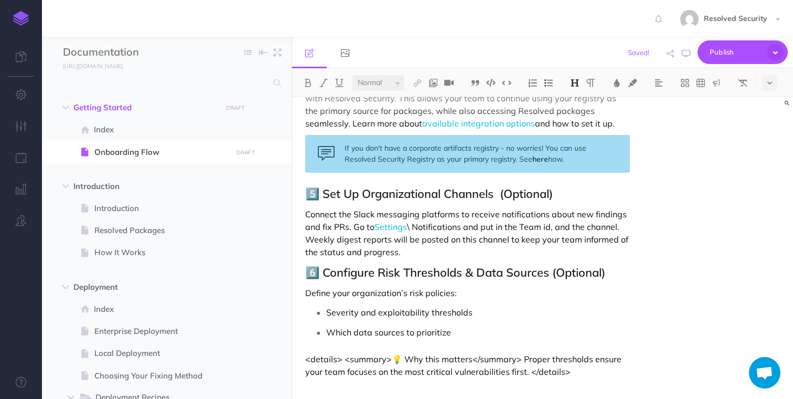
click at [479, 313] on p "Severity and exploitability thresholds" at bounding box center [477, 312] width 303 height 16
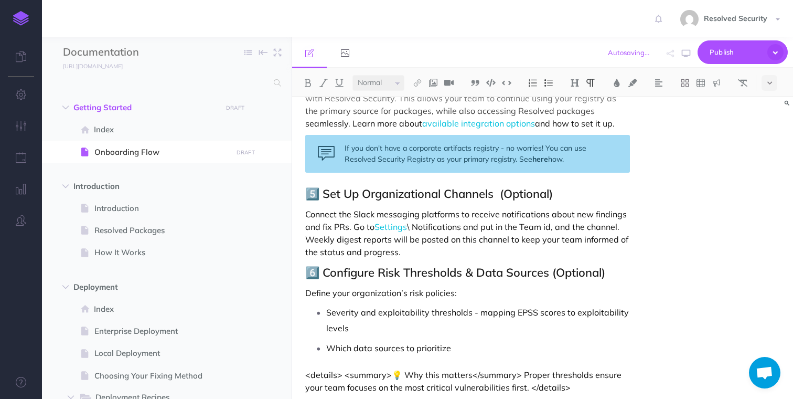
click at [469, 348] on p "Which data sources to prioritize" at bounding box center [477, 348] width 303 height 16
click at [365, 362] on div "Onboarding Flow 1️⃣ Accept Your Invitation Click the invitation link sent to yo…" at bounding box center [467, 71] width 351 height 687
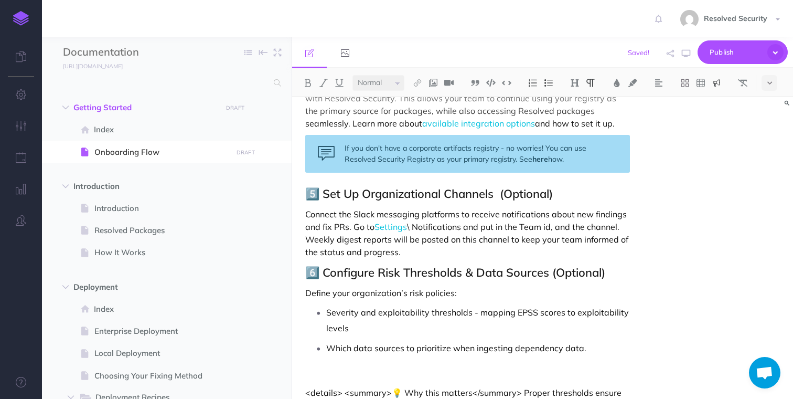
click at [720, 83] on img at bounding box center [716, 83] width 9 height 8
click at [721, 118] on img at bounding box center [716, 117] width 9 height 8
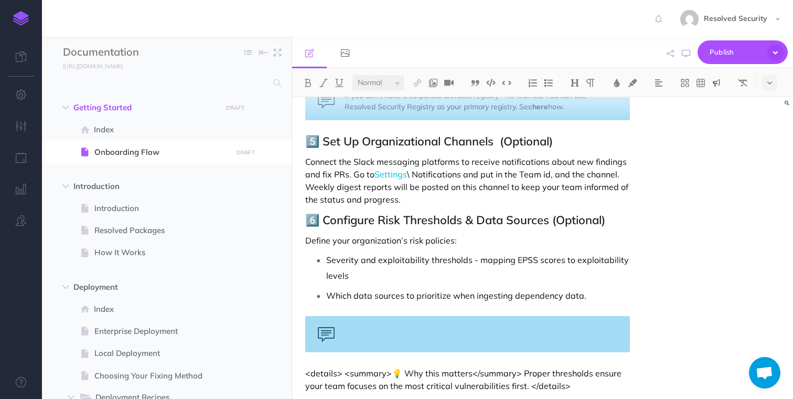
scroll to position [436, 0]
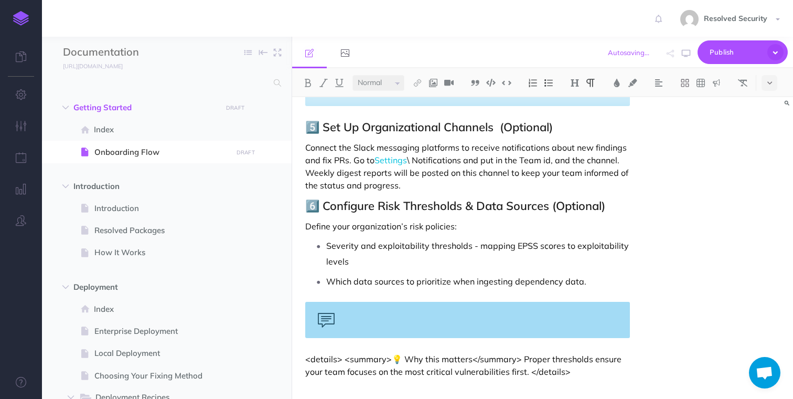
click at [409, 359] on p "<details> <summary>💡 Why this matters</summary> Proper thresholds ensure your t…" at bounding box center [467, 365] width 324 height 25
drag, startPoint x: 409, startPoint y: 359, endPoint x: 450, endPoint y: 358, distance: 41.0
click at [450, 358] on p "<details> <summary>💡 Why this matters</summary> Proper thresholds ensure your t…" at bounding box center [467, 365] width 324 height 25
copy p "hy this matters<"
click at [375, 312] on div at bounding box center [467, 320] width 324 height 36
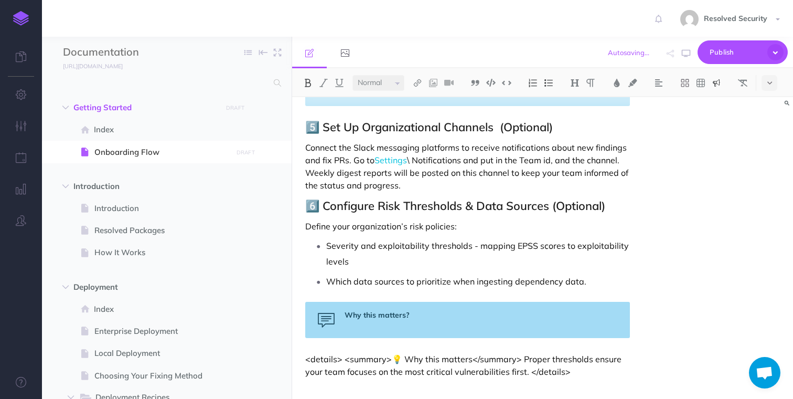
click at [531, 359] on p "<details> <summary>💡 Why this matters</summary> Proper thresholds ensure your t…" at bounding box center [467, 365] width 324 height 25
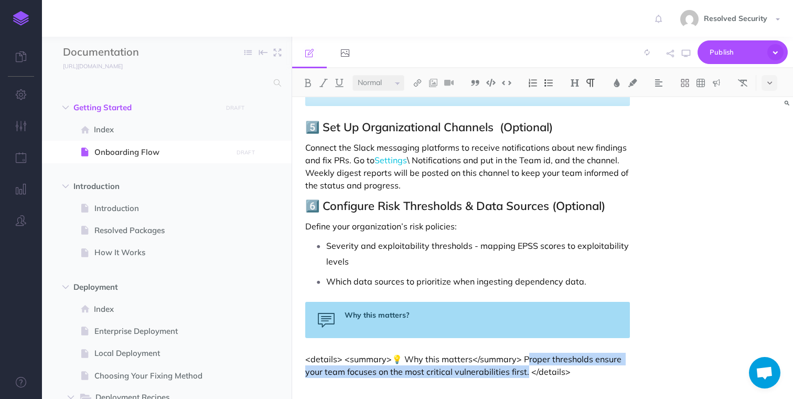
drag, startPoint x: 531, startPoint y: 359, endPoint x: 521, endPoint y: 371, distance: 15.3
click at [521, 371] on p "<details> <summary>💡 Why this matters</summary> Proper thresholds ensure your t…" at bounding box center [467, 365] width 324 height 25
copy p "[PERSON_NAME] thresholds ensure your team focuses on the most critical vulnerab…"
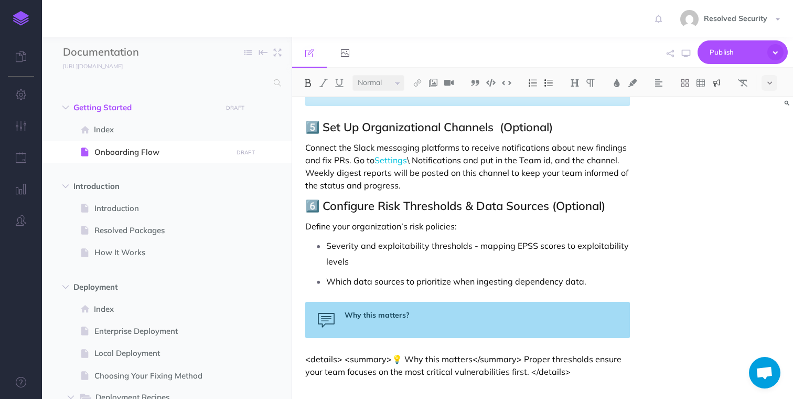
click at [399, 328] on div "Why this matters?" at bounding box center [467, 320] width 324 height 36
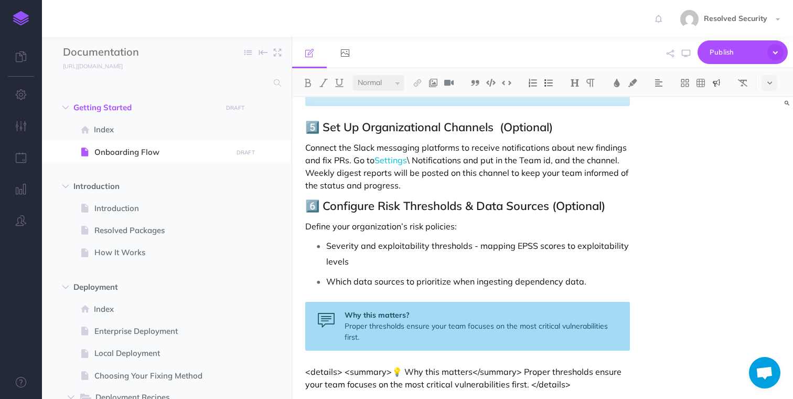
scroll to position [449, 0]
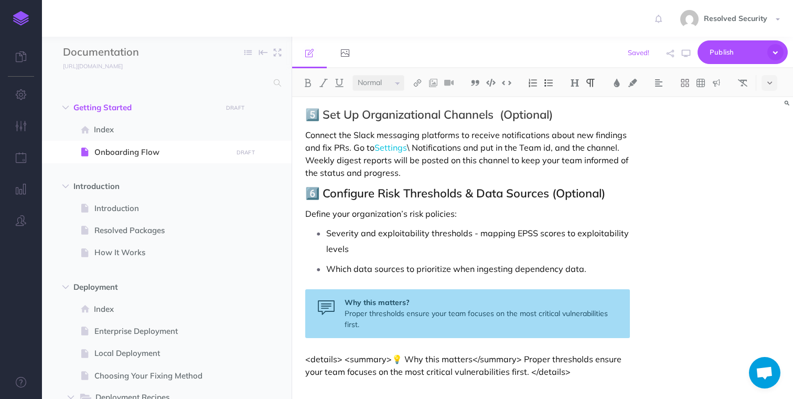
drag, startPoint x: 571, startPoint y: 373, endPoint x: 300, endPoint y: 356, distance: 271.8
click at [300, 356] on div "Onboarding Flow 1️⃣ Accept Your Invitation Click the invitation link sent to yo…" at bounding box center [467, 23] width 351 height 750
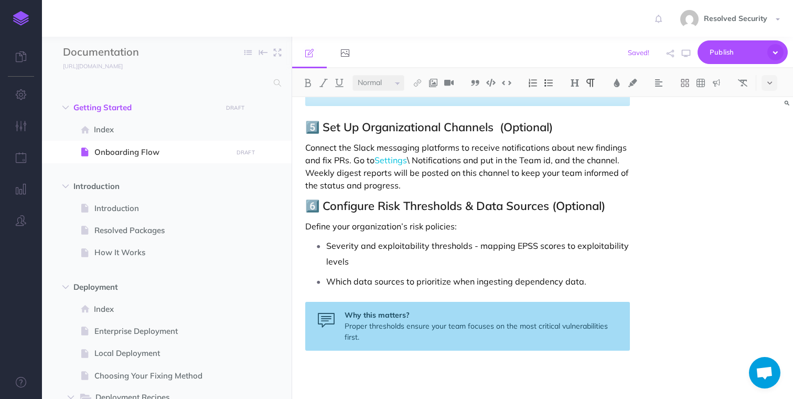
scroll to position [436, 0]
click at [466, 228] on p "Define your organization’s risk policies:" at bounding box center [467, 226] width 324 height 13
click at [420, 83] on img at bounding box center [417, 83] width 9 height 8
click at [419, 104] on icon at bounding box center [418, 101] width 8 height 7
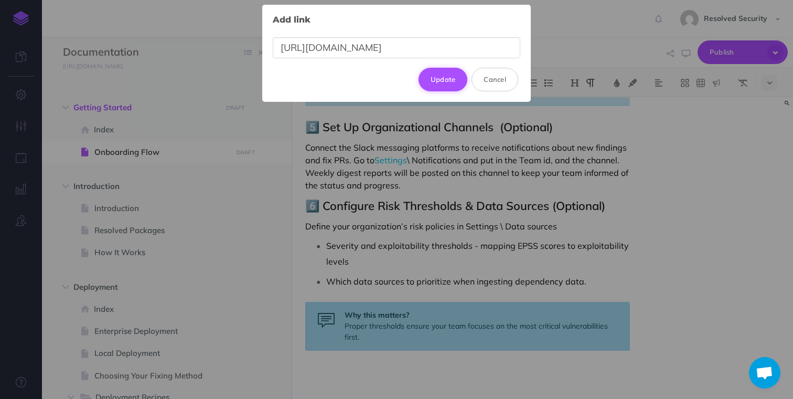
type input "[URL][DOMAIN_NAME]"
click at [449, 84] on button "Update" at bounding box center [443, 79] width 49 height 23
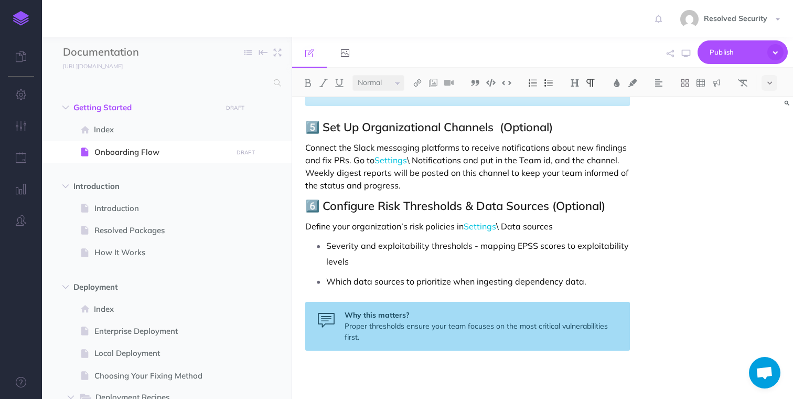
click at [410, 243] on p "Severity and exploitability thresholds - mapping EPSS scores to exploitability …" at bounding box center [477, 253] width 303 height 31
click at [364, 367] on p at bounding box center [467, 371] width 324 height 13
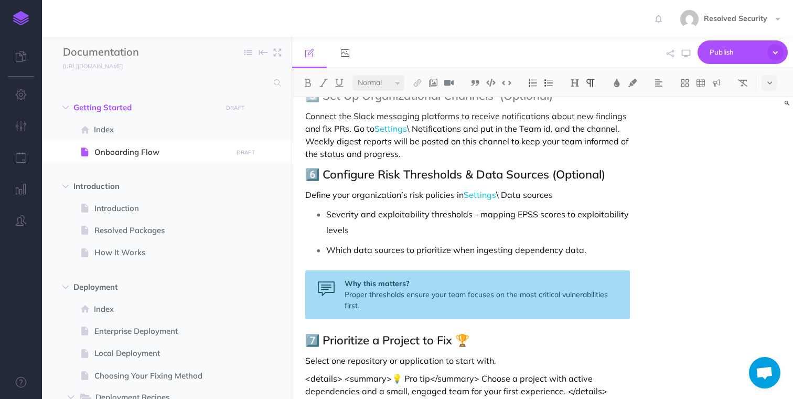
scroll to position [487, 0]
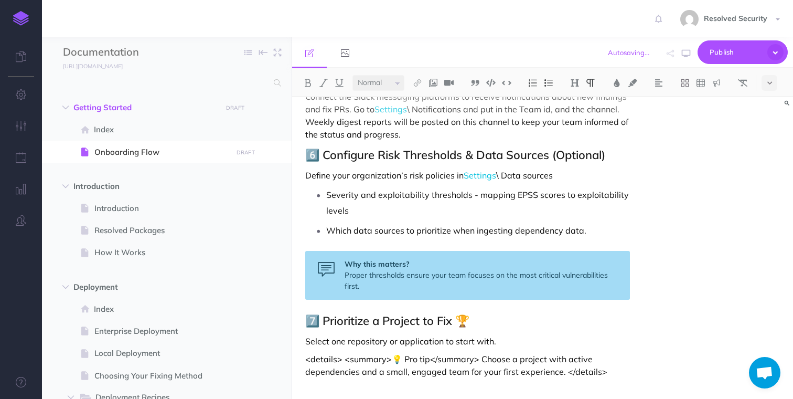
click at [466, 321] on h2 "7️⃣ Prioritize a Project to Fix 🏆" at bounding box center [467, 320] width 324 height 13
click at [498, 343] on p "Select one repository or application to start with." at bounding box center [467, 341] width 324 height 13
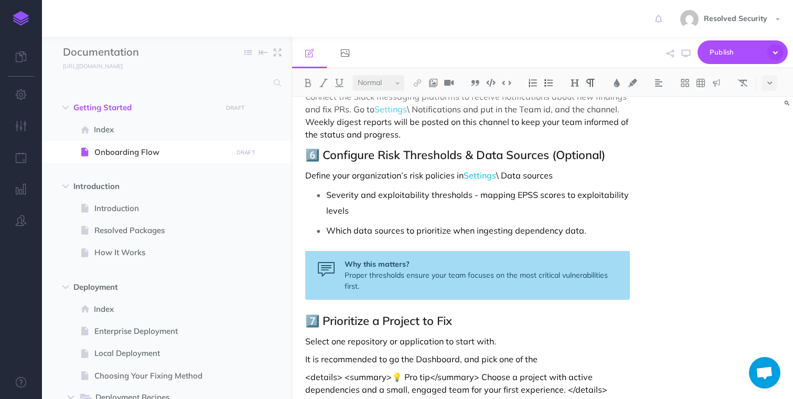
click at [438, 360] on p "It is recommended to go the Dashboard, and pick one of the" at bounding box center [467, 359] width 324 height 13
click at [422, 86] on img at bounding box center [417, 83] width 9 height 8
click at [421, 105] on icon at bounding box center [418, 101] width 8 height 7
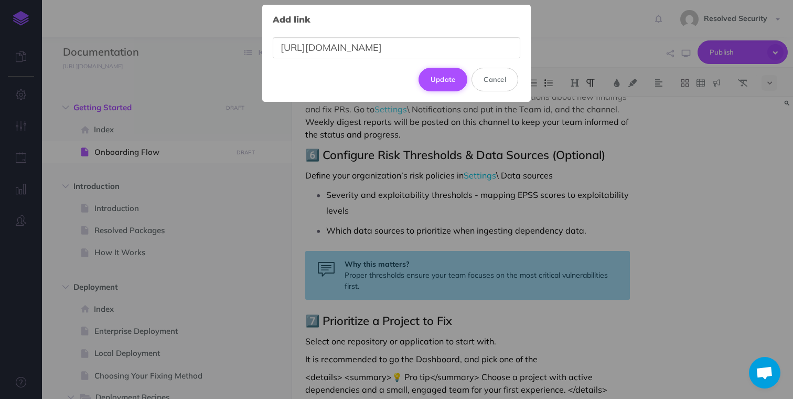
type input "[URL][DOMAIN_NAME]"
click at [448, 81] on button "Update" at bounding box center [443, 79] width 49 height 23
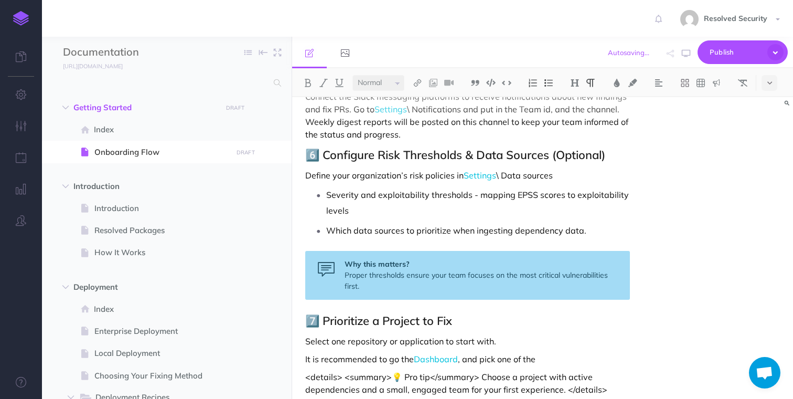
click at [544, 359] on p "It is recommended to go the Dashboard , and pick one of the" at bounding box center [467, 359] width 324 height 13
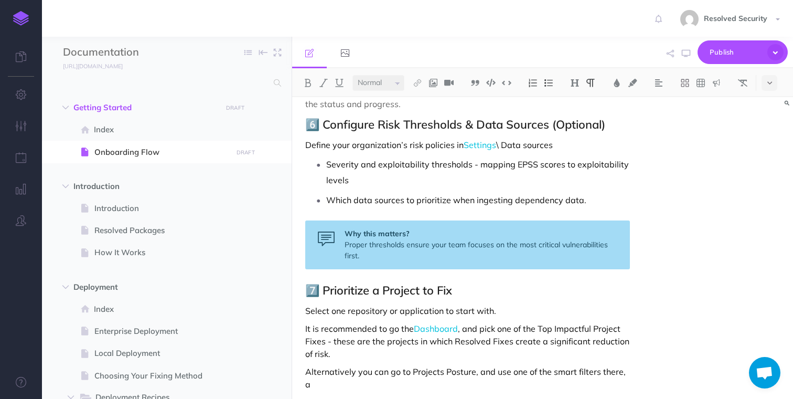
scroll to position [530, 0]
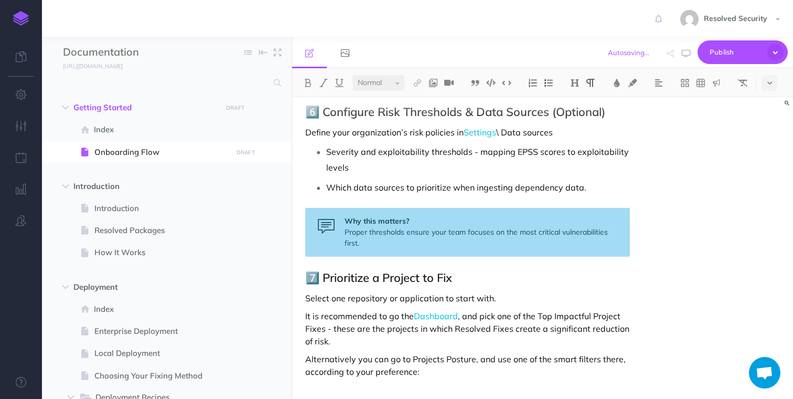
click at [426, 361] on p "Alternatively you can go to Projects Posture, and use one of the smart filters …" at bounding box center [467, 365] width 324 height 25
drag, startPoint x: 426, startPoint y: 361, endPoint x: 450, endPoint y: 360, distance: 23.6
click at [450, 360] on p "Alternatively you can go to Projects Posture, and use one of the smart filters …" at bounding box center [467, 365] width 324 height 25
click at [419, 82] on img at bounding box center [417, 83] width 9 height 8
click at [419, 102] on icon at bounding box center [418, 101] width 8 height 7
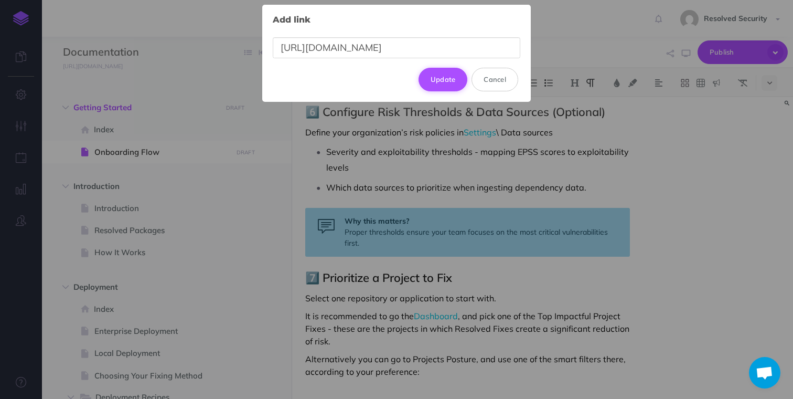
type input "[URL][DOMAIN_NAME]"
click at [451, 77] on button "Update" at bounding box center [443, 79] width 49 height 23
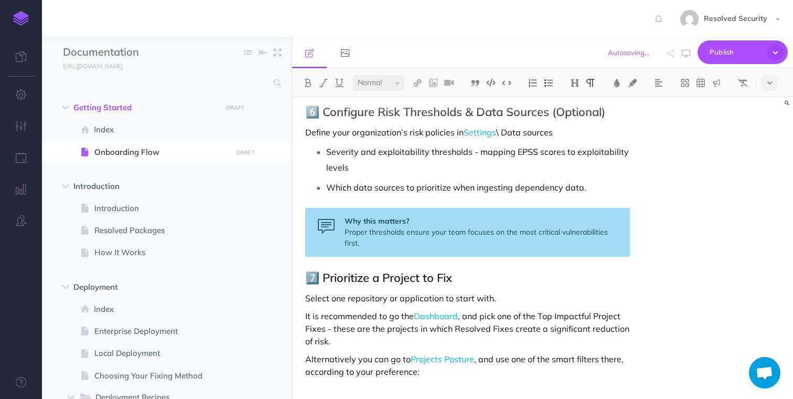
click at [396, 383] on p at bounding box center [467, 389] width 324 height 13
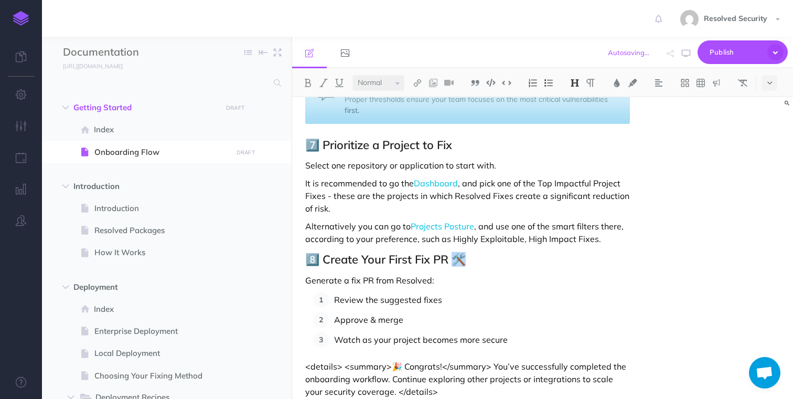
drag, startPoint x: 454, startPoint y: 259, endPoint x: 473, endPoint y: 259, distance: 18.9
click at [473, 259] on h2 "8️⃣ Create Your First Fix PR 🛠️" at bounding box center [467, 259] width 324 height 13
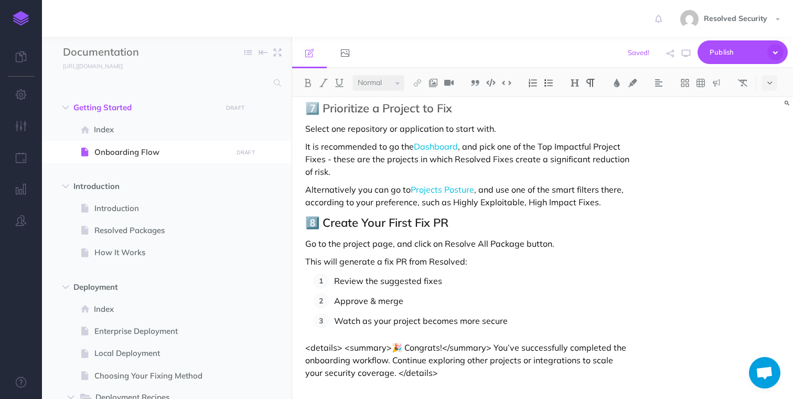
scroll to position [700, 0]
click at [517, 322] on p "Watch as your project becomes more secure" at bounding box center [481, 320] width 295 height 16
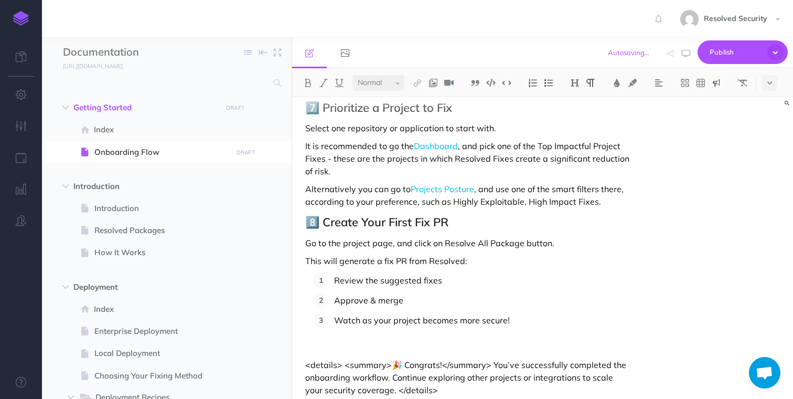
click at [716, 81] on img at bounding box center [716, 83] width 9 height 8
click at [720, 102] on img at bounding box center [716, 101] width 9 height 8
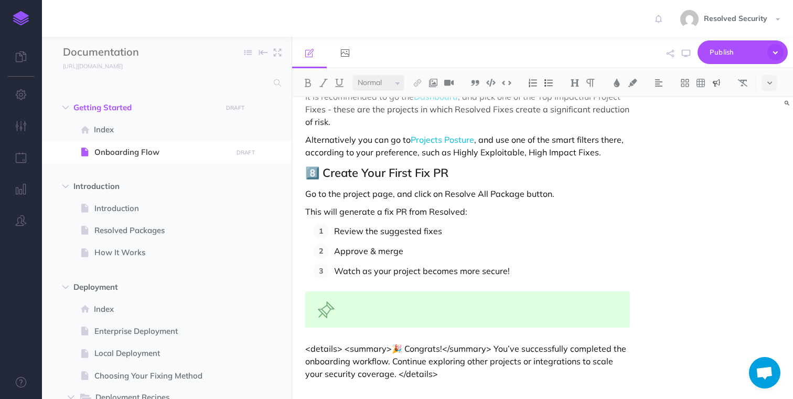
scroll to position [751, 0]
drag, startPoint x: 394, startPoint y: 344, endPoint x: 484, endPoint y: 377, distance: 96.8
click at [484, 377] on p "<details> <summary>🎉 Congrats!</summary> You’ve successfully completed the onbo…" at bounding box center [467, 360] width 324 height 38
copy p "🎉 Congrats!</summary> You’ve successfully completed the onboarding workflow. Co…"
click at [367, 299] on div at bounding box center [467, 308] width 324 height 36
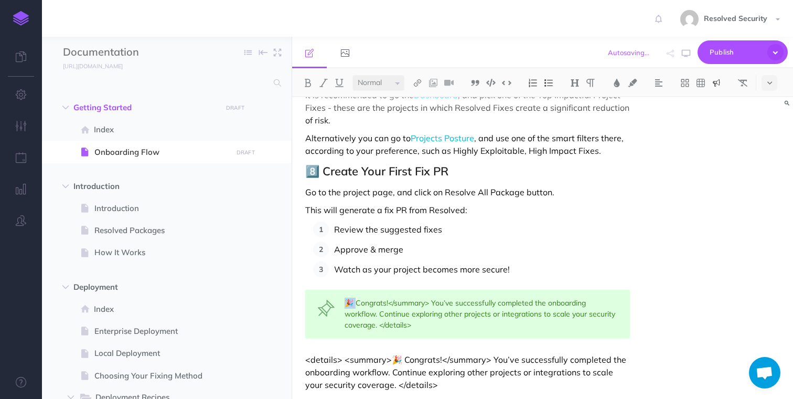
drag, startPoint x: 354, startPoint y: 302, endPoint x: 344, endPoint y: 301, distance: 10.0
click at [344, 301] on div "🎉 Congrats!</summary> You’ve successfully completed the onboarding workflow. Co…" at bounding box center [467, 314] width 324 height 49
drag, startPoint x: 554, startPoint y: 324, endPoint x: 602, endPoint y: 327, distance: 48.9
click at [602, 327] on div "Congrats! You’ve successfully completed the onboarding workflow. Continue explo…" at bounding box center [467, 314] width 324 height 49
drag, startPoint x: 429, startPoint y: 387, endPoint x: 302, endPoint y: 354, distance: 131.7
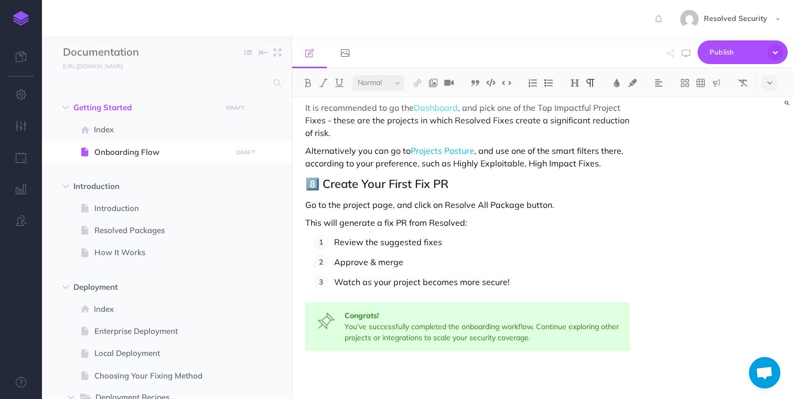
click at [533, 283] on p "Watch as your project becomes more secure!" at bounding box center [481, 282] width 295 height 16
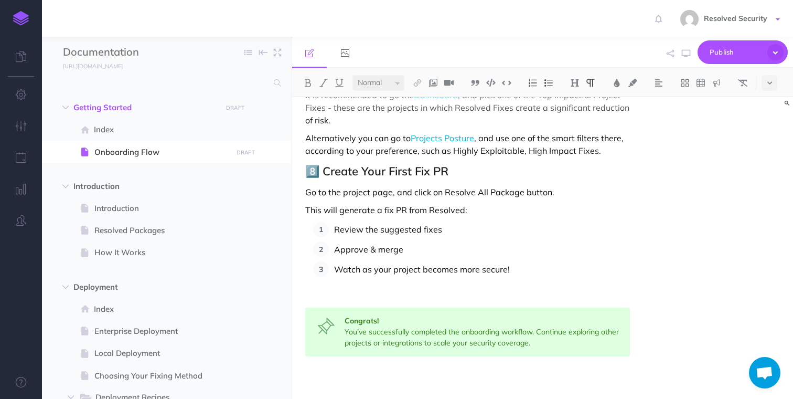
scroll to position [800, 0]
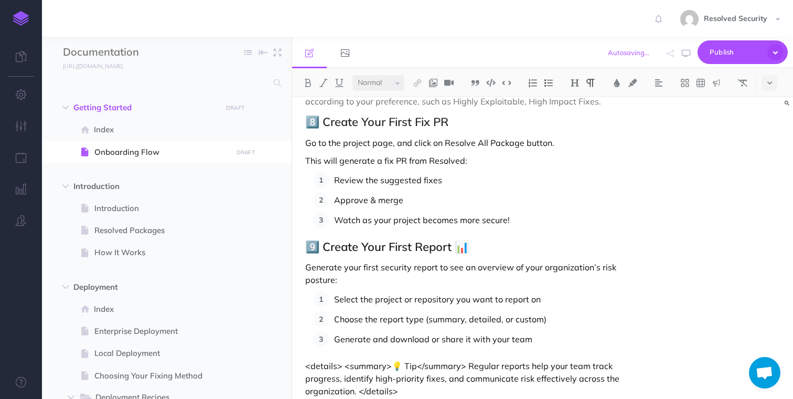
click at [476, 252] on h2 "9️⃣ Create Your First Report 📊" at bounding box center [467, 246] width 324 height 13
click at [404, 282] on p "Generate your first security report to see an overview of your organization’s r…" at bounding box center [467, 273] width 324 height 25
click at [418, 82] on img at bounding box center [417, 83] width 9 height 8
click at [418, 103] on icon at bounding box center [418, 101] width 8 height 7
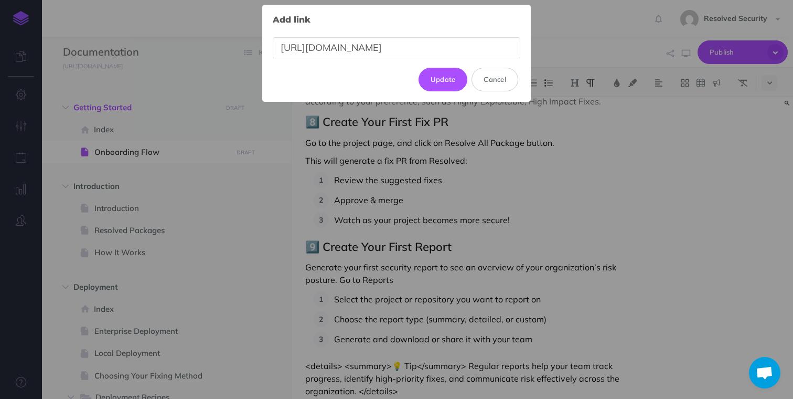
type input "[URL][DOMAIN_NAME]"
click at [449, 67] on div "[URL][DOMAIN_NAME]" at bounding box center [397, 48] width 248 height 40
click at [448, 75] on button "Update" at bounding box center [443, 79] width 49 height 23
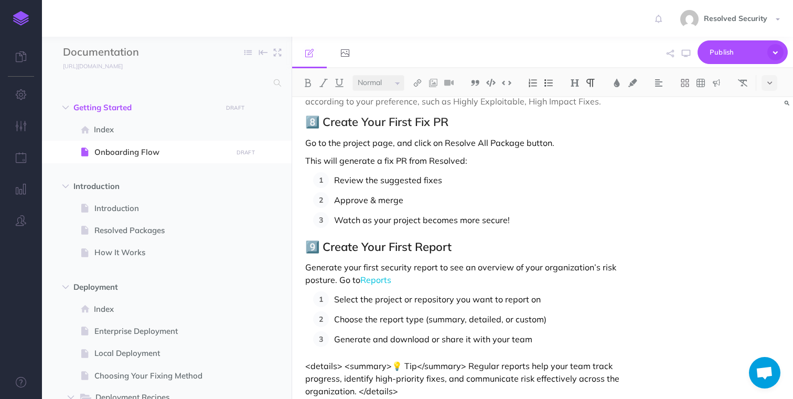
click at [430, 281] on p "Generate your first security report to see an overview of your organization’s r…" at bounding box center [467, 273] width 324 height 25
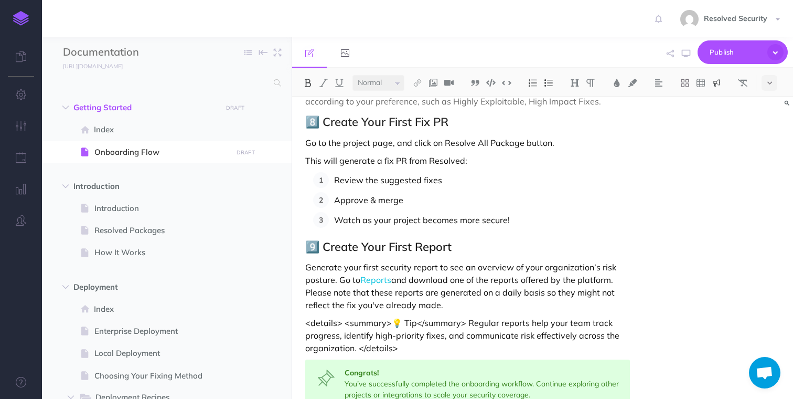
click at [351, 374] on strong "Congrats!" at bounding box center [362, 372] width 34 height 9
drag, startPoint x: 351, startPoint y: 374, endPoint x: 377, endPoint y: 372, distance: 25.8
click at [377, 372] on strong "Congrats!" at bounding box center [362, 372] width 34 height 9
click at [480, 322] on p "<details> <summary>💡 Tip</summary> Regular reports help your team track progres…" at bounding box center [467, 335] width 324 height 38
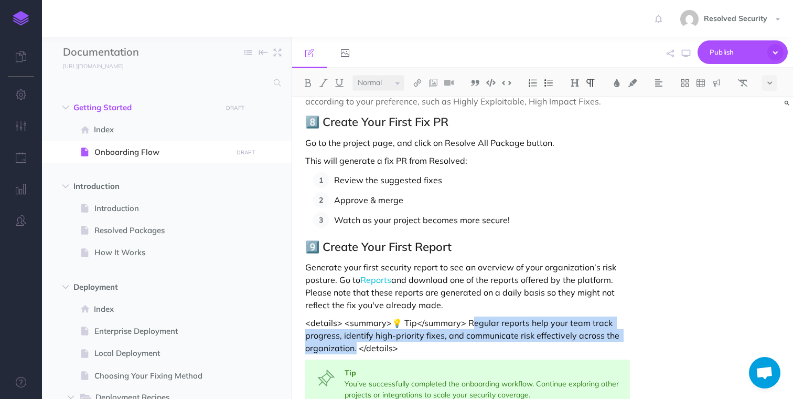
drag, startPoint x: 480, startPoint y: 322, endPoint x: 345, endPoint y: 344, distance: 136.7
click at [345, 344] on p "<details> <summary>💡 Tip</summary> Regular reports help your team track progres…" at bounding box center [467, 335] width 324 height 38
copy p "egular reports help your team track progress, identify high-priority fixes, and…"
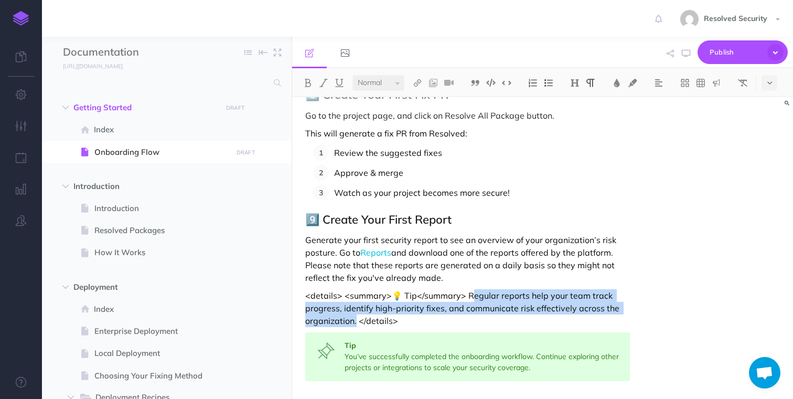
scroll to position [840, 0]
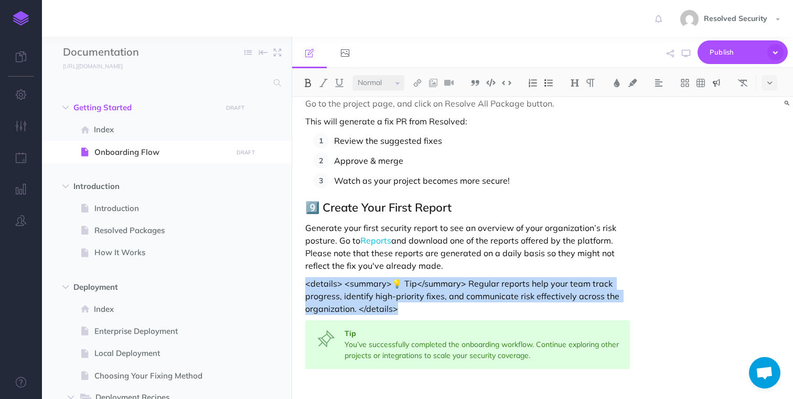
click at [348, 346] on div "Tip You’ve successfully completed the onboarding workflow. Continue exploring o…" at bounding box center [467, 344] width 324 height 49
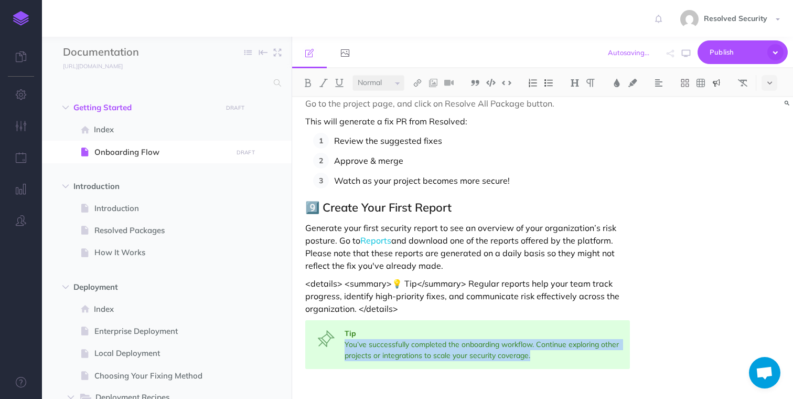
drag, startPoint x: 348, startPoint y: 346, endPoint x: 548, endPoint y: 356, distance: 200.2
click at [548, 356] on div "Tip You’ve successfully completed the onboarding workflow. Continue exploring o…" at bounding box center [467, 344] width 324 height 49
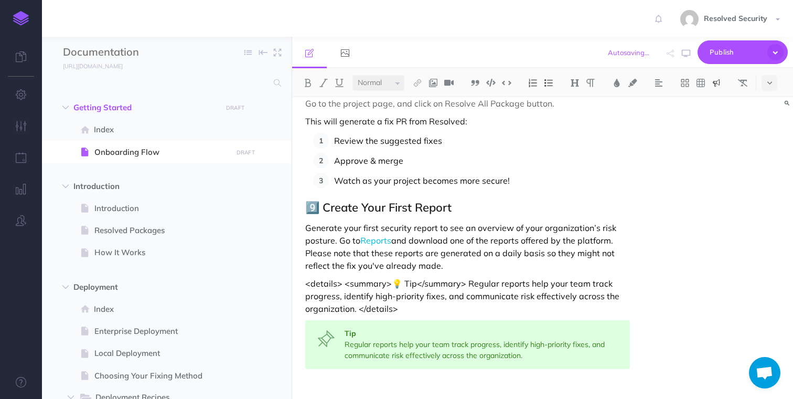
scroll to position [858, 0]
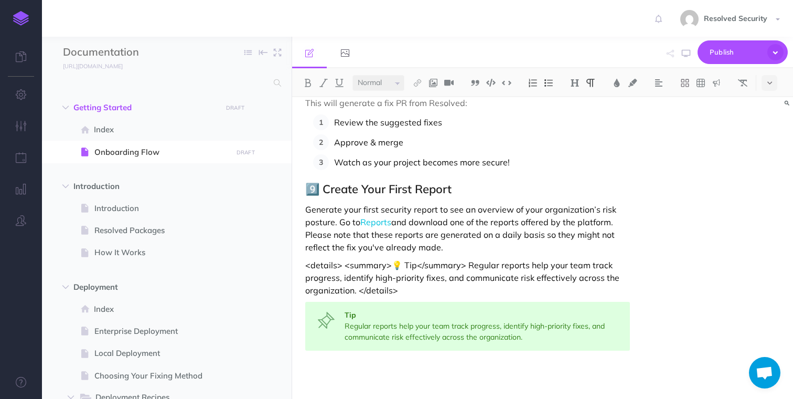
click at [771, 84] on icon at bounding box center [770, 82] width 5 height 7
click at [718, 82] on img at bounding box center [716, 83] width 9 height 8
click at [720, 116] on img at bounding box center [716, 117] width 9 height 8
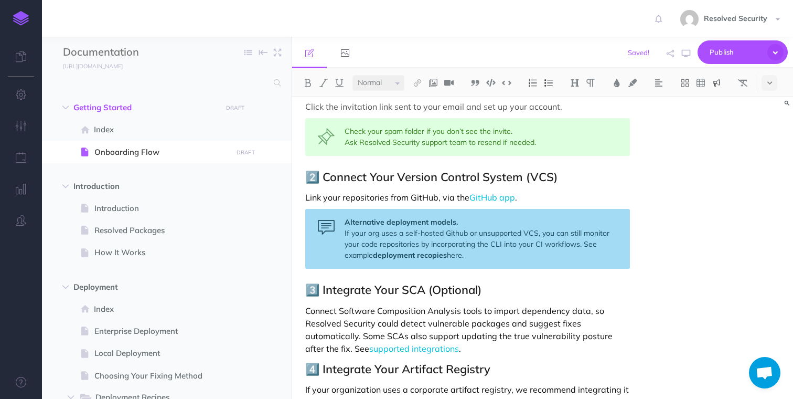
scroll to position [0, 0]
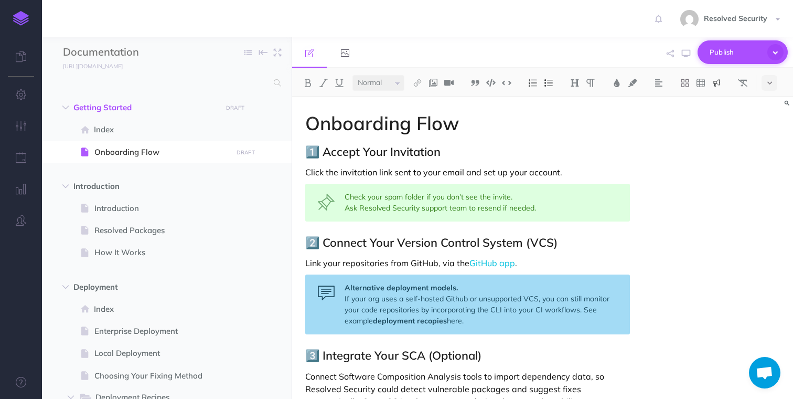
click at [717, 46] on span "Publish" at bounding box center [736, 52] width 52 height 16
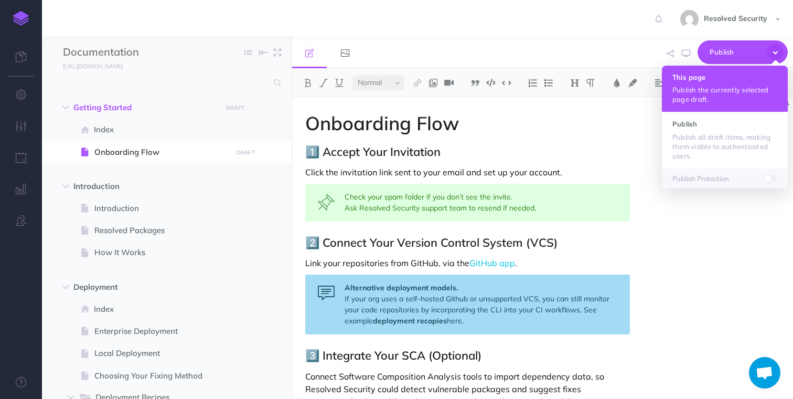
click at [696, 77] on h4 "This page" at bounding box center [725, 76] width 105 height 7
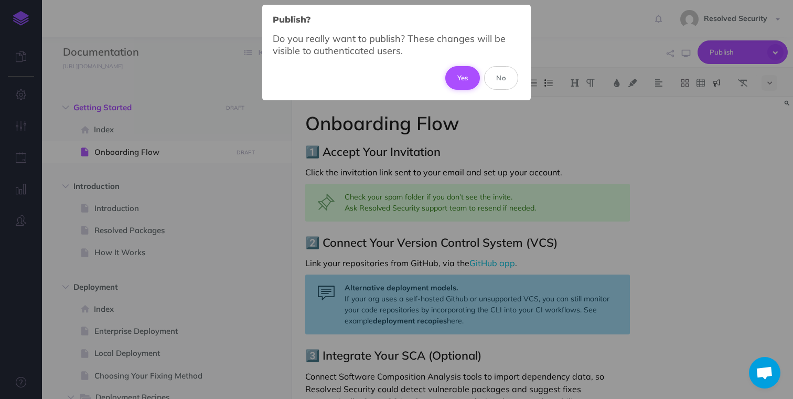
click at [463, 79] on button "Yes" at bounding box center [463, 77] width 35 height 23
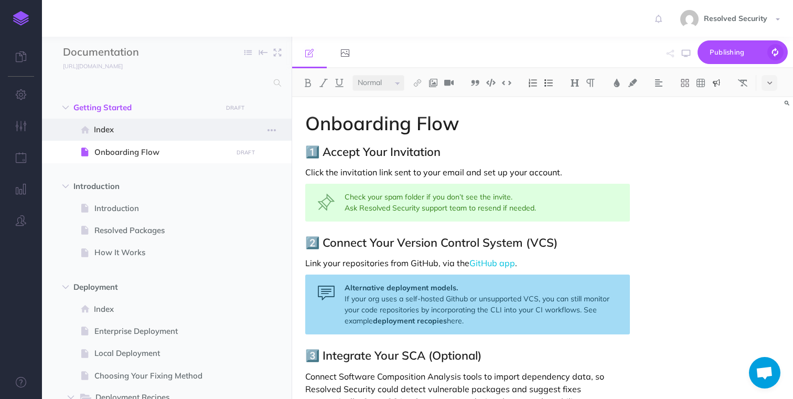
click at [112, 127] on span "Index" at bounding box center [161, 129] width 135 height 13
select select "null"
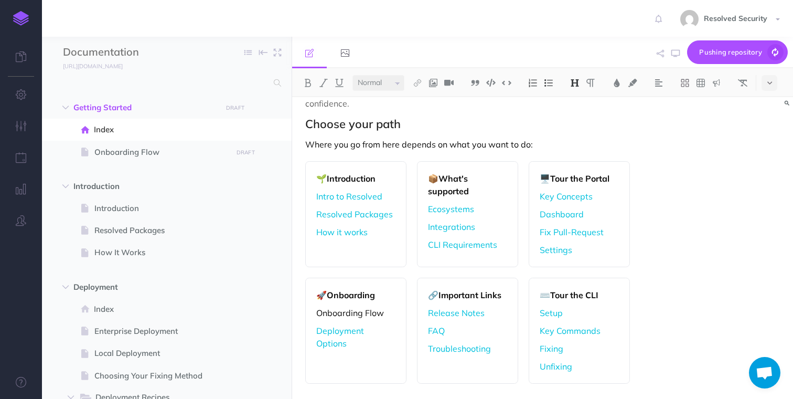
scroll to position [90, 0]
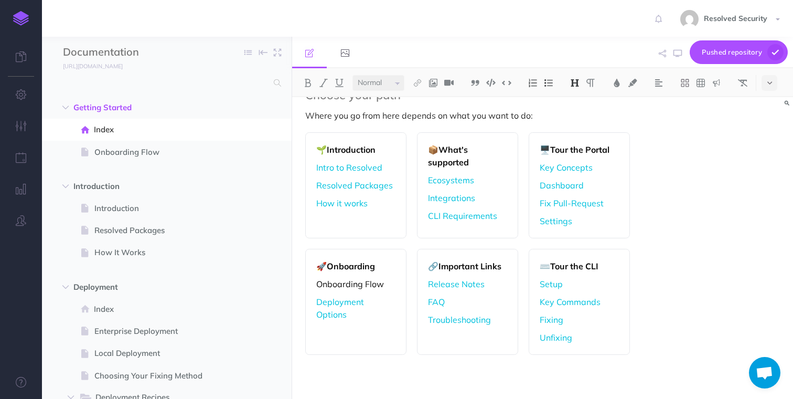
click at [325, 284] on p "Onboarding Flow" at bounding box center [355, 284] width 79 height 13
drag, startPoint x: 325, startPoint y: 284, endPoint x: 371, endPoint y: 284, distance: 45.1
click at [371, 284] on p "Onboarding Flow" at bounding box center [355, 284] width 79 height 13
click at [418, 82] on img at bounding box center [417, 83] width 9 height 8
click at [420, 118] on icon at bounding box center [418, 116] width 8 height 7
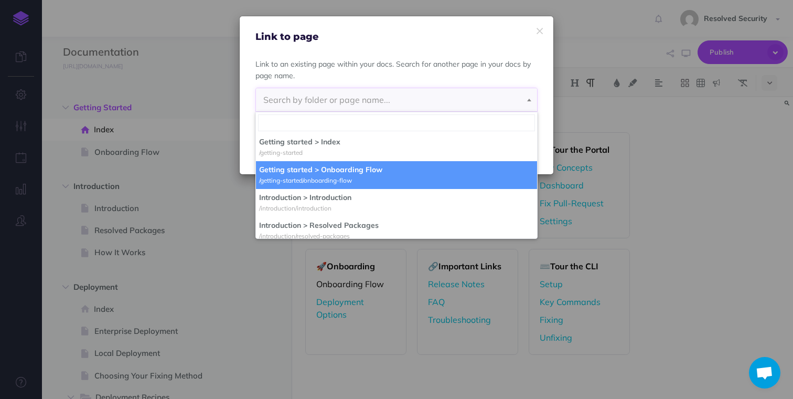
select select "6BM-Q1VN-6PI-68M"
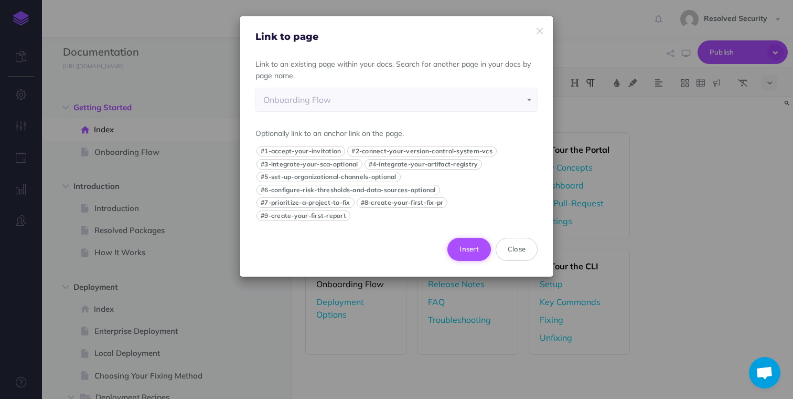
click at [470, 253] on button "Insert" at bounding box center [470, 249] width 44 height 23
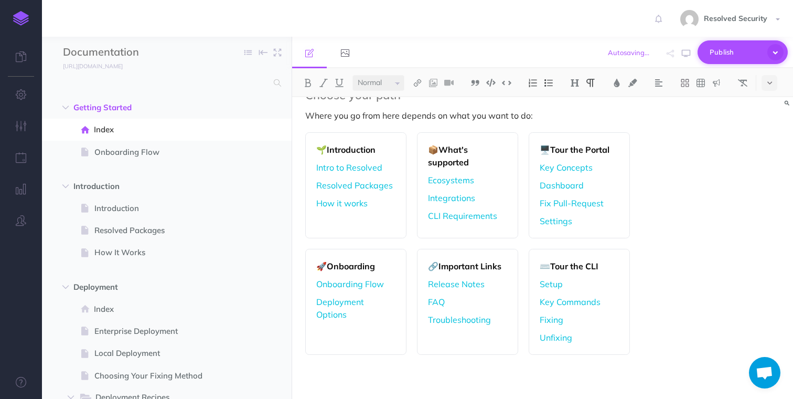
click at [724, 52] on span "Publish" at bounding box center [736, 52] width 52 height 16
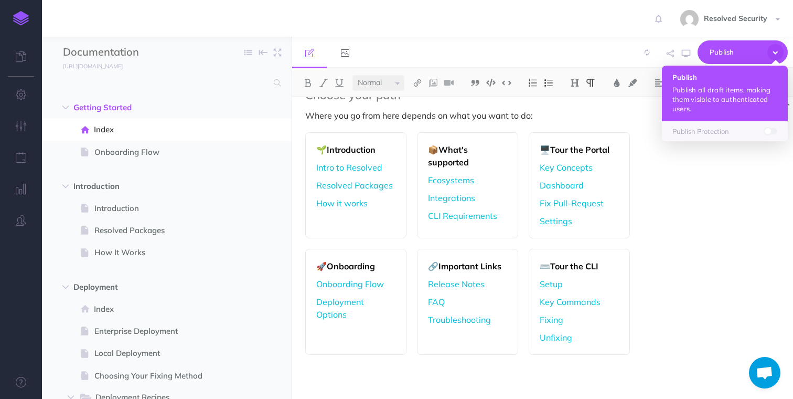
click at [710, 83] on button "Publish Publish all draft items, making them visible to authenticated users." at bounding box center [725, 94] width 126 height 56
